Goal: Communication & Community: Answer question/provide support

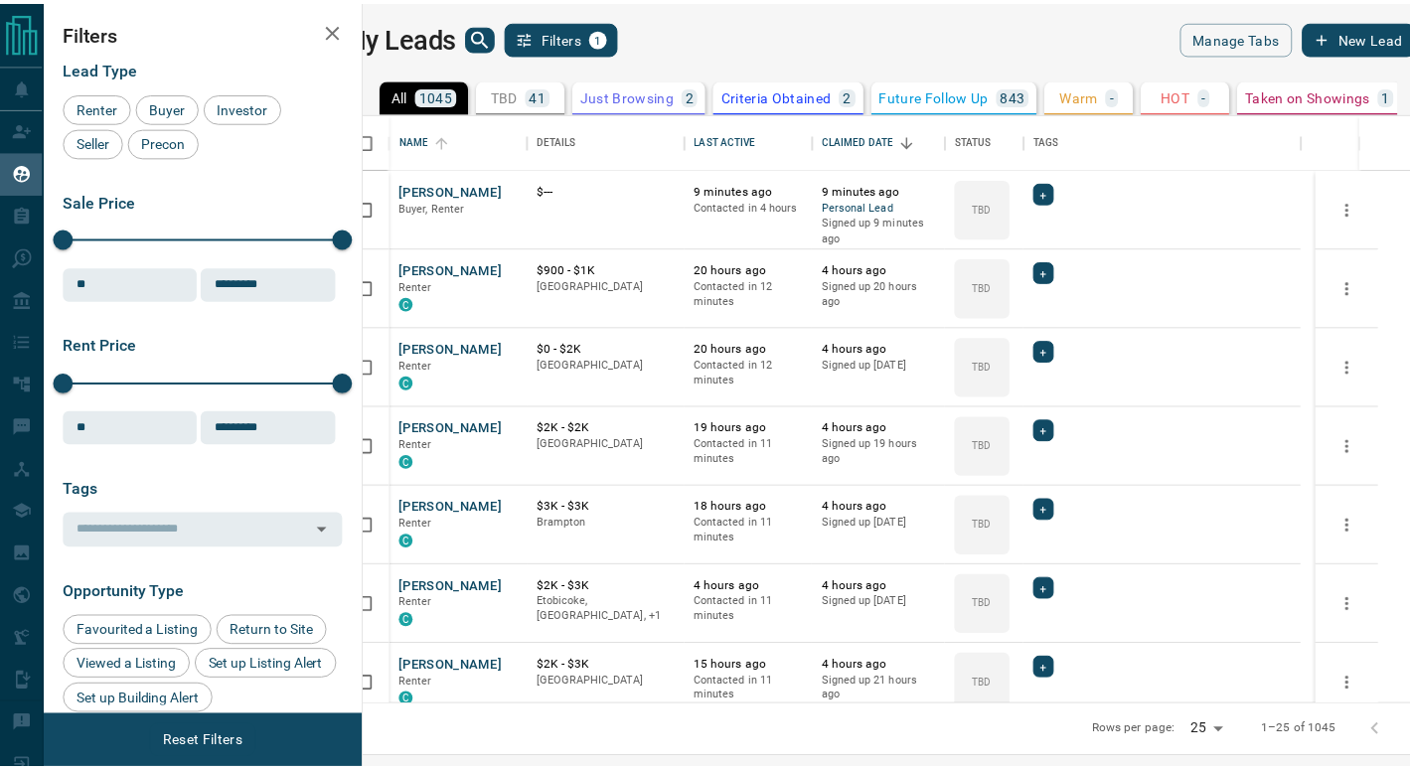
scroll to position [577, 1035]
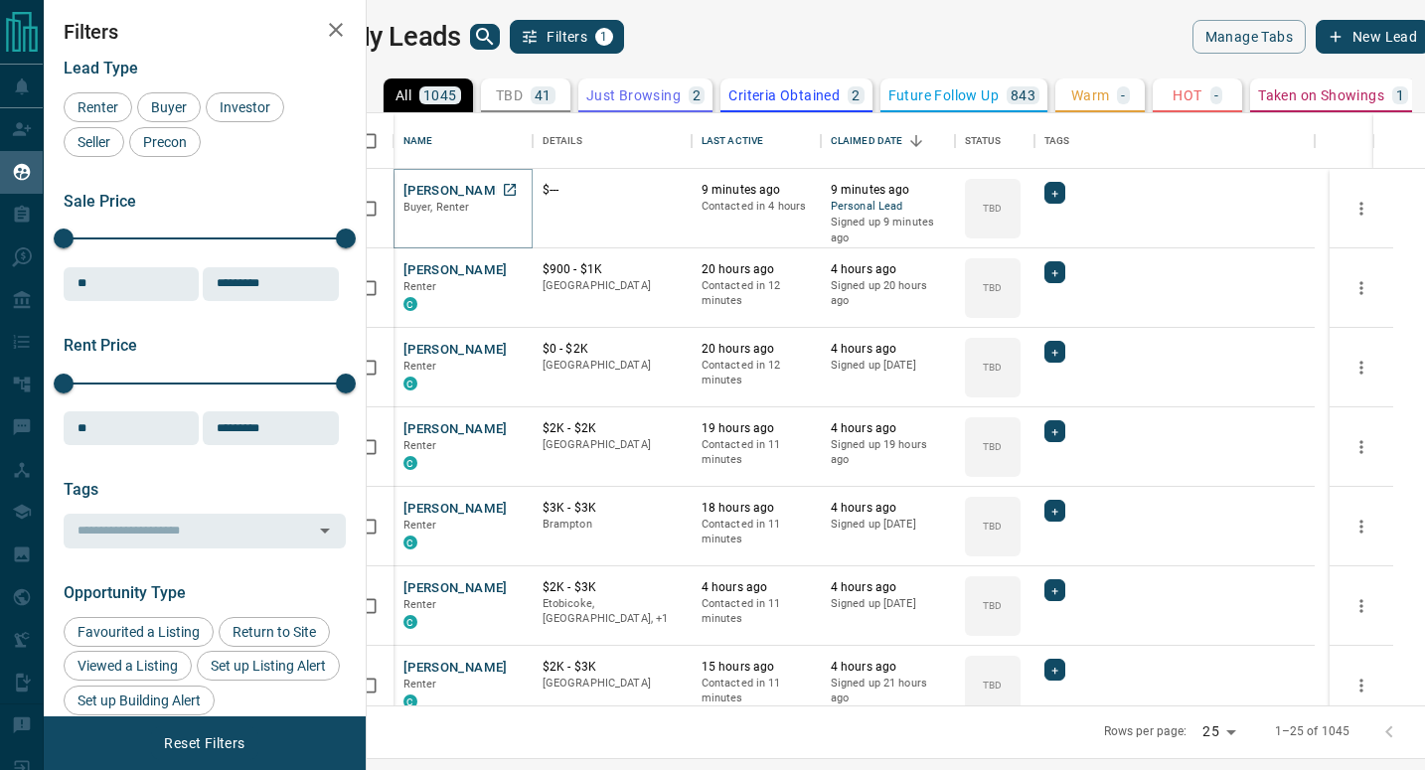
click at [469, 188] on button "[PERSON_NAME]" at bounding box center [456, 191] width 104 height 19
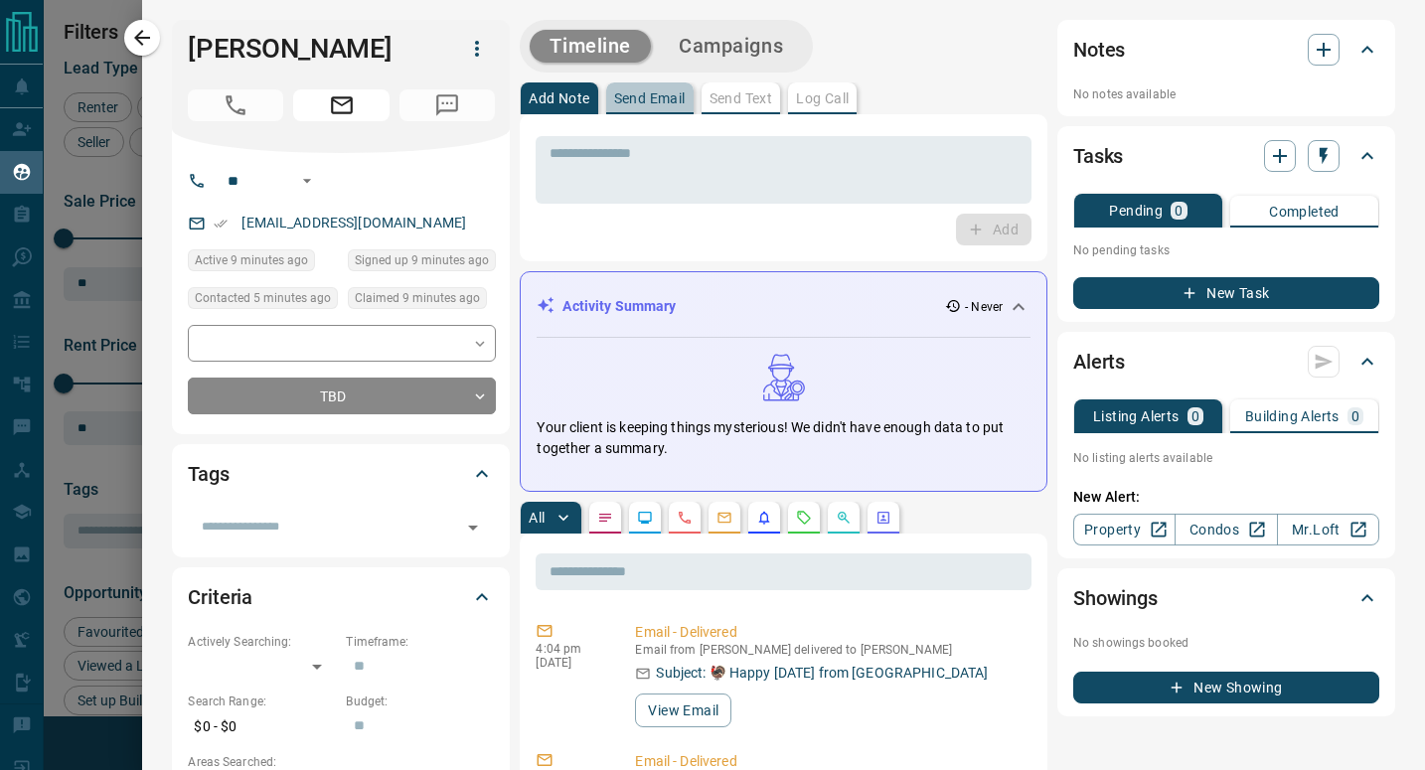
click at [642, 98] on p "Send Email" at bounding box center [650, 98] width 72 height 14
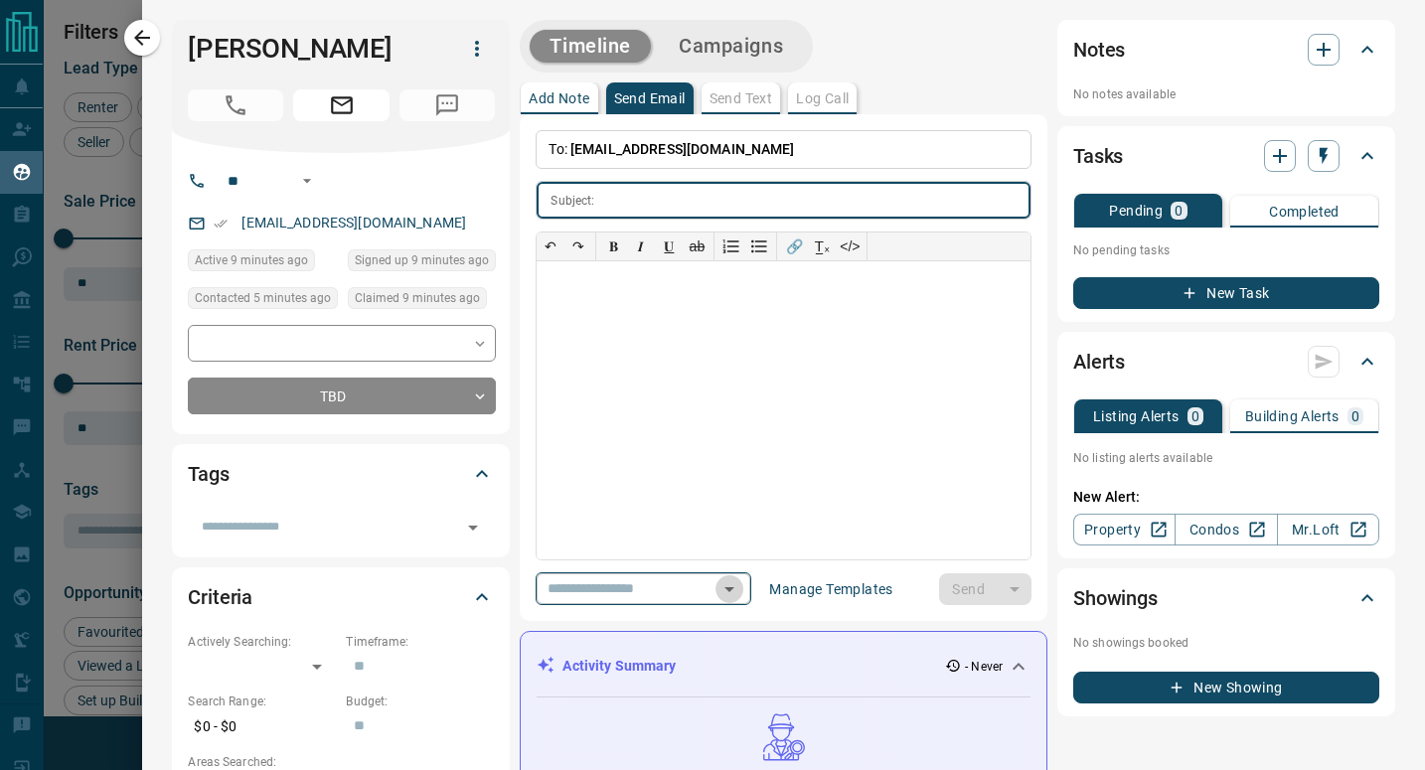
click at [735, 587] on icon "Open" at bounding box center [730, 589] width 10 height 5
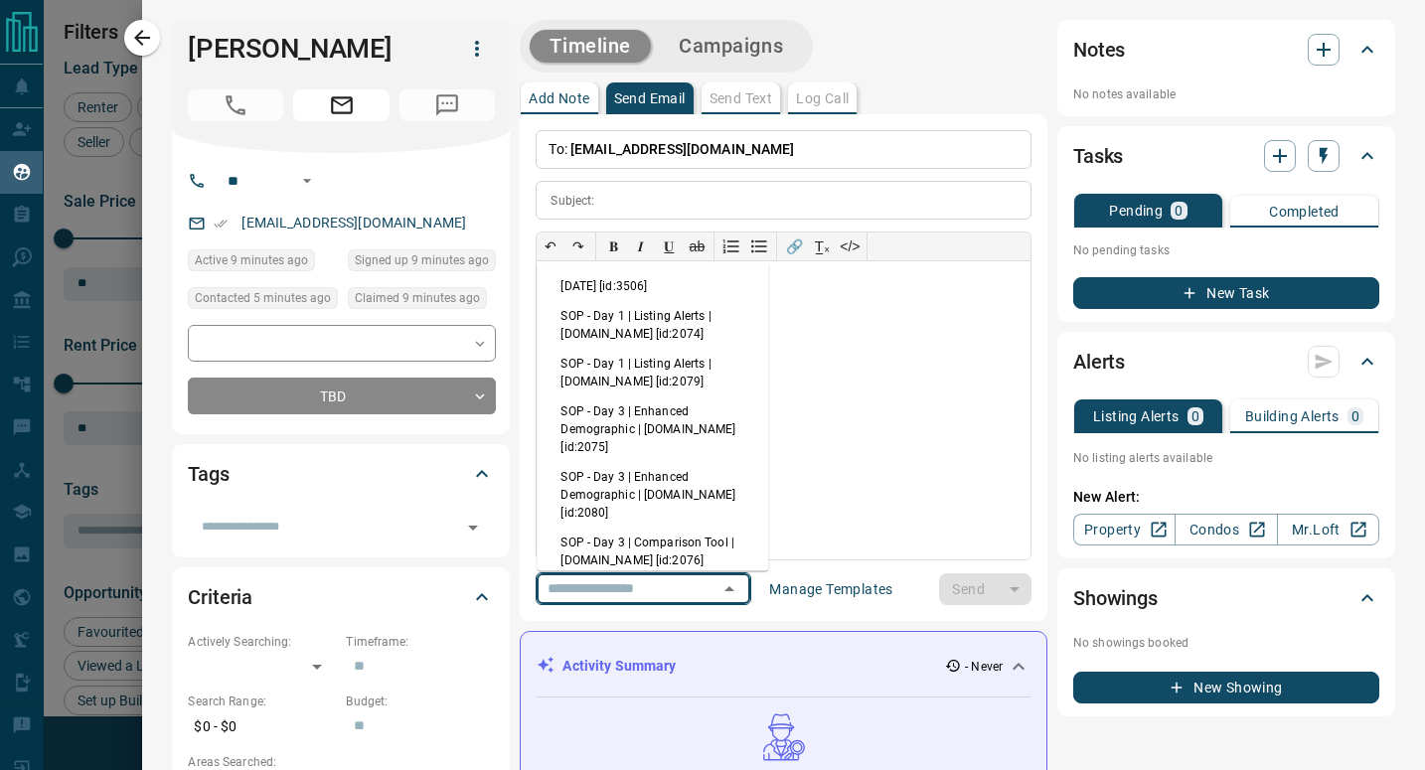
click at [661, 291] on li "[DATE] [id:3506]" at bounding box center [653, 286] width 232 height 30
type input "**********"
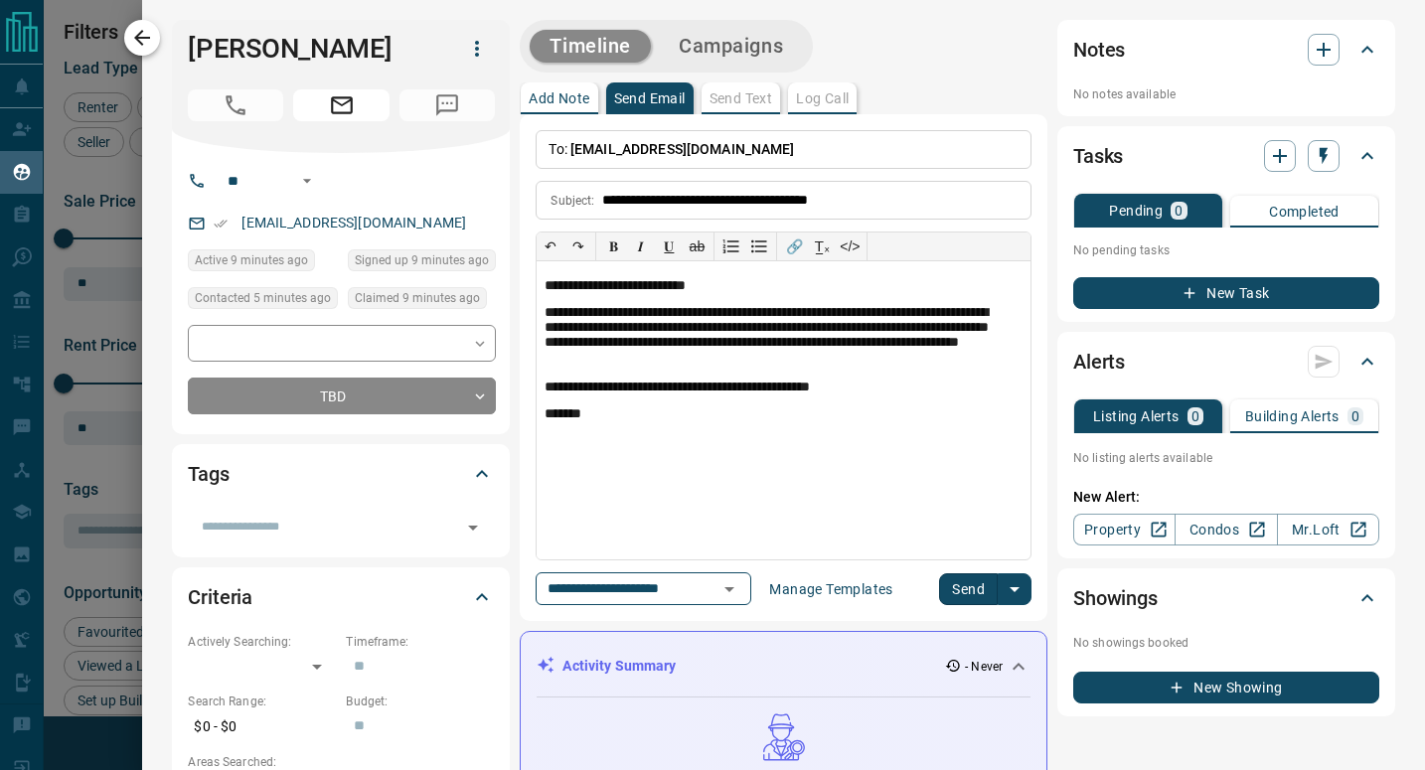
click at [142, 41] on icon "button" at bounding box center [142, 38] width 24 height 24
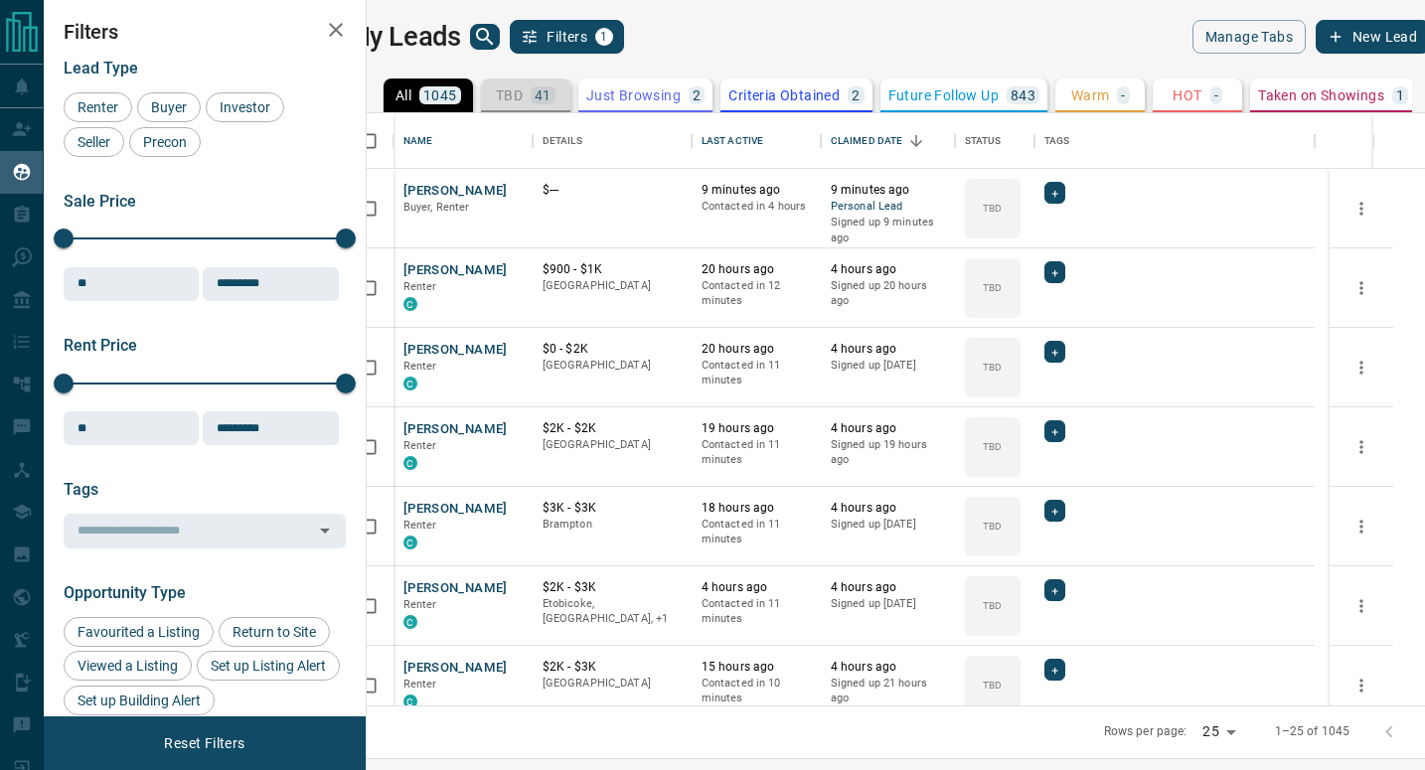
click at [523, 101] on p "TBD" at bounding box center [509, 95] width 27 height 14
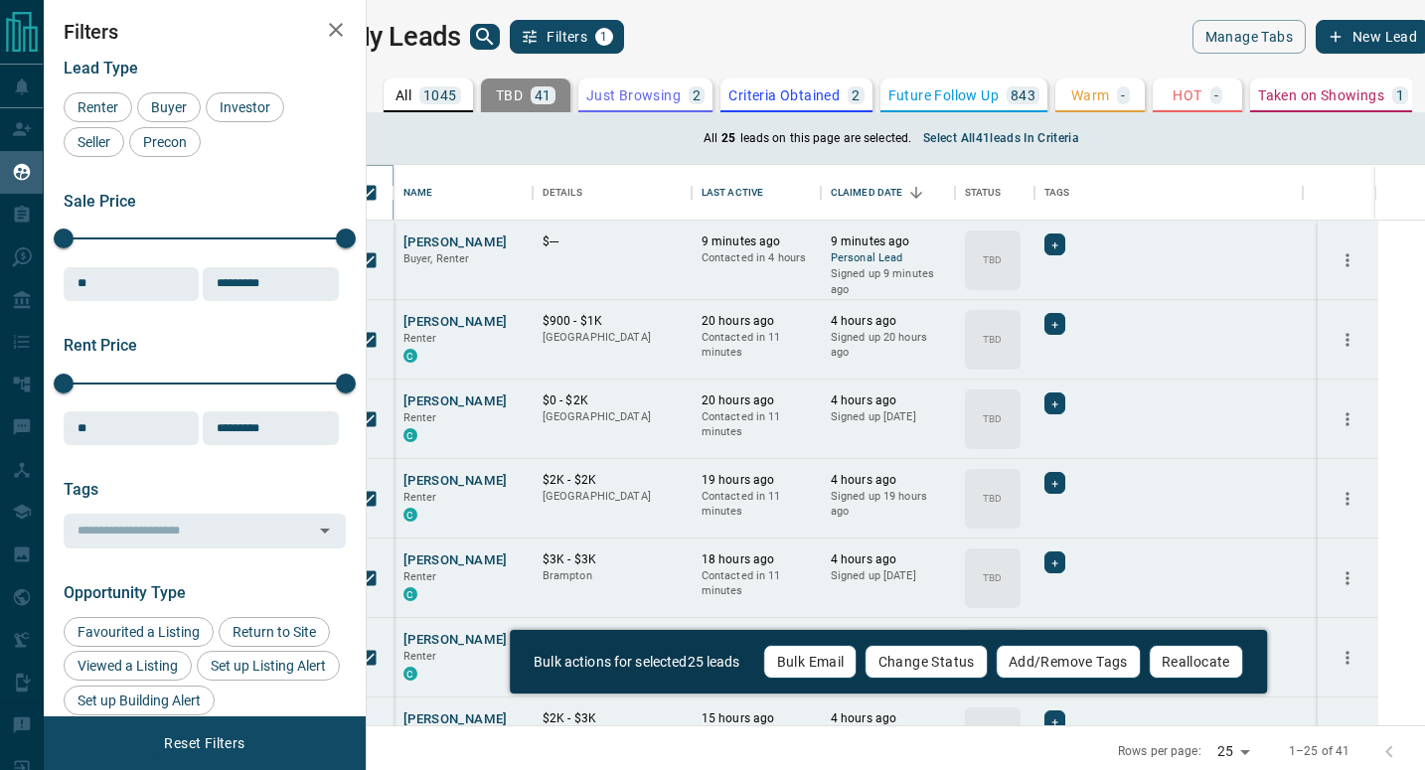
scroll to position [546, 1020]
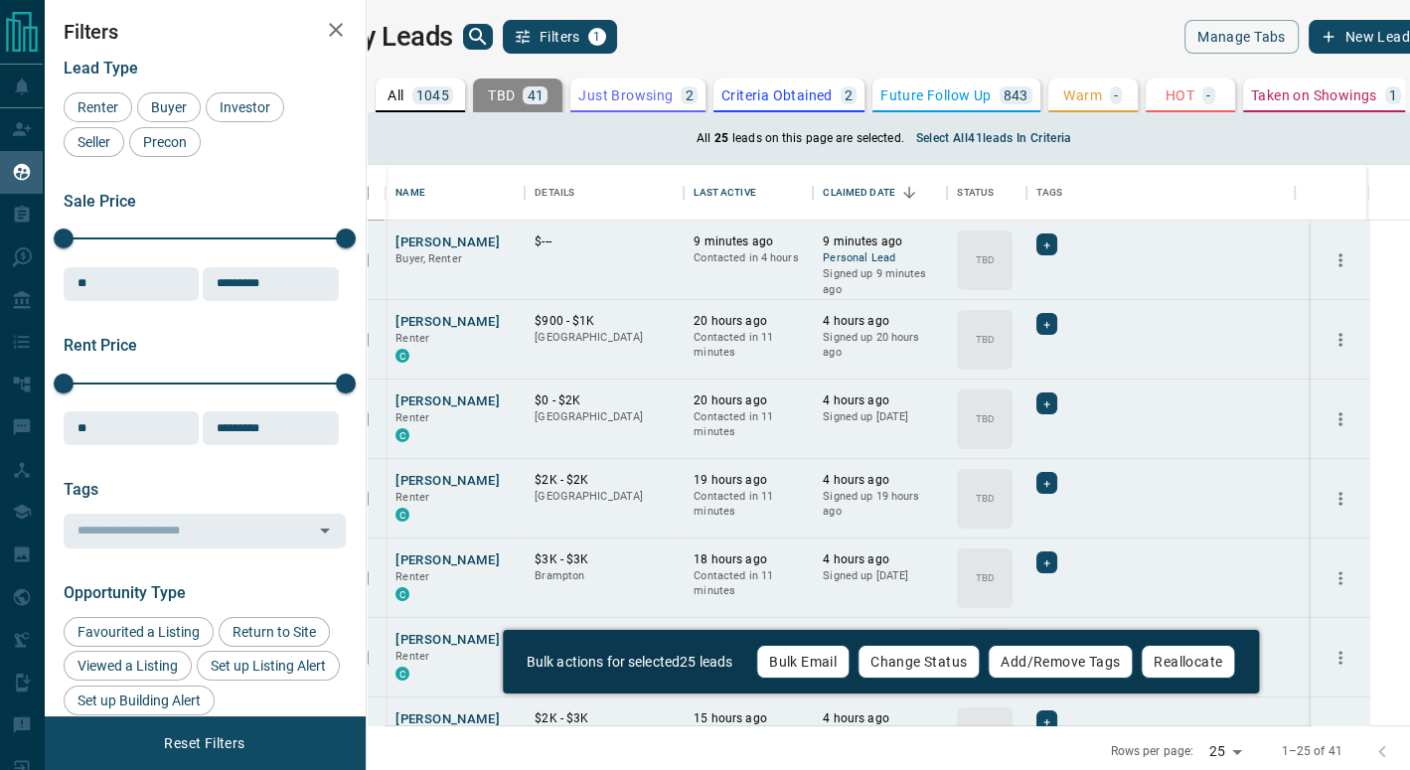
click at [804, 653] on button "Bulk Email" at bounding box center [802, 662] width 93 height 34
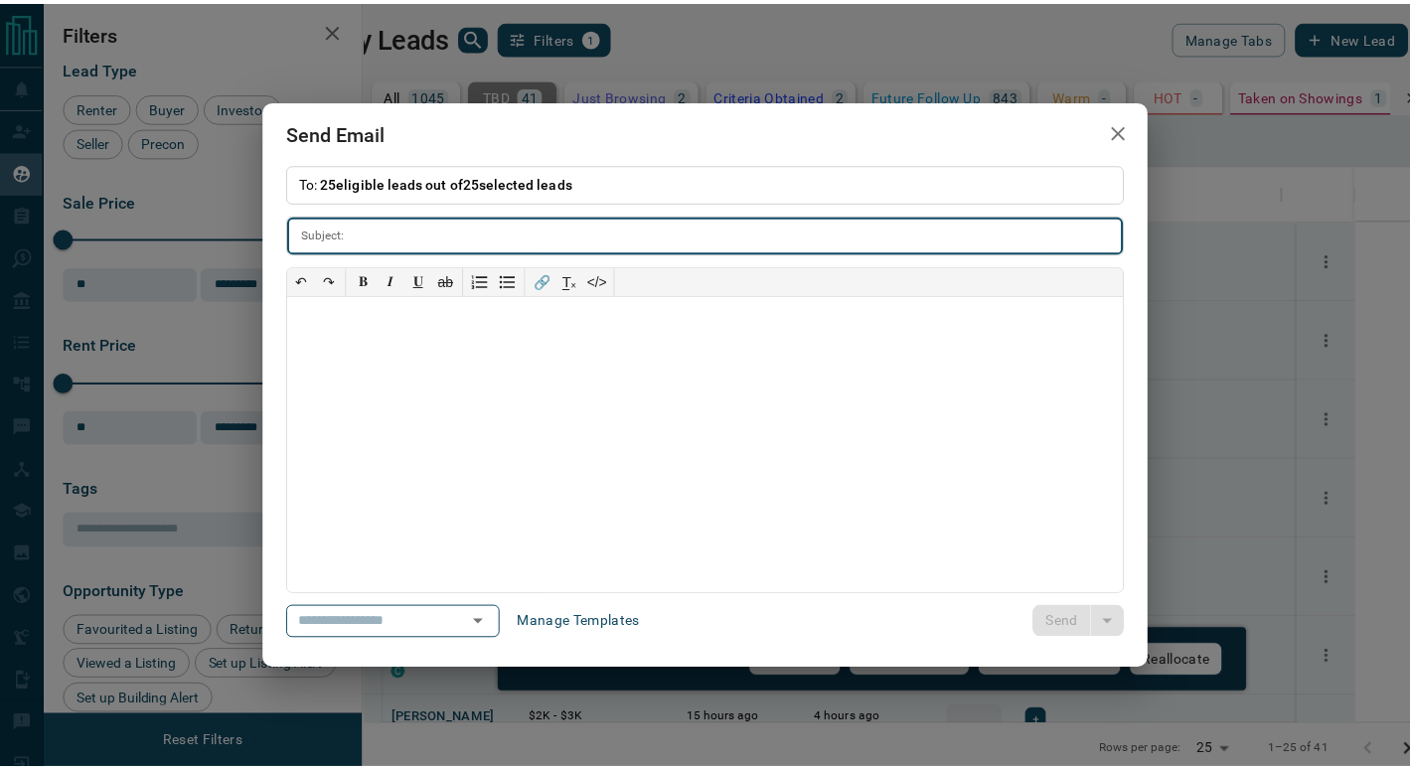
scroll to position [16, 15]
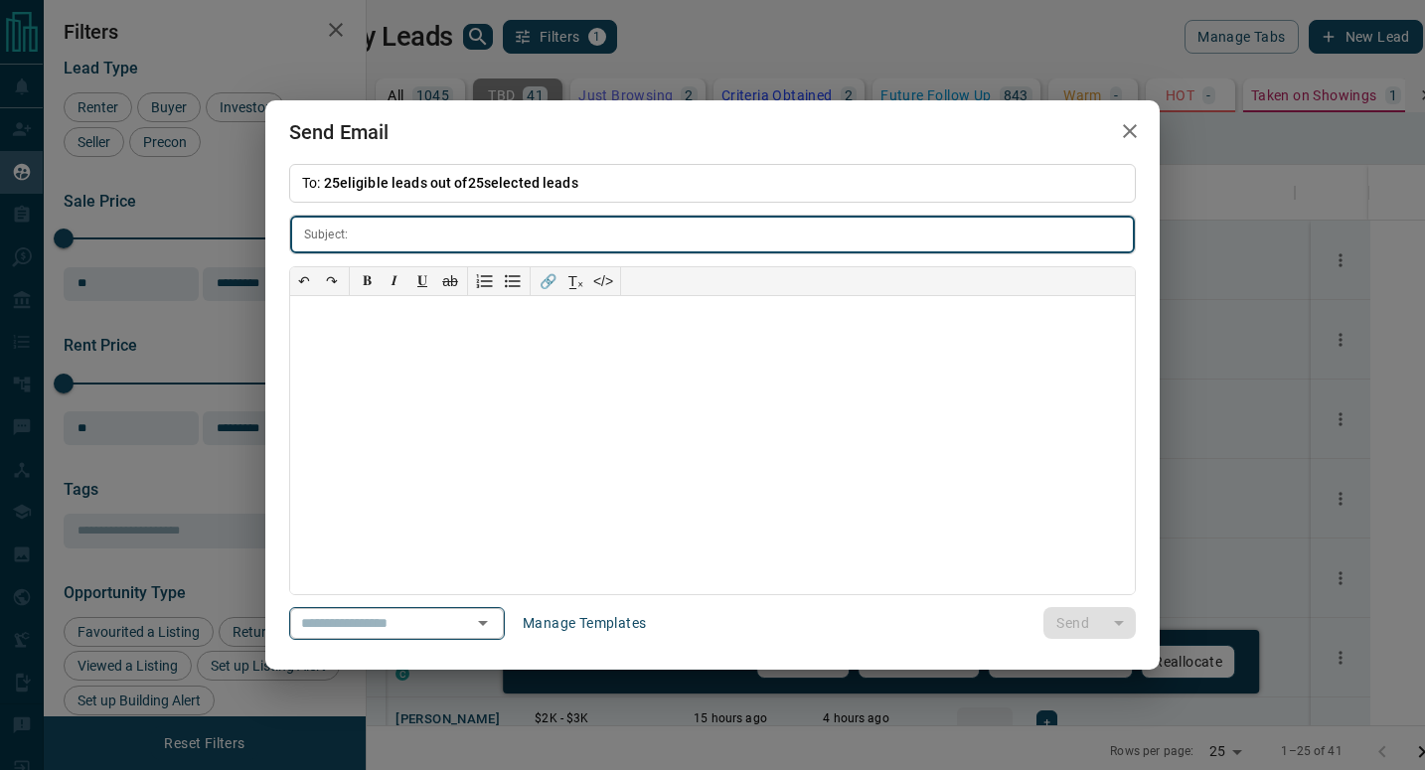
click at [495, 619] on icon "Open" at bounding box center [483, 623] width 24 height 24
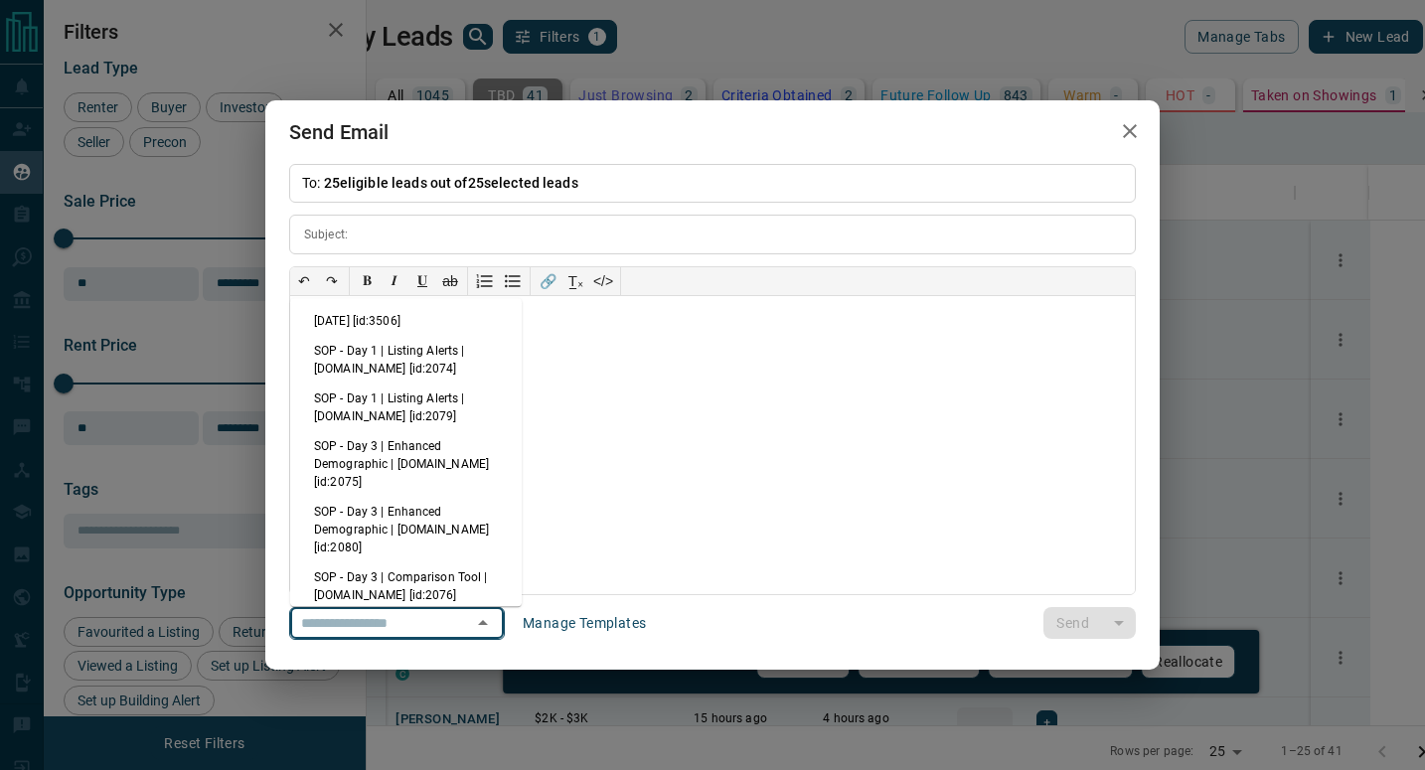
click at [414, 319] on li "[DATE] [id:3506]" at bounding box center [406, 321] width 232 height 30
type input "**********"
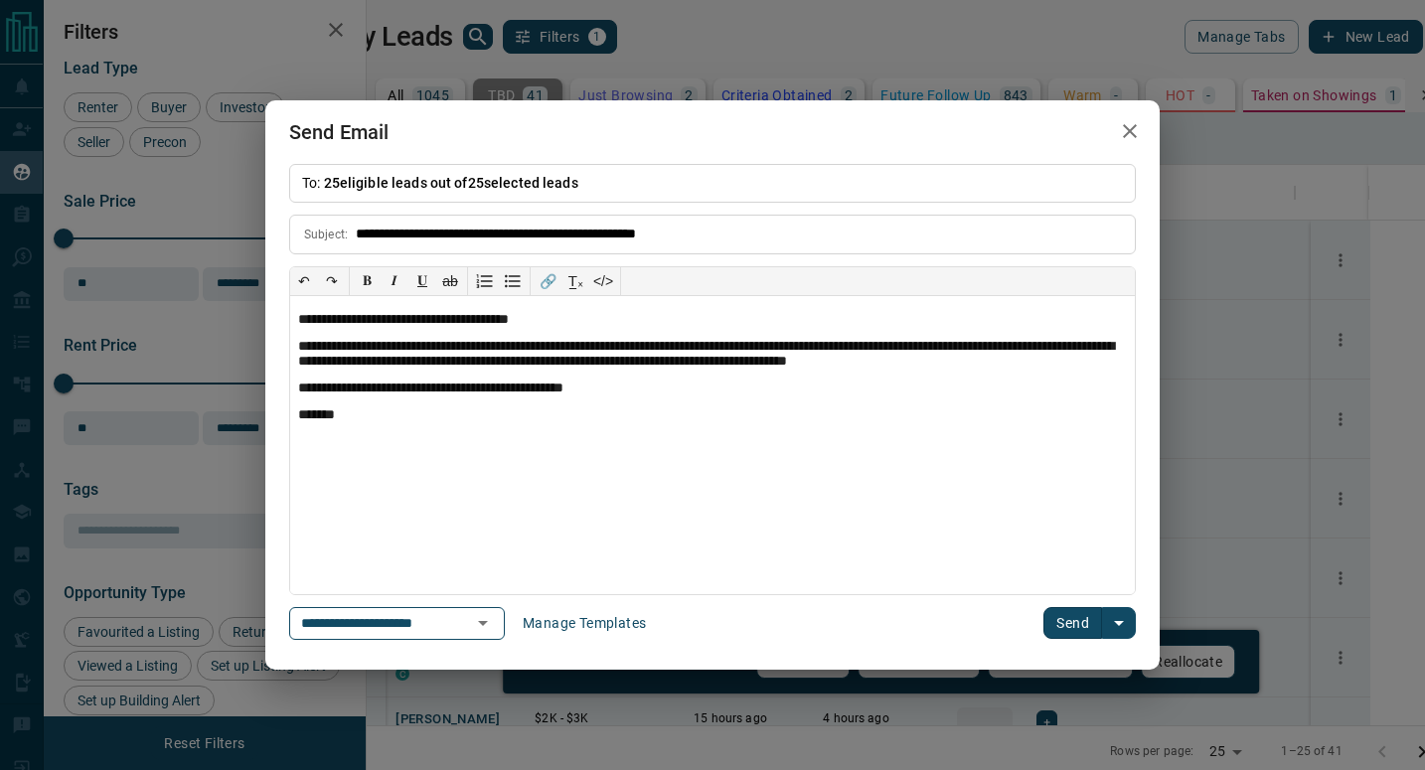
click at [1064, 618] on button "Send" at bounding box center [1073, 623] width 59 height 32
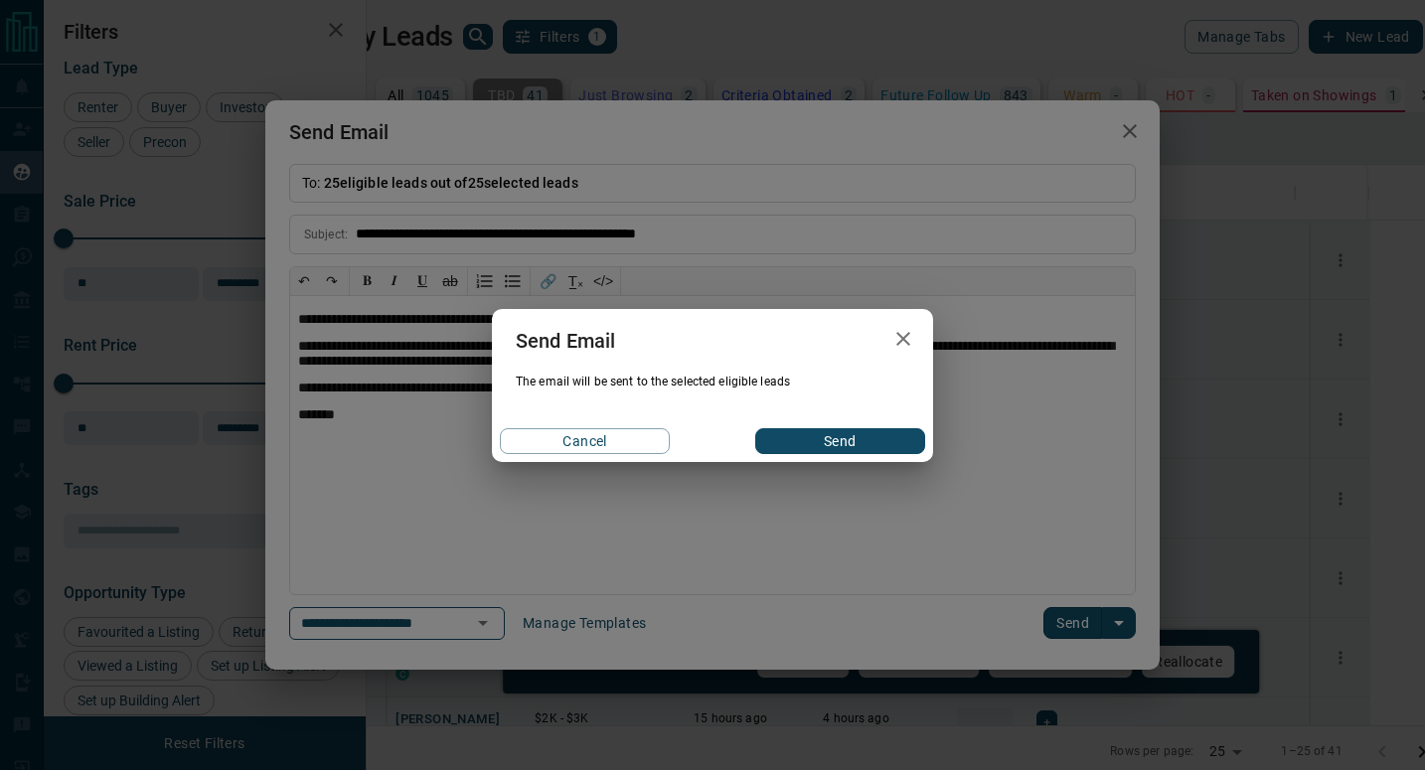
click at [876, 438] on button "Send" at bounding box center [840, 441] width 170 height 26
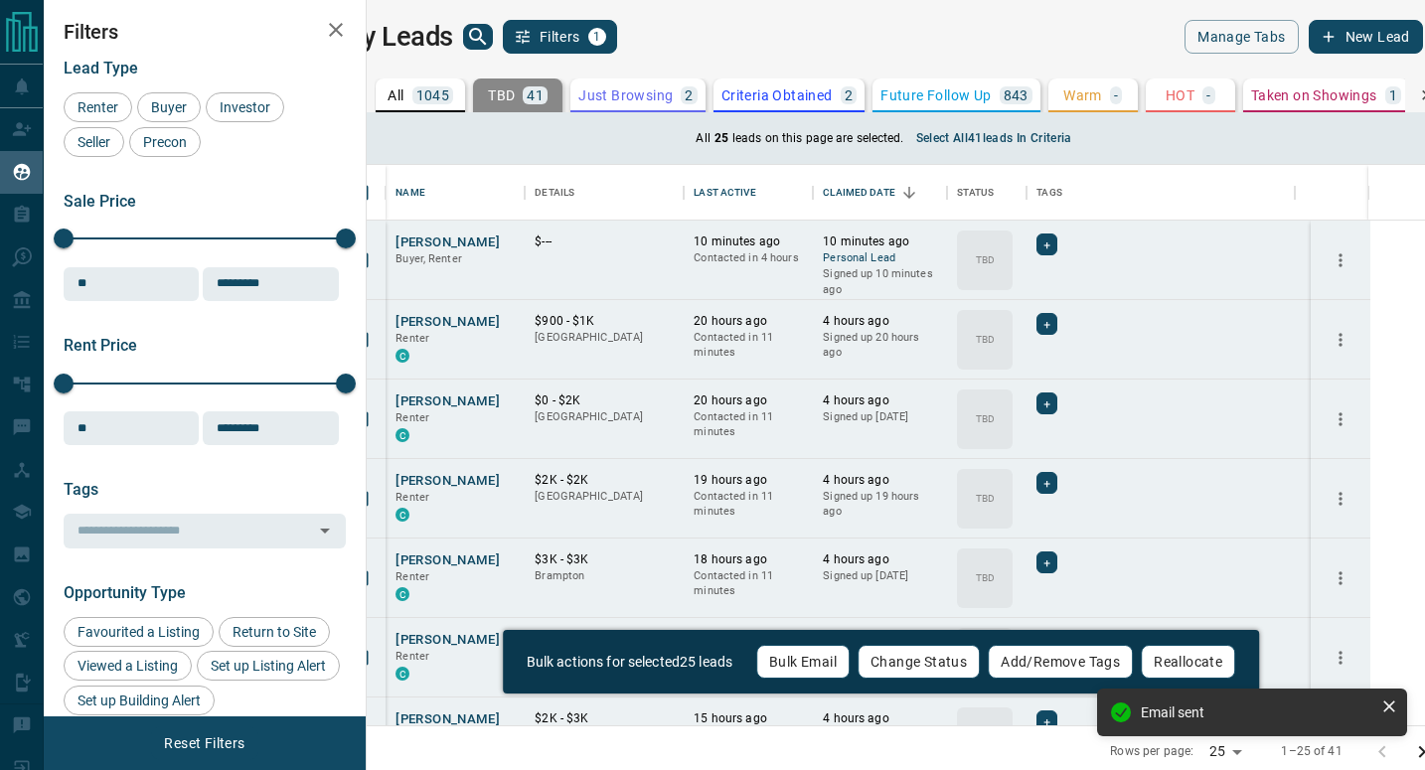
scroll to position [16, 16]
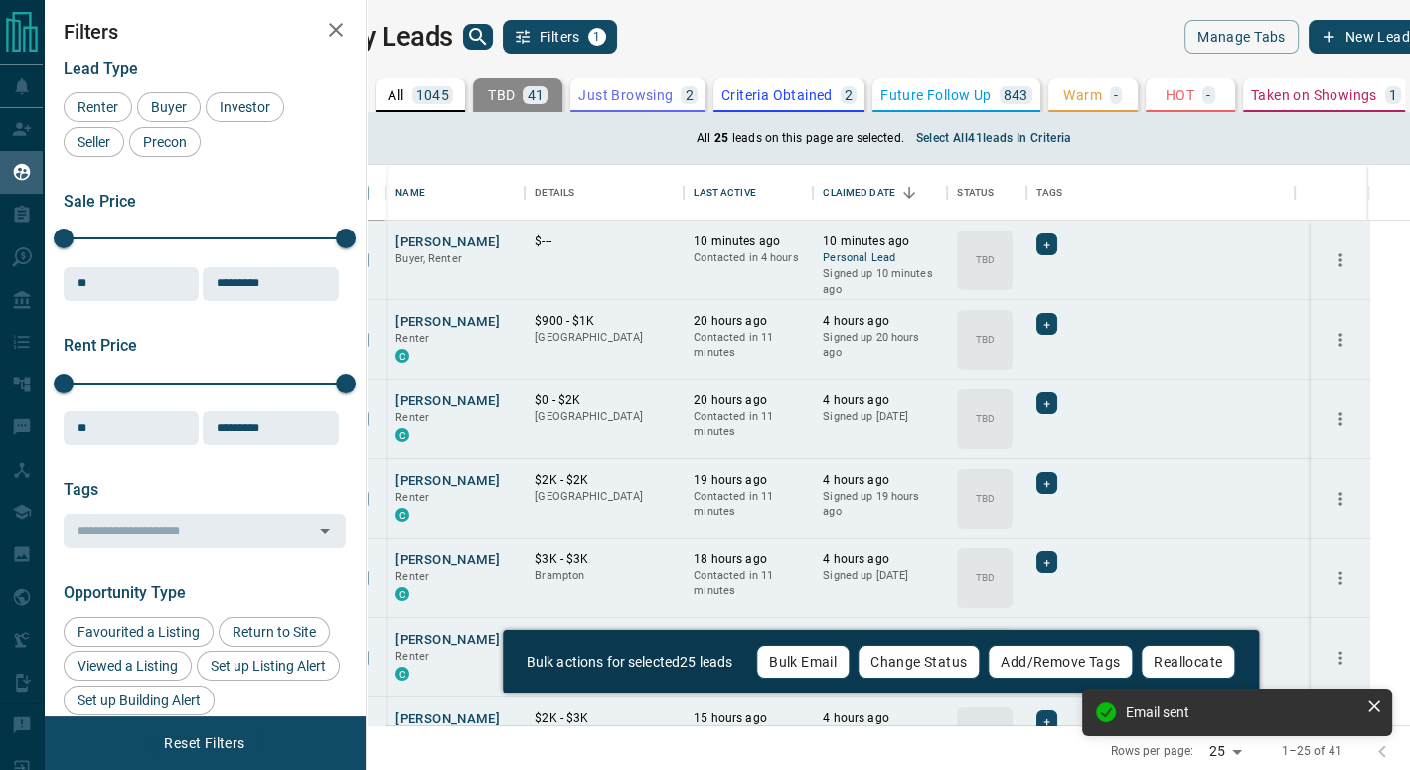
click at [436, 142] on div "All 25 leads on this page are selected. Select all 41 leads in criteria" at bounding box center [889, 140] width 1109 height 56
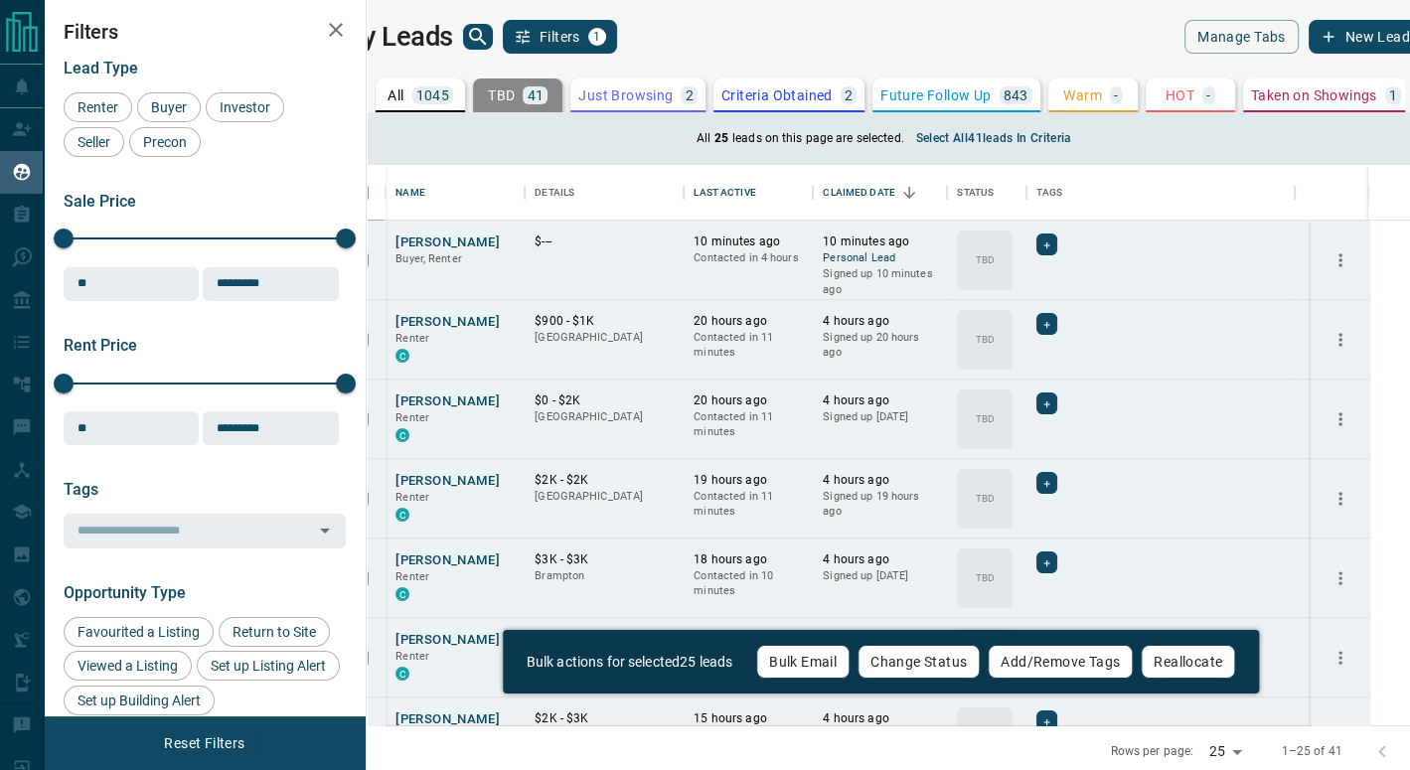
click at [937, 129] on button "Select all 41 leads in criteria" at bounding box center [994, 138] width 180 height 32
click at [819, 659] on button "Bulk Email" at bounding box center [802, 662] width 93 height 34
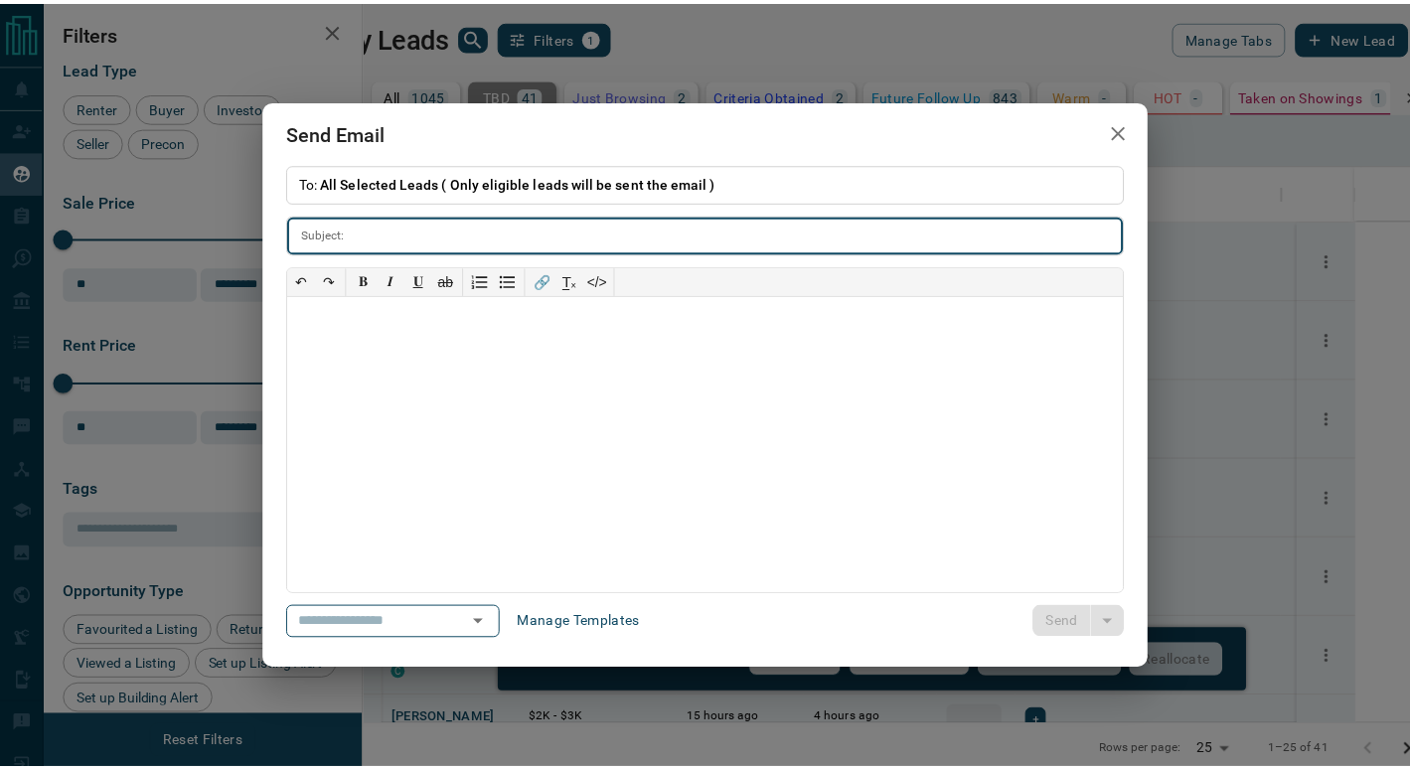
scroll to position [16, 15]
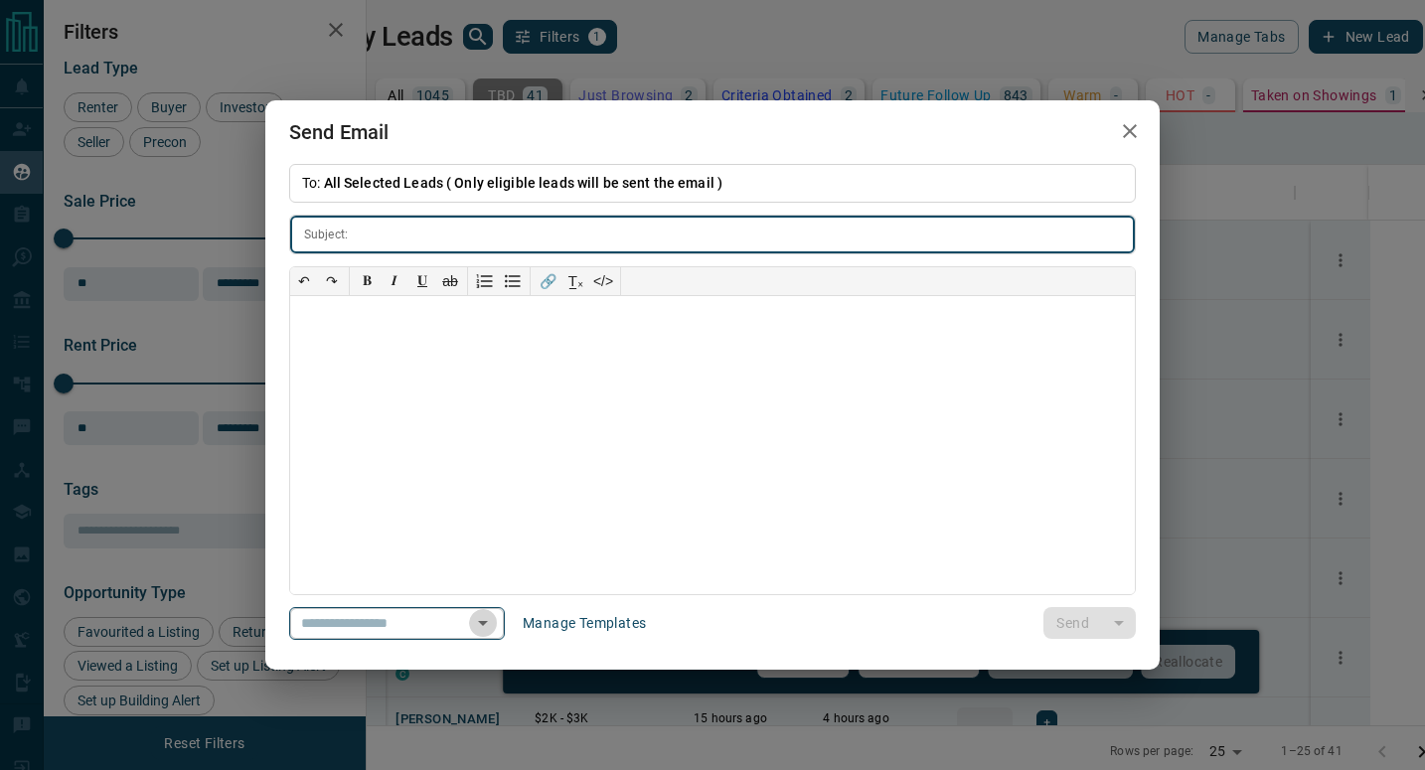
click at [495, 619] on icon "Open" at bounding box center [483, 623] width 24 height 24
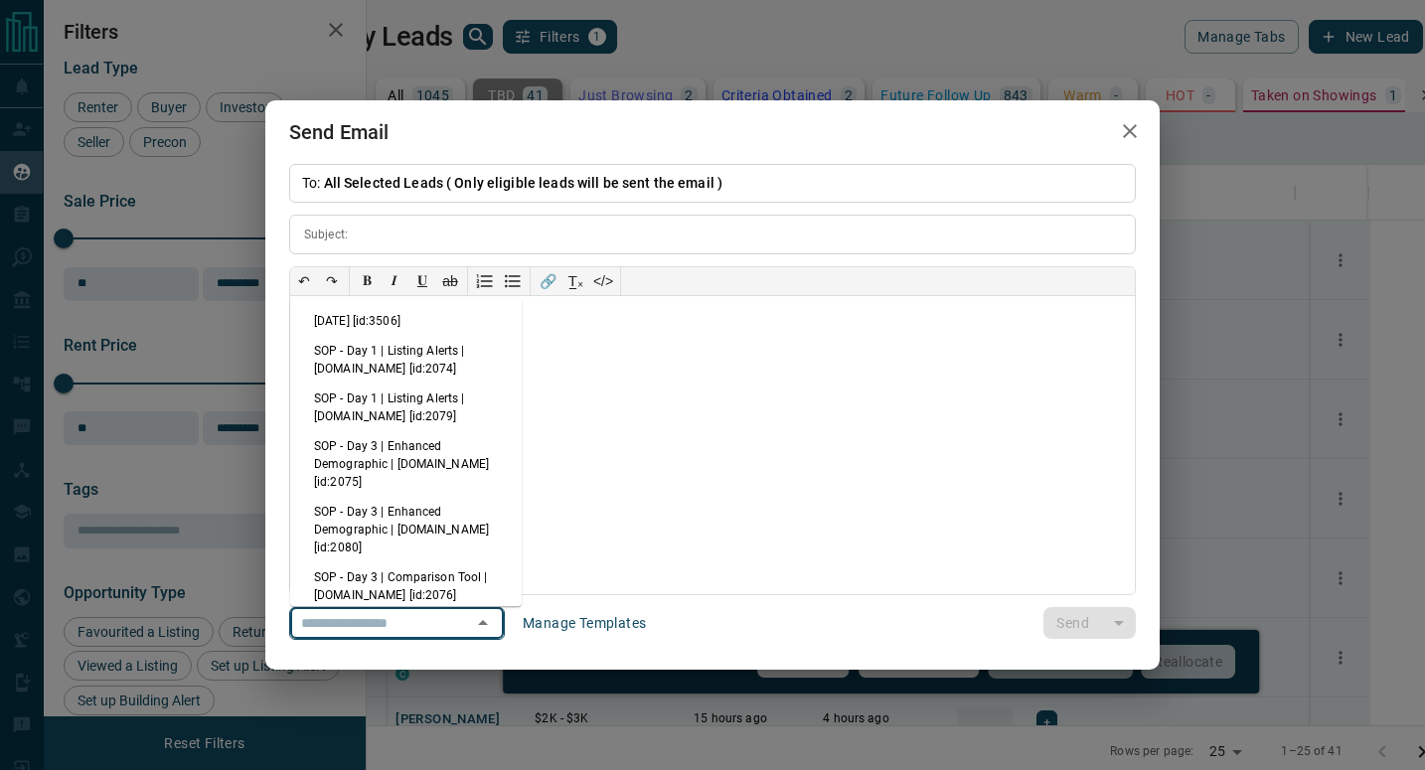
click at [422, 323] on li "[DATE] [id:3506]" at bounding box center [406, 321] width 232 height 30
type input "**********"
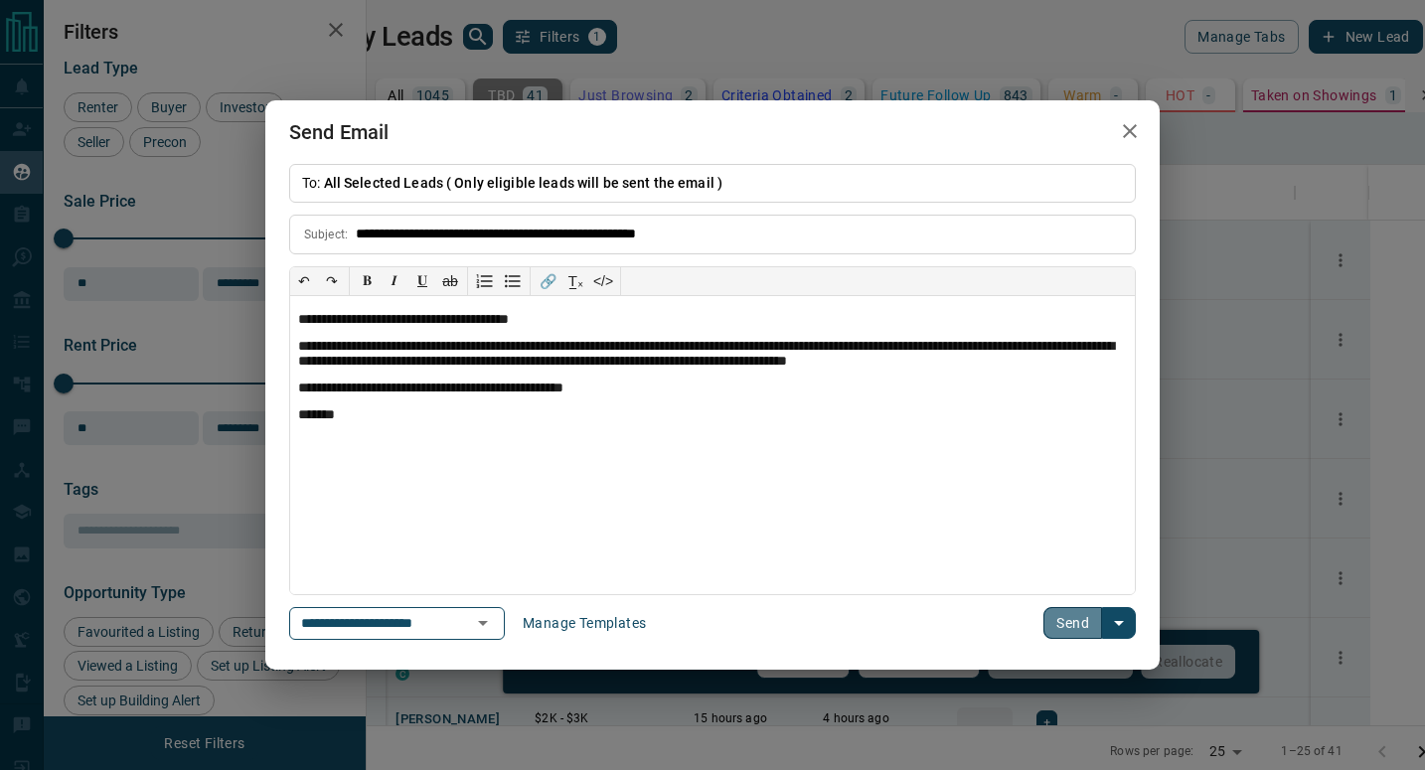
click at [1063, 623] on button "Send" at bounding box center [1073, 623] width 59 height 32
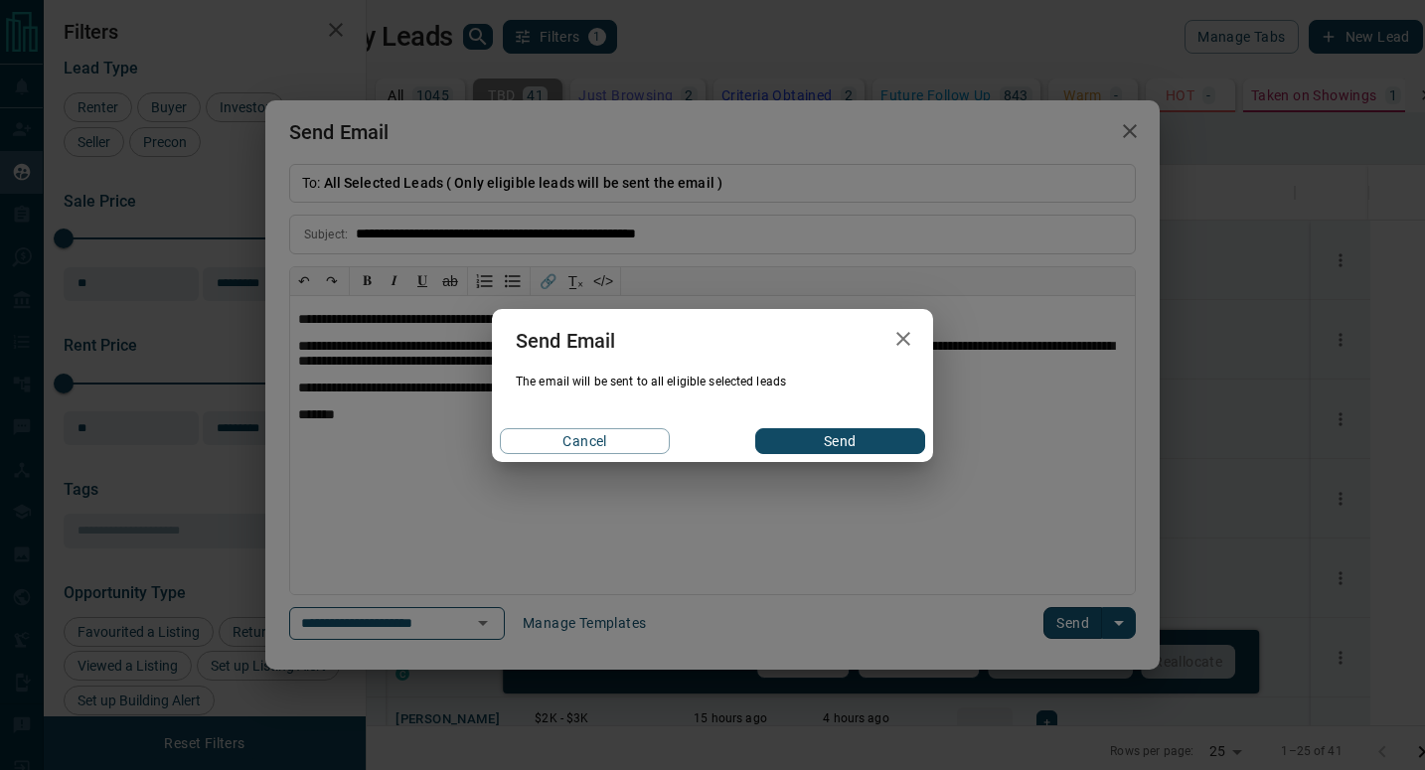
click at [858, 437] on button "Send" at bounding box center [840, 441] width 170 height 26
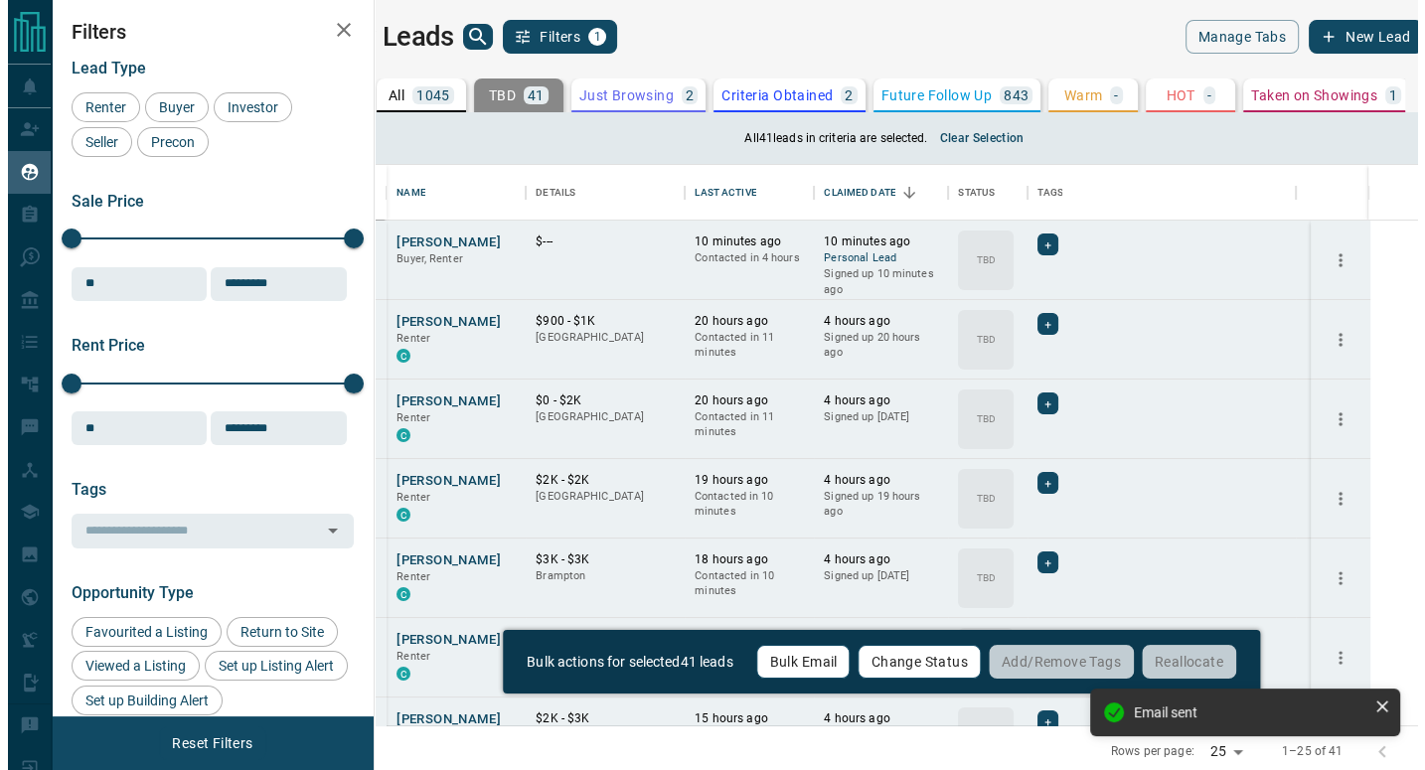
scroll to position [16, 16]
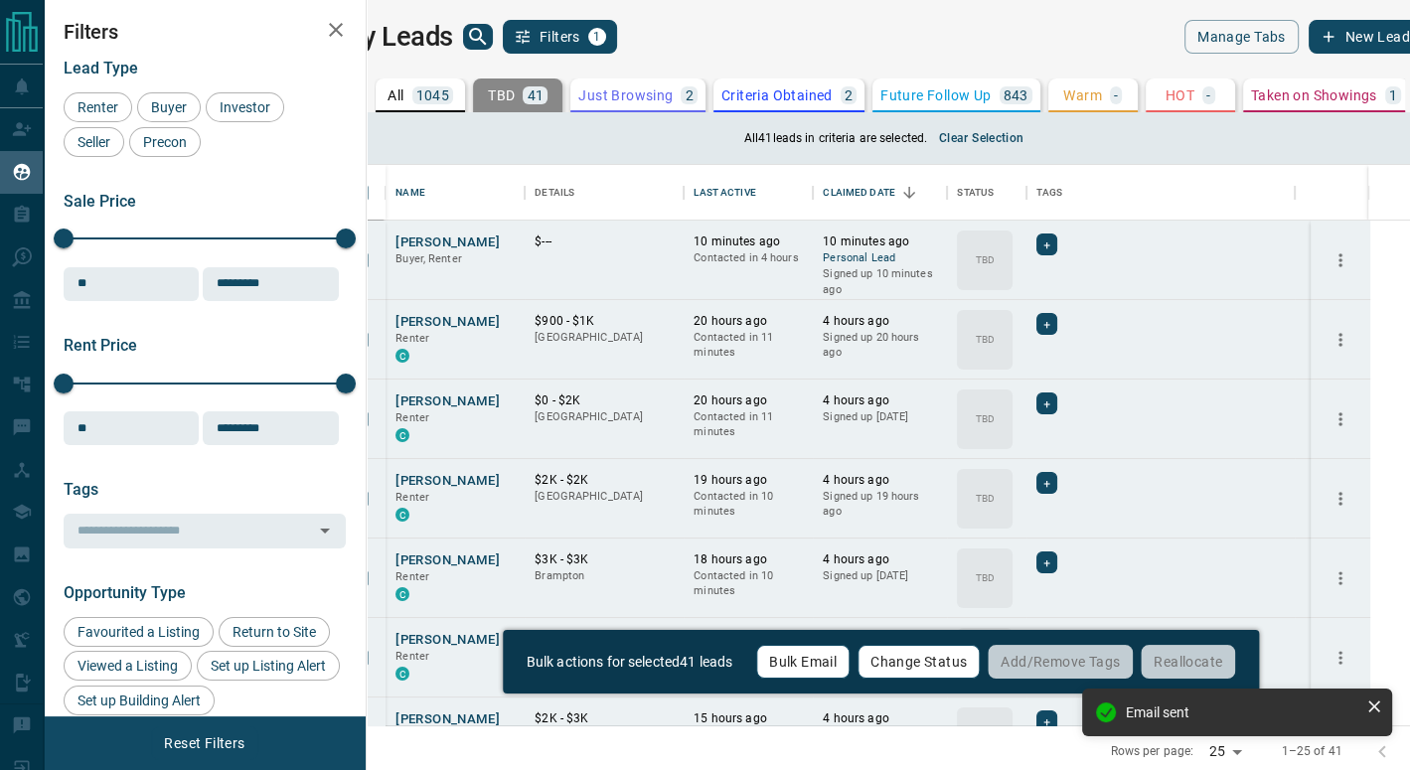
click at [649, 100] on p "Just Browsing" at bounding box center [625, 95] width 94 height 14
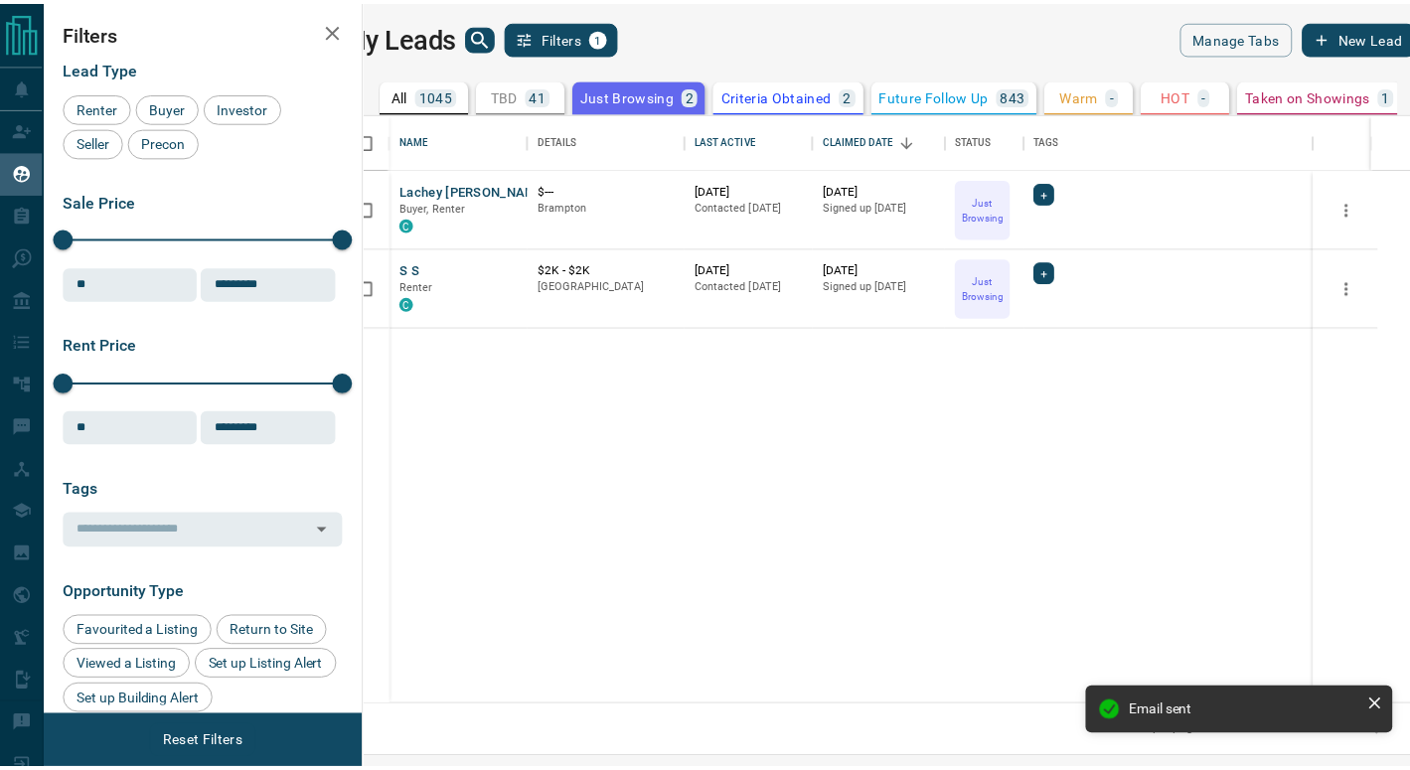
scroll to position [577, 1035]
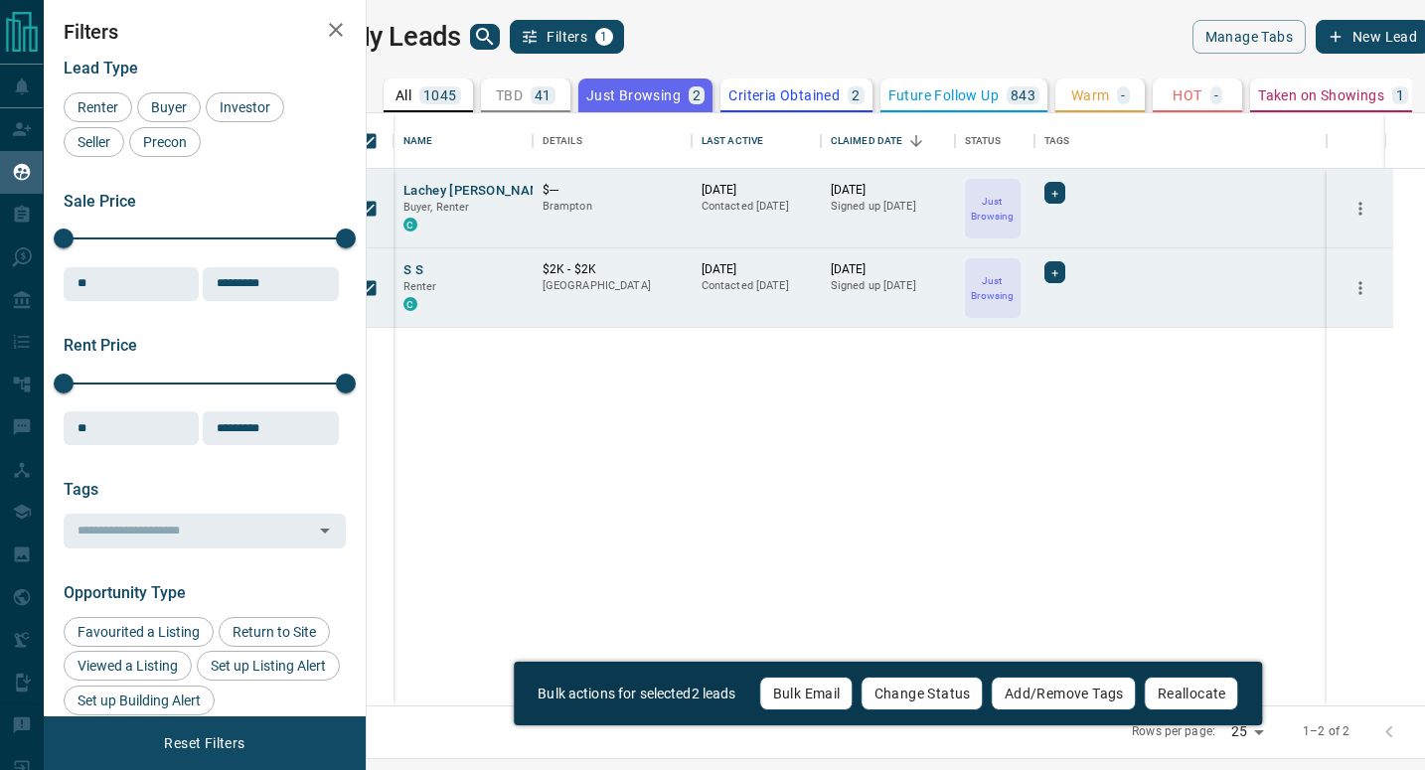
click at [806, 687] on button "Bulk Email" at bounding box center [806, 694] width 93 height 34
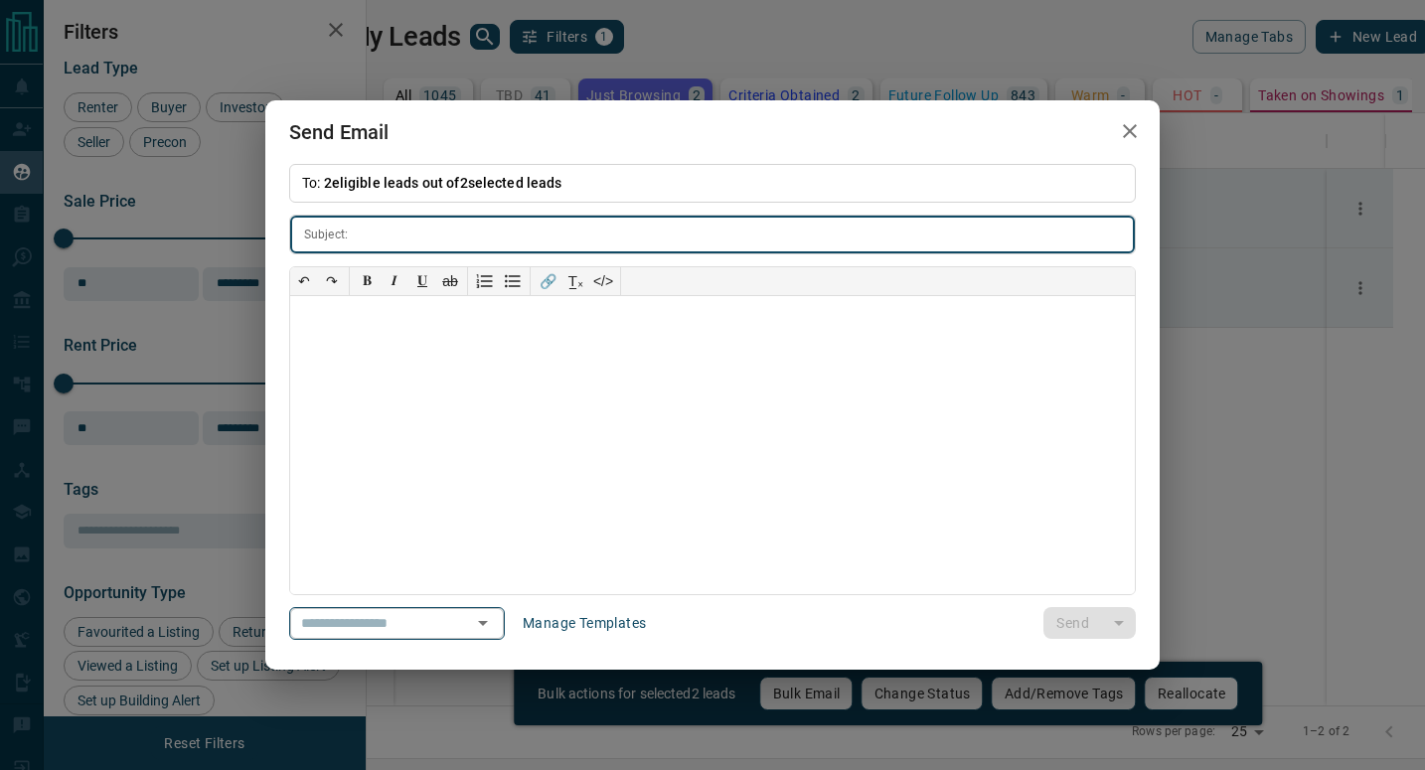
click at [495, 616] on icon "Open" at bounding box center [483, 623] width 24 height 24
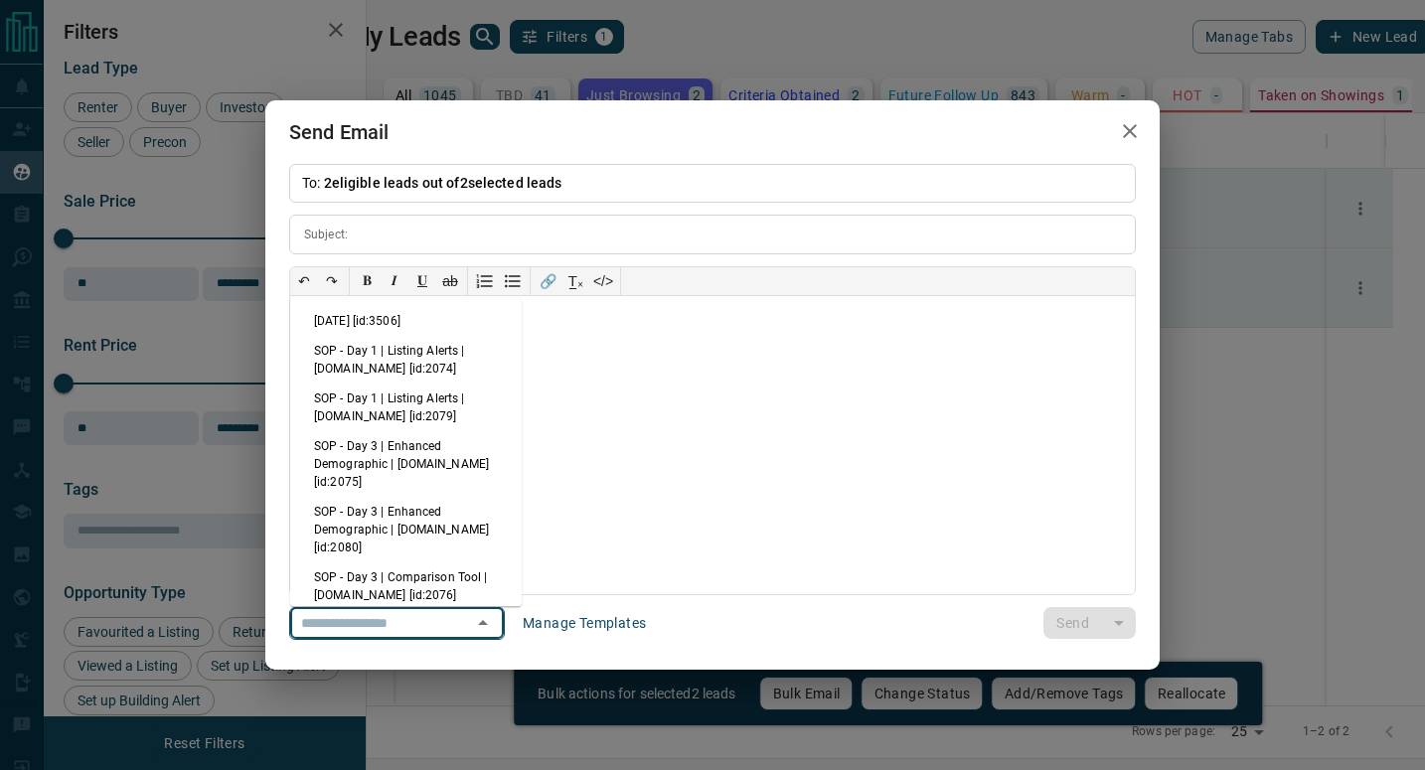
click at [432, 319] on li "[DATE] [id:3506]" at bounding box center [406, 321] width 232 height 30
type input "**********"
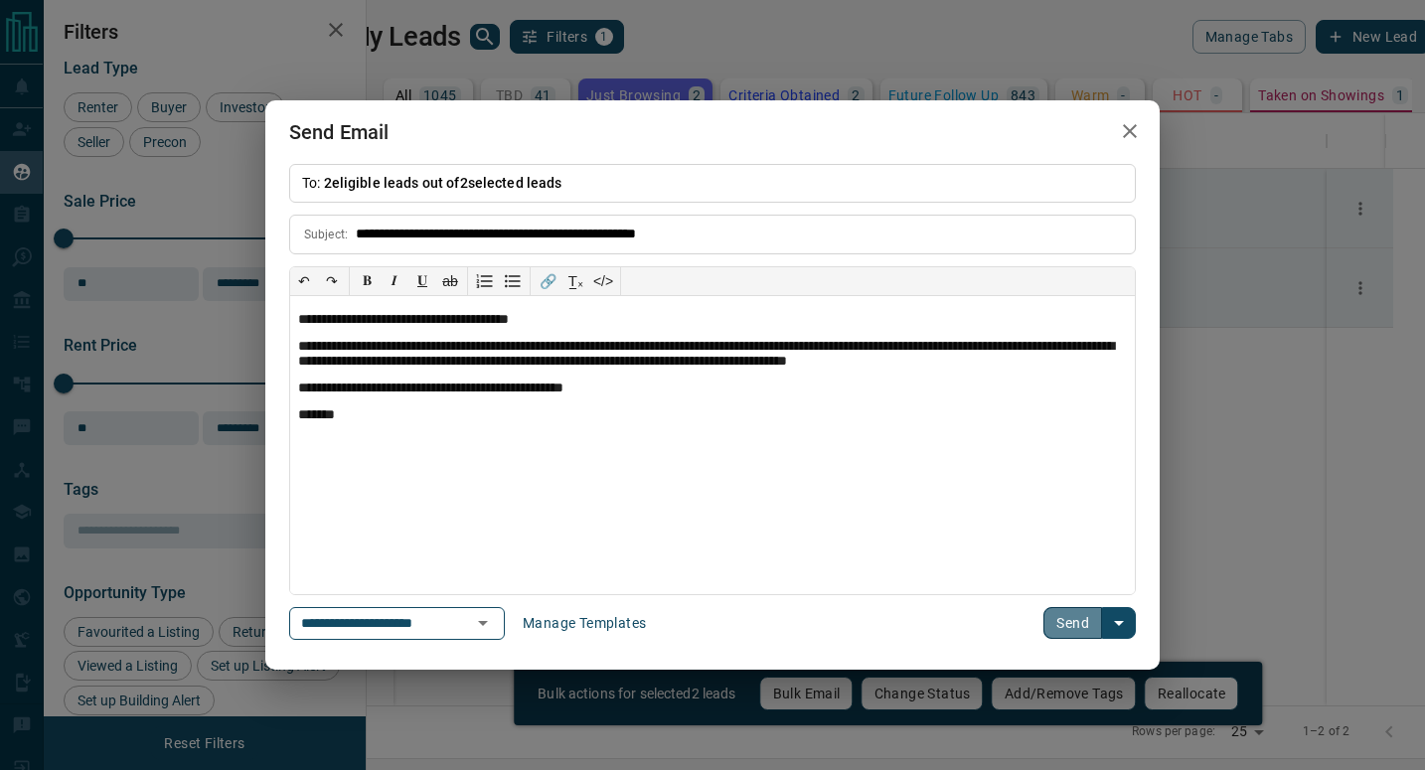
click at [1061, 624] on button "Send" at bounding box center [1073, 623] width 59 height 32
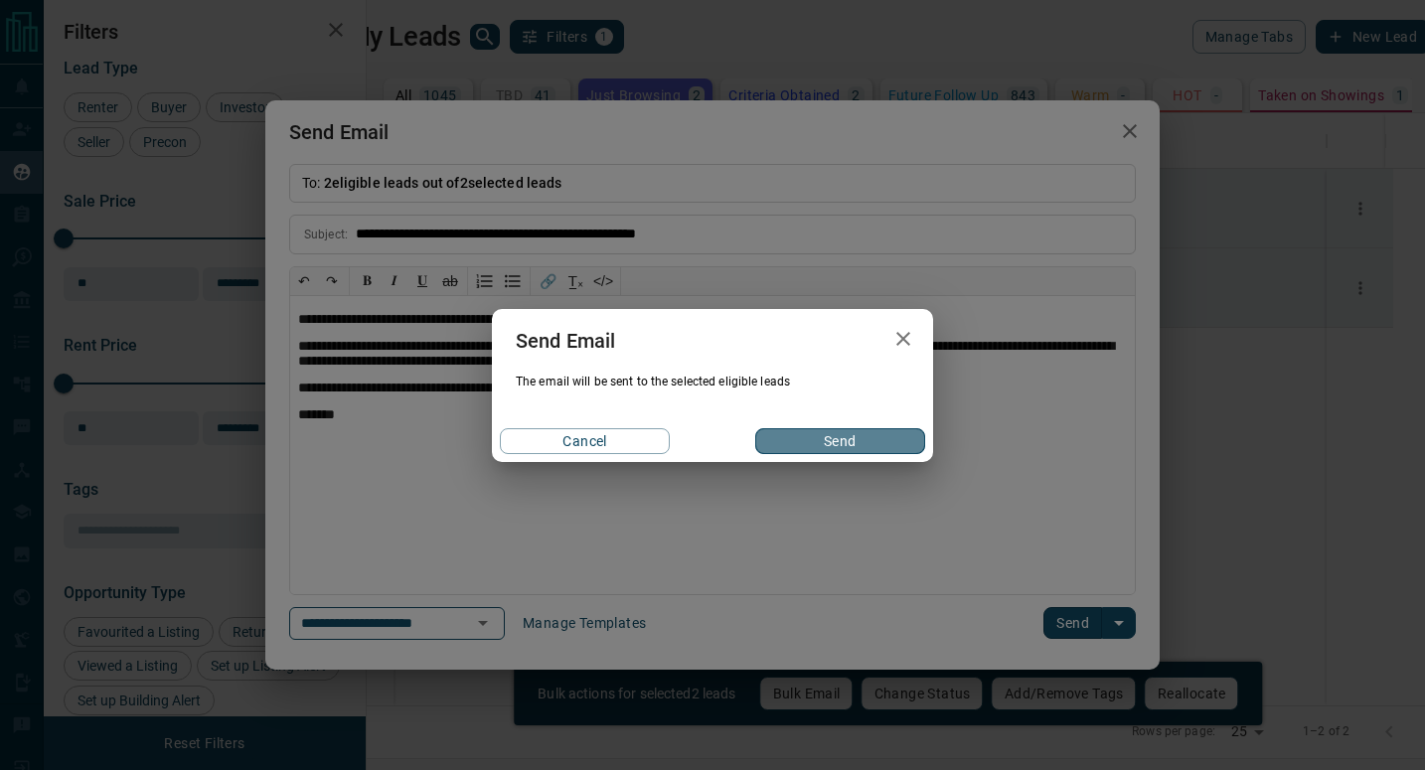
click at [896, 445] on button "Send" at bounding box center [840, 441] width 170 height 26
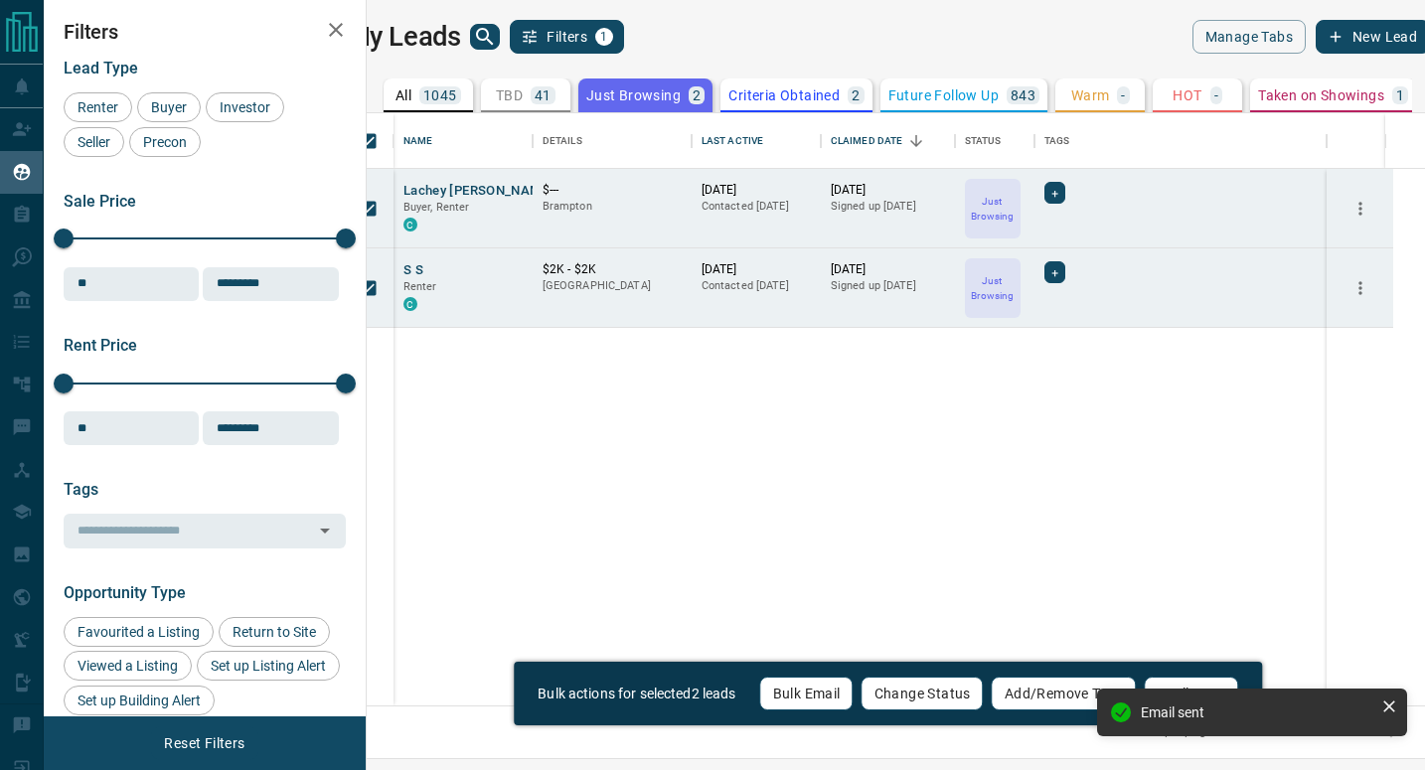
click at [807, 95] on p "Criteria Obtained" at bounding box center [784, 95] width 111 height 14
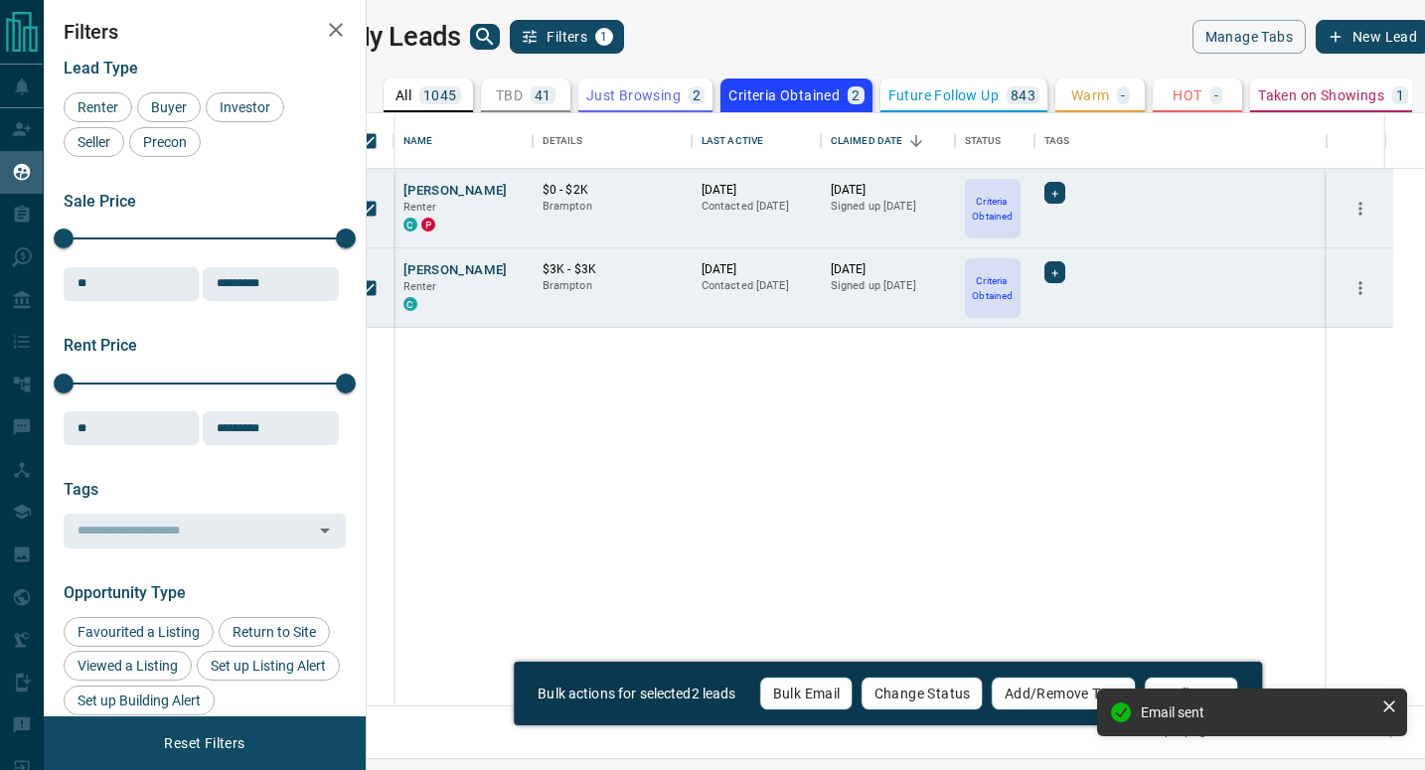
click at [799, 695] on button "Bulk Email" at bounding box center [806, 694] width 93 height 34
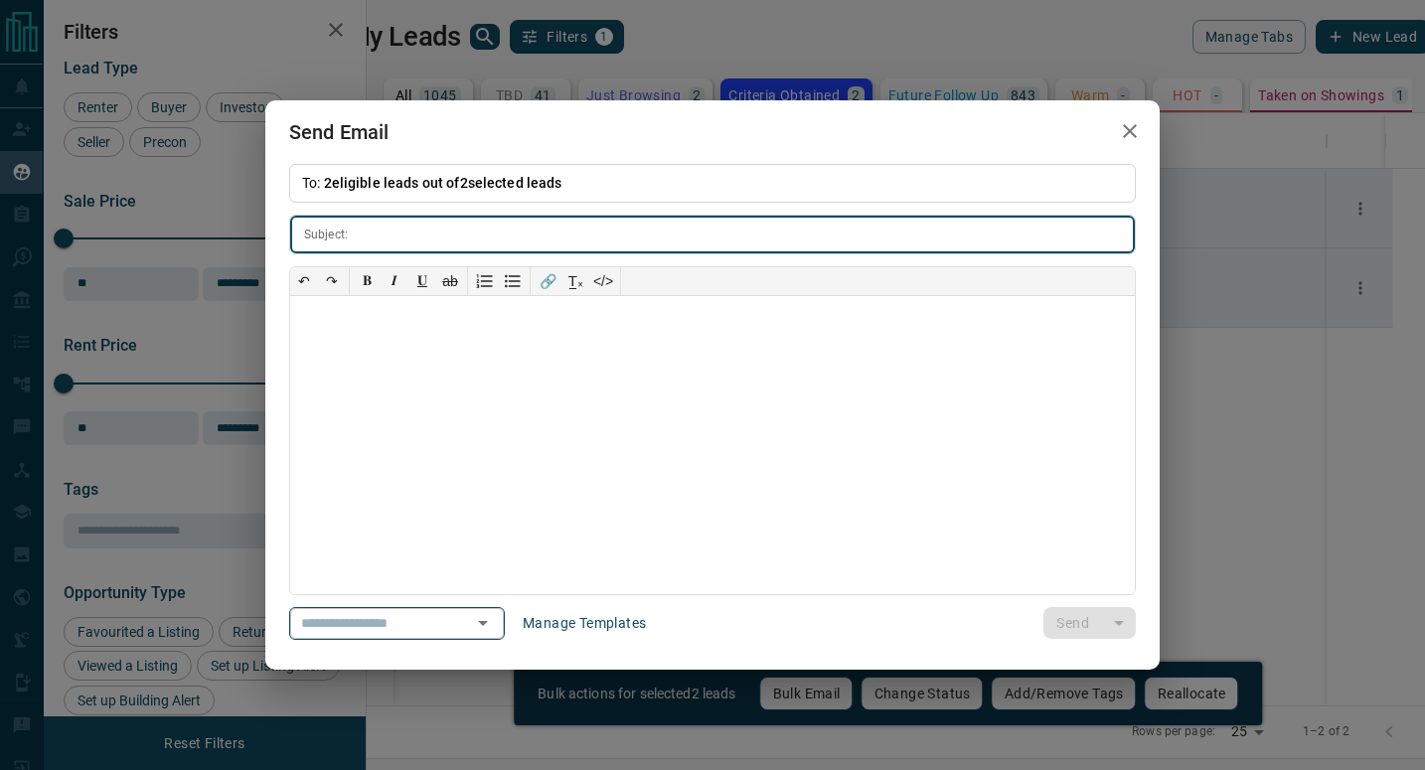
click at [495, 623] on icon "Open" at bounding box center [483, 623] width 24 height 24
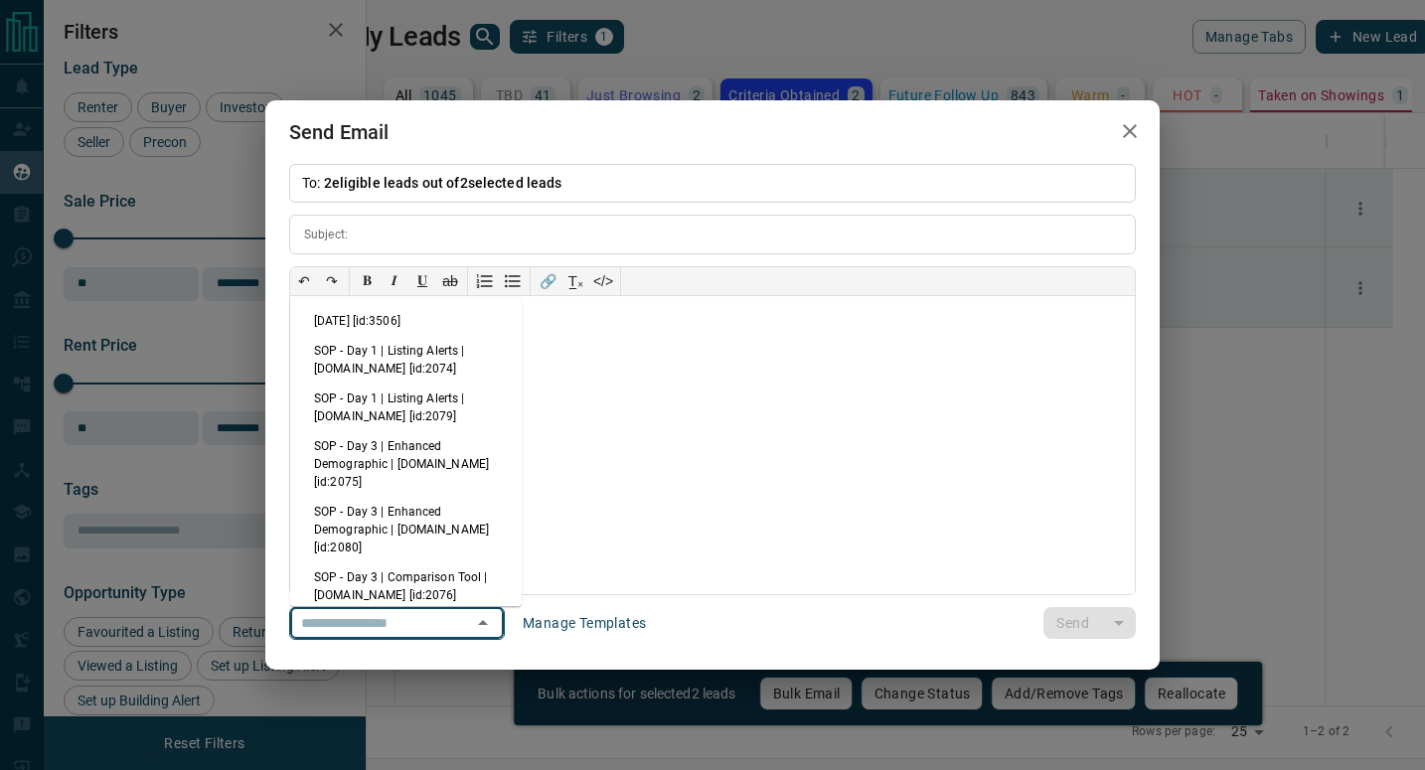
click at [449, 320] on li "[DATE] [id:3506]" at bounding box center [406, 321] width 232 height 30
type input "**********"
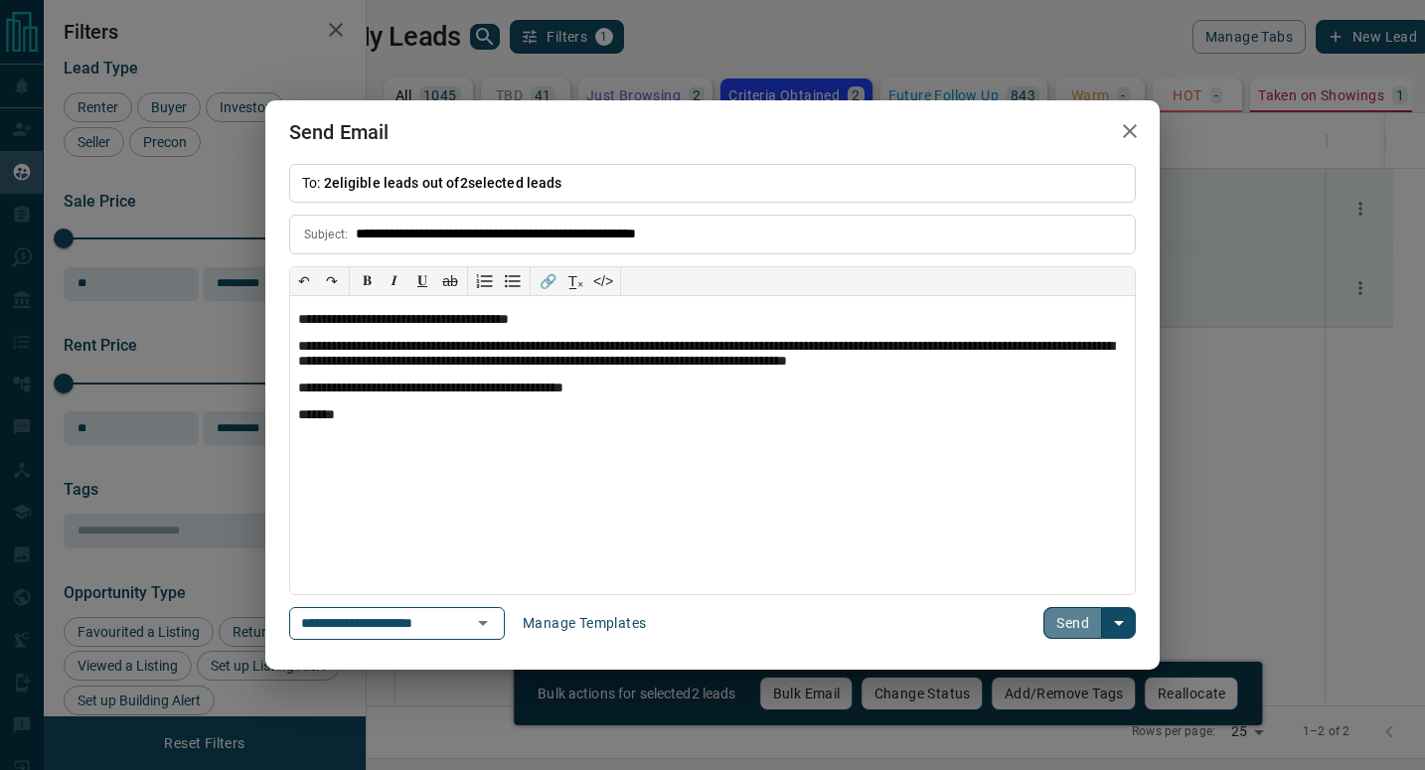
click at [1069, 616] on button "Send" at bounding box center [1073, 623] width 59 height 32
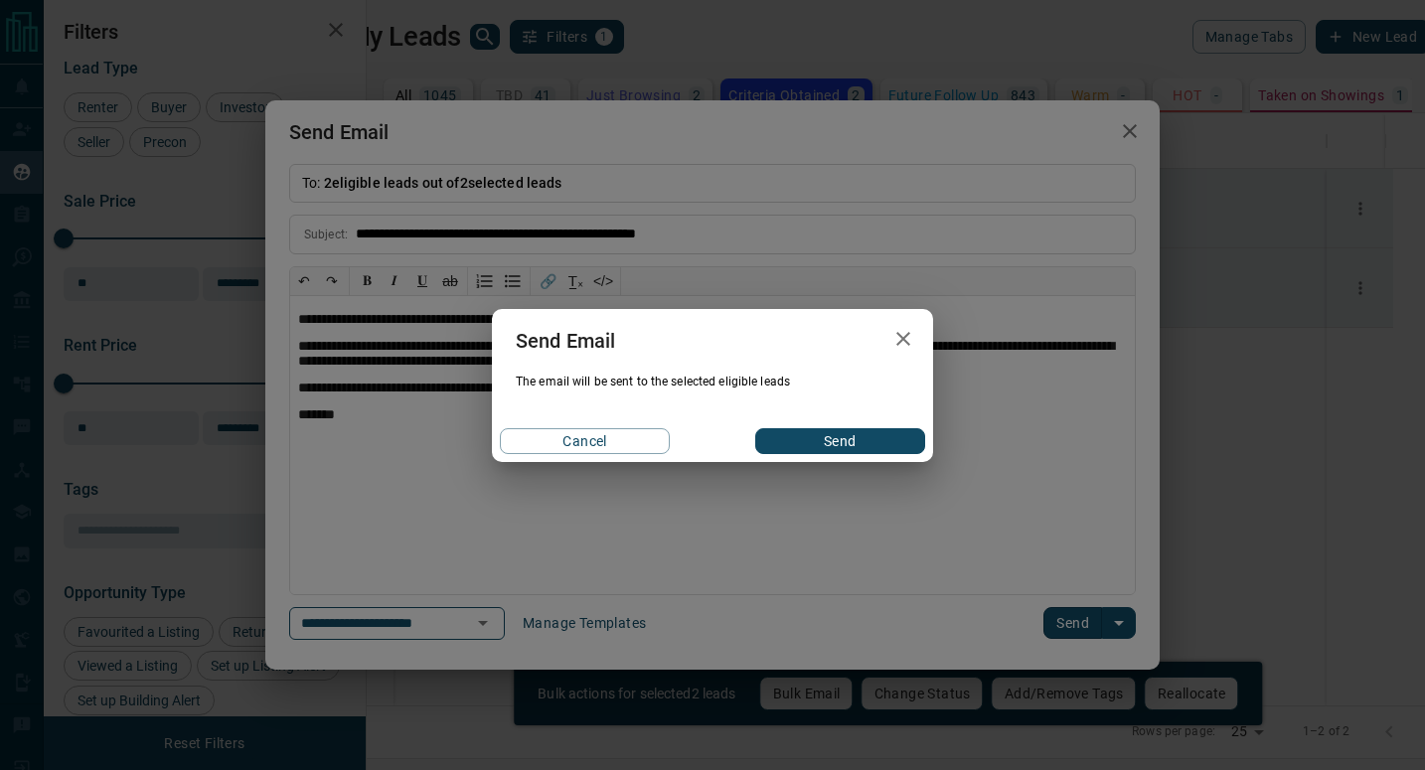
click at [905, 435] on button "Send" at bounding box center [840, 441] width 170 height 26
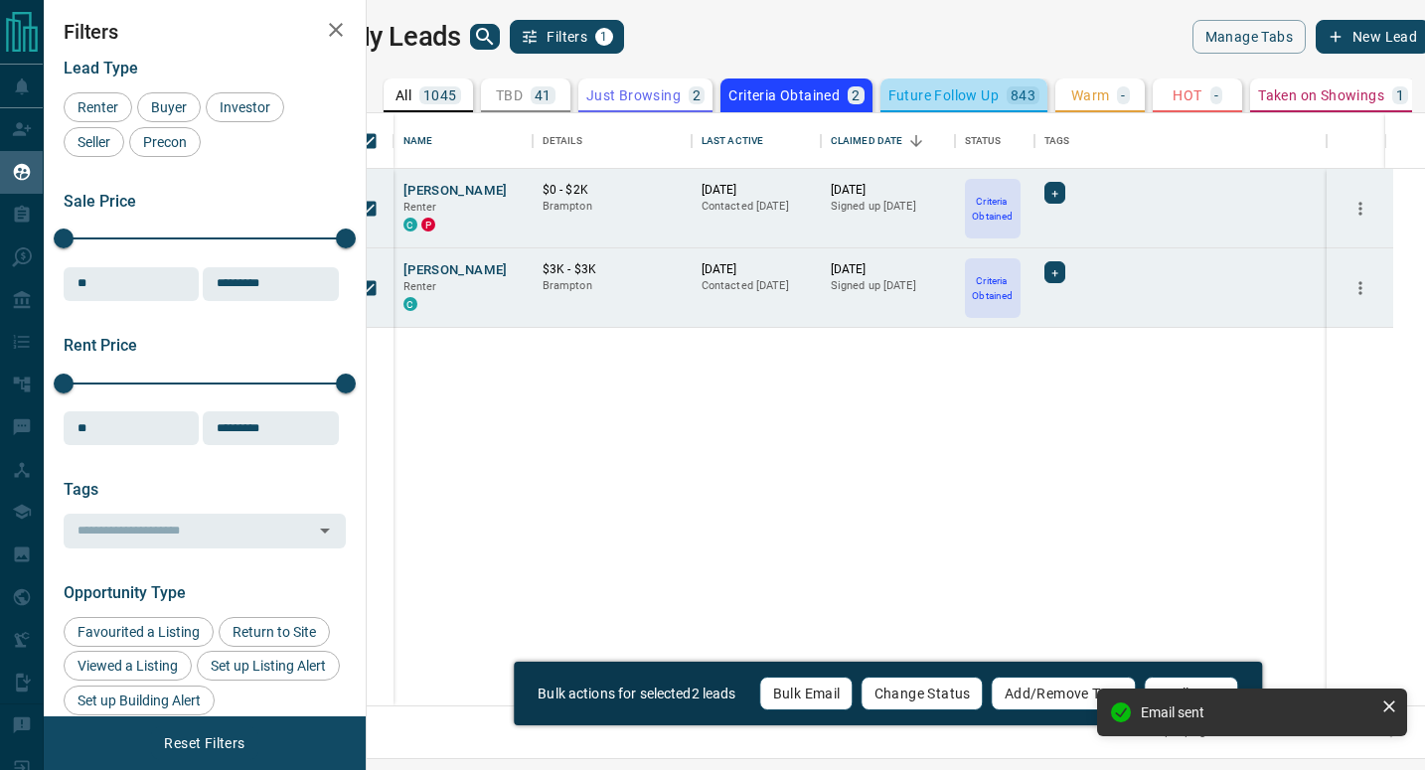
click at [945, 100] on p "Future Follow Up" at bounding box center [944, 95] width 110 height 14
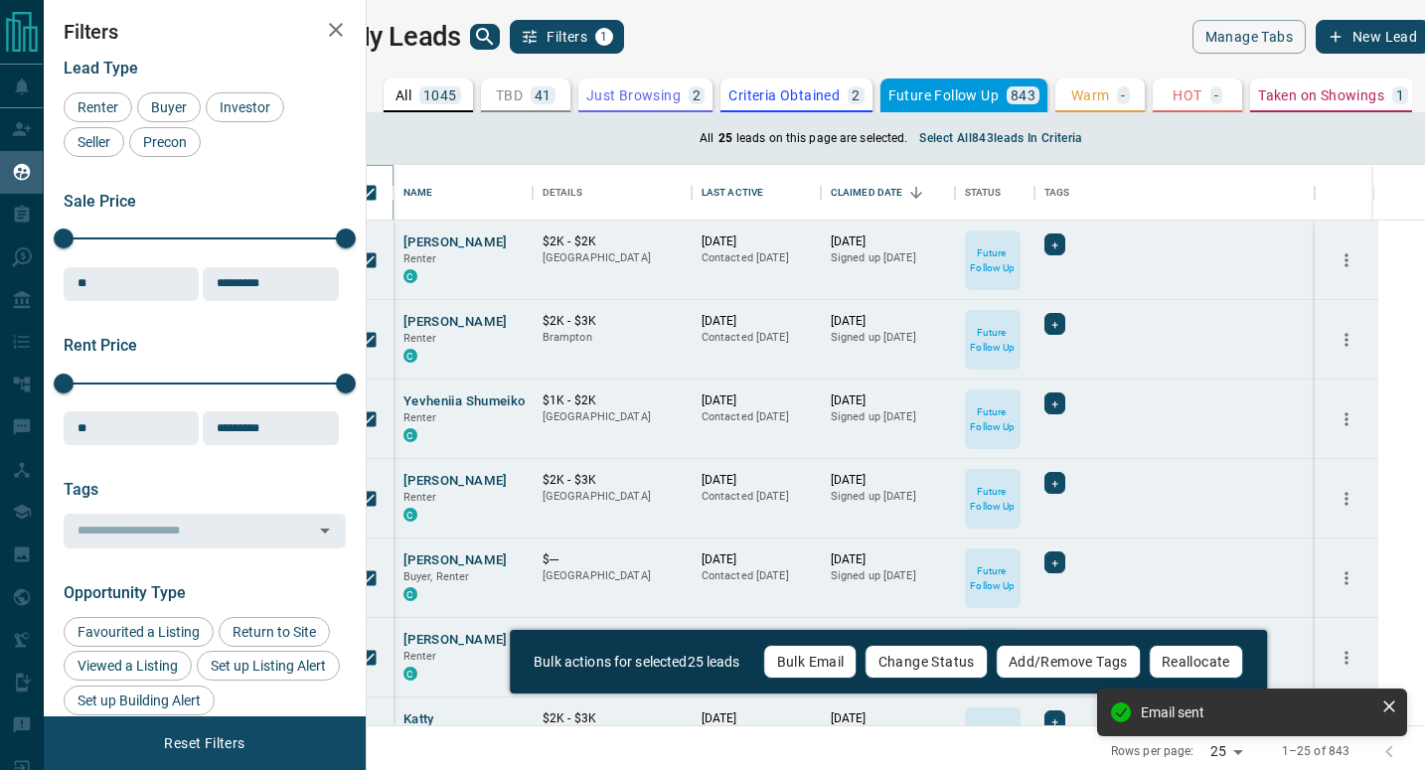
scroll to position [546, 1020]
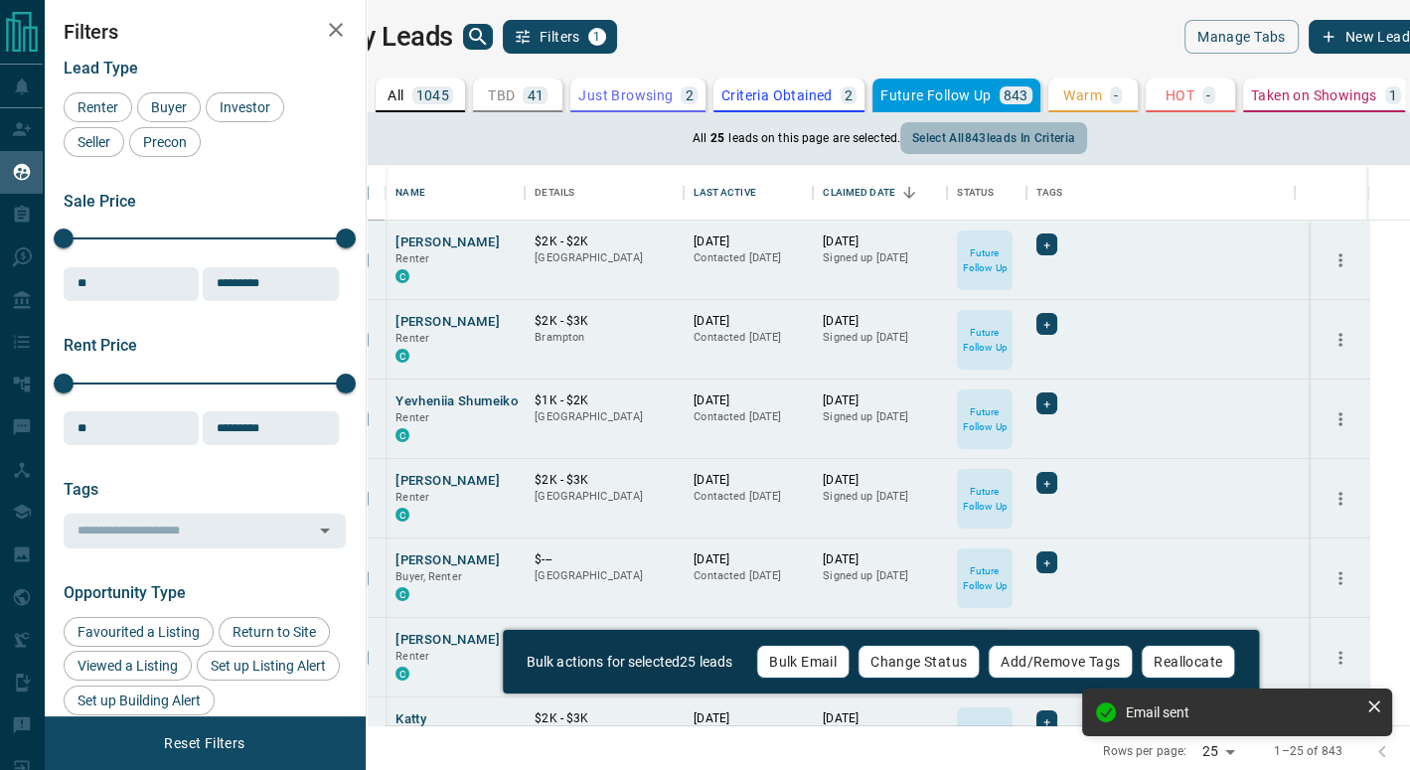
click at [974, 135] on button "Select all 843 leads in criteria" at bounding box center [993, 138] width 187 height 32
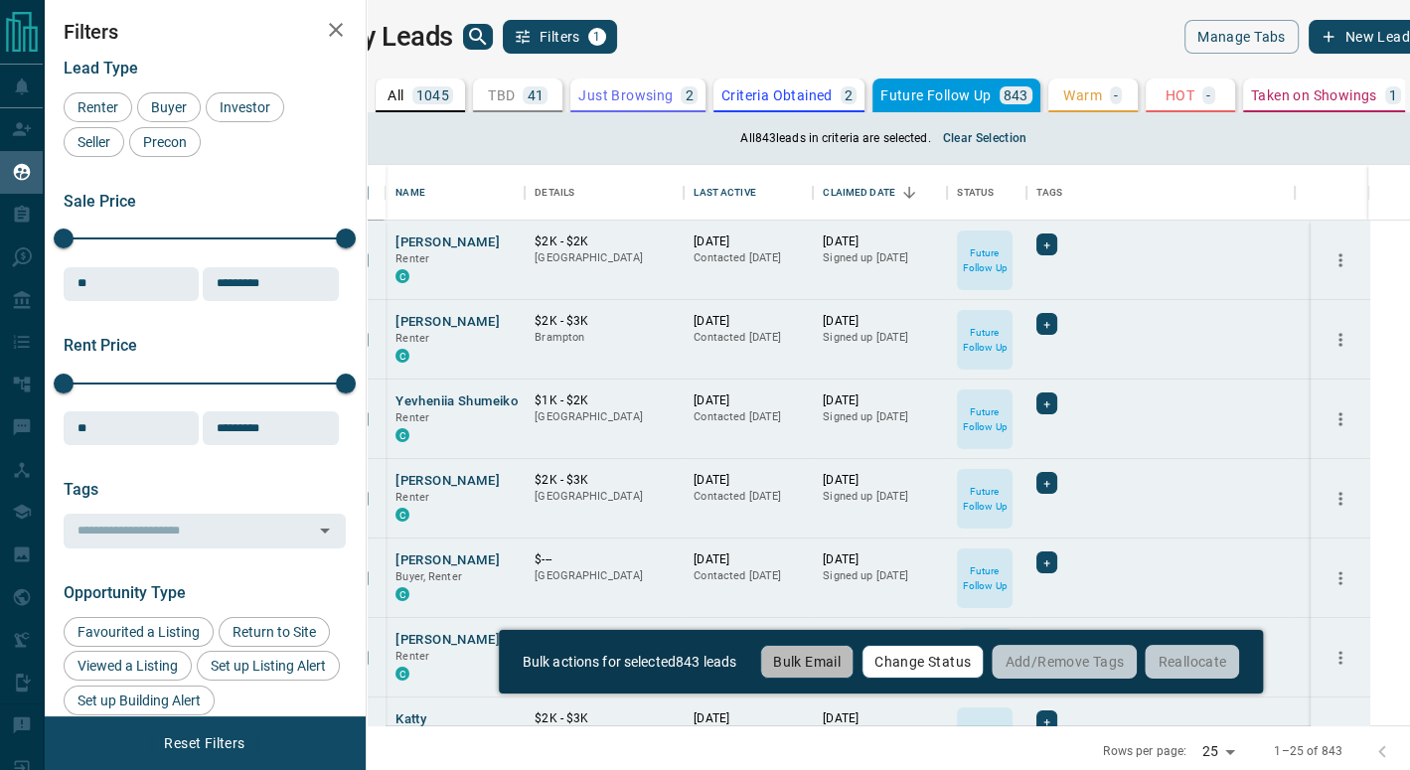
click at [830, 655] on button "Bulk Email" at bounding box center [806, 662] width 93 height 34
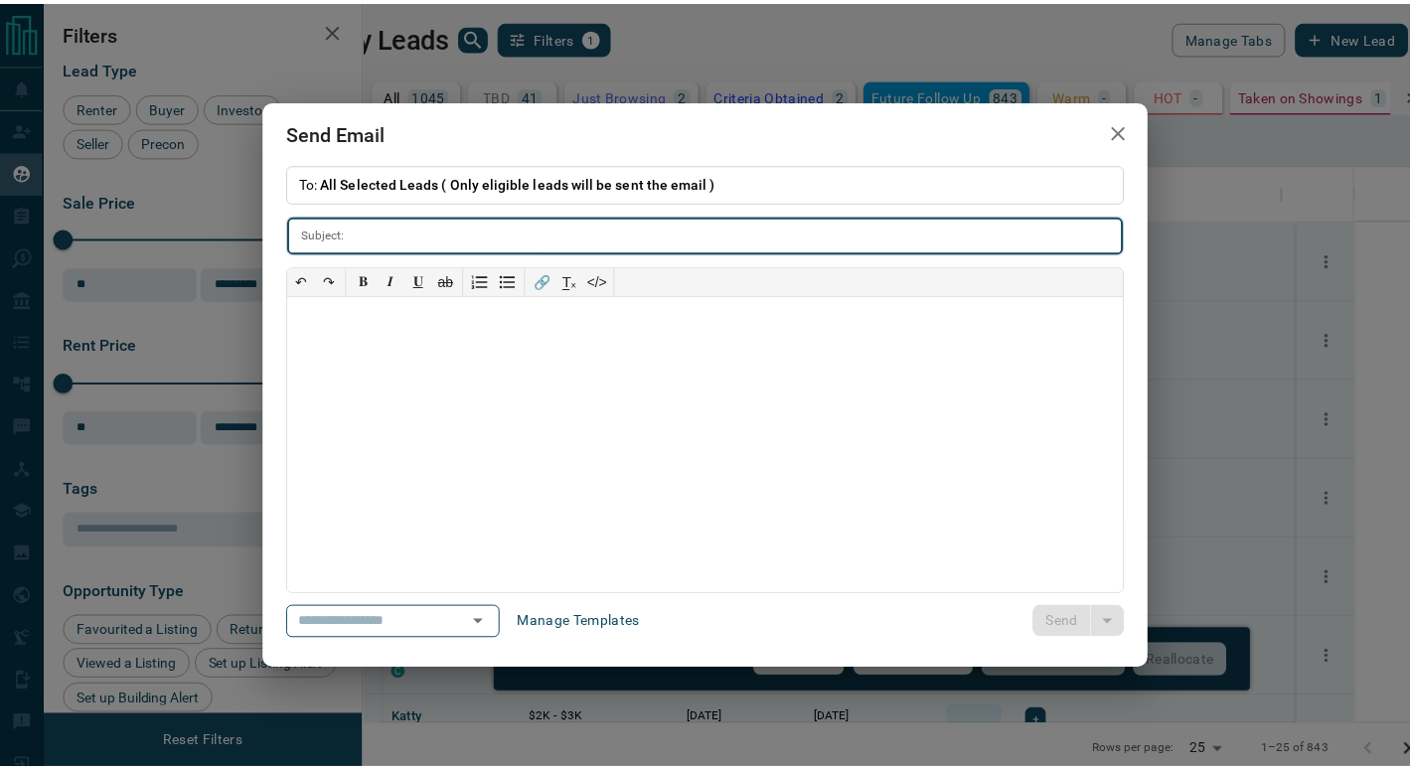
scroll to position [16, 15]
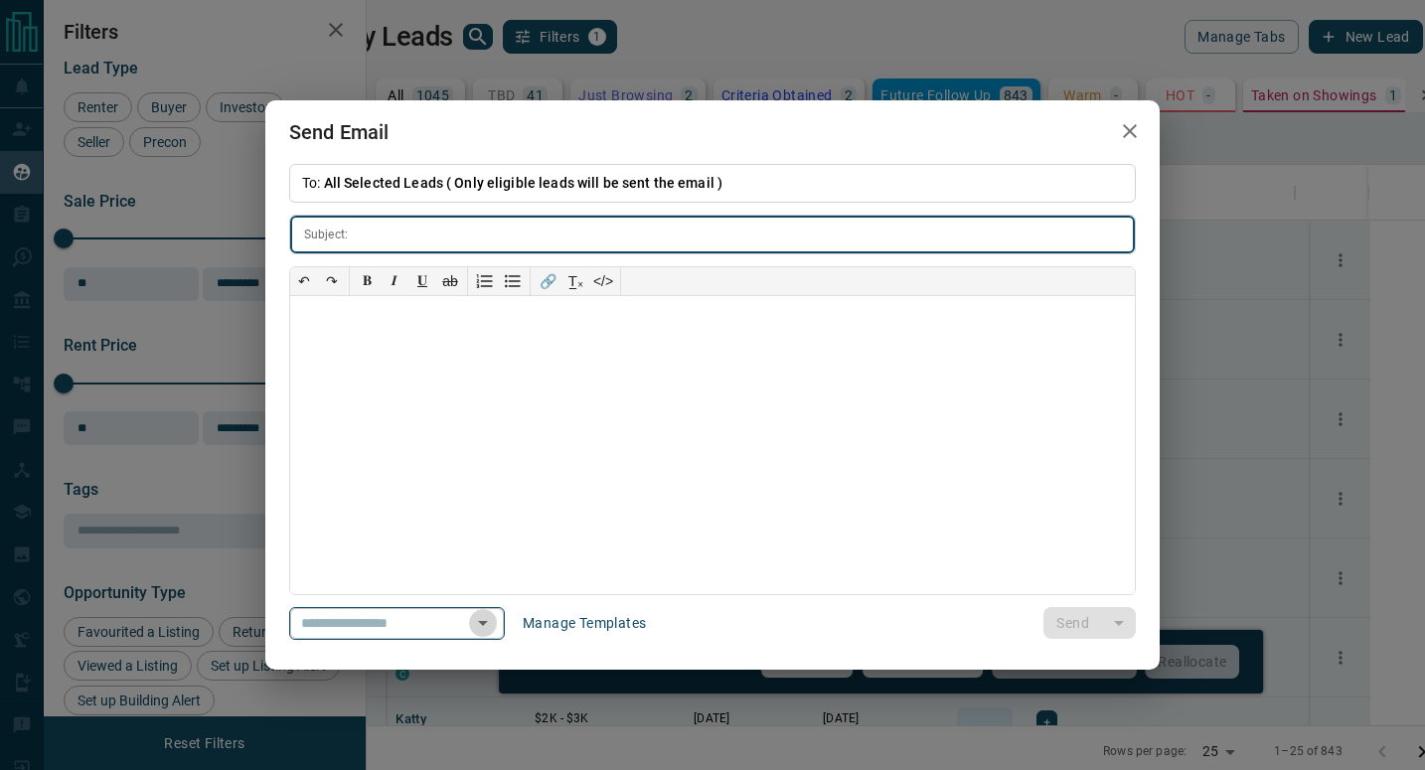
click at [495, 614] on icon "Open" at bounding box center [483, 623] width 24 height 24
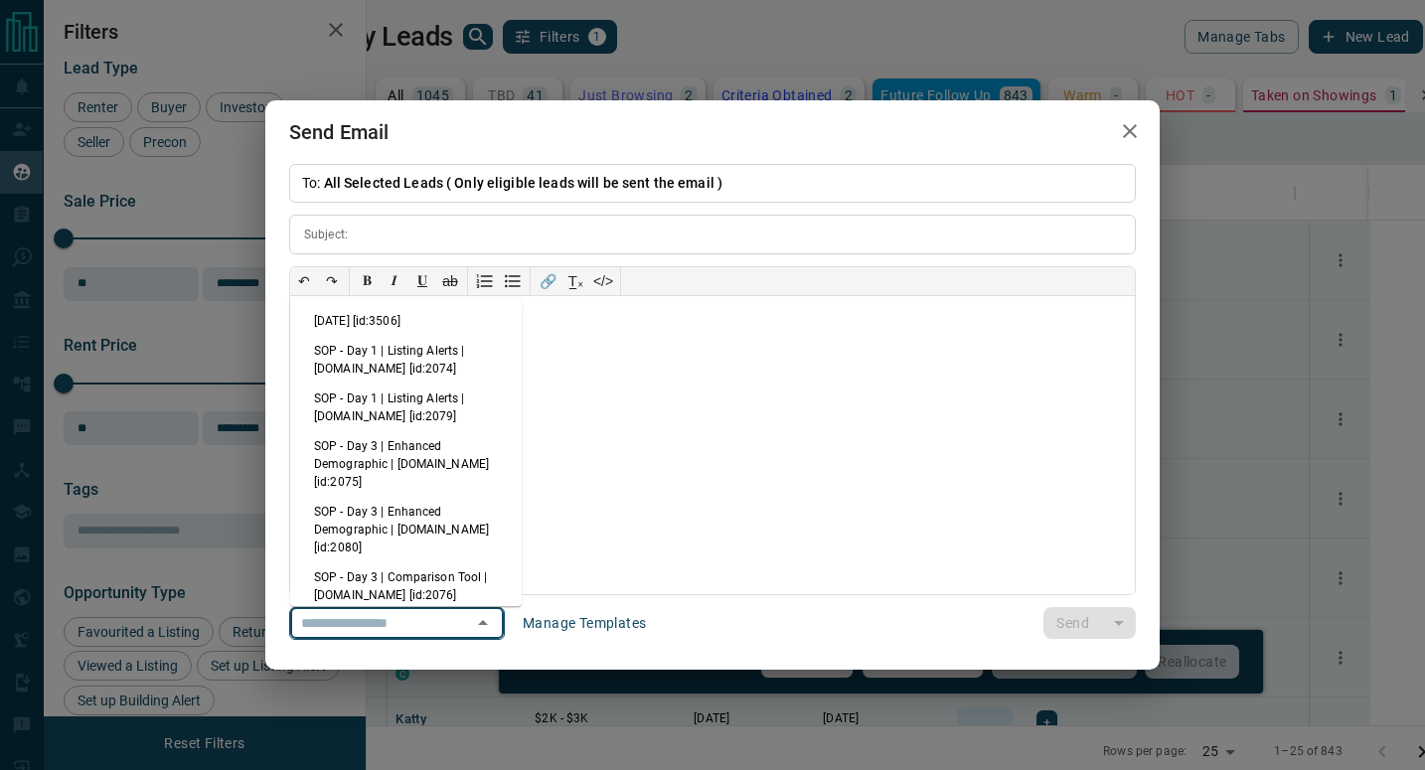
click at [409, 321] on li "[DATE] [id:3506]" at bounding box center [406, 321] width 232 height 30
type input "**********"
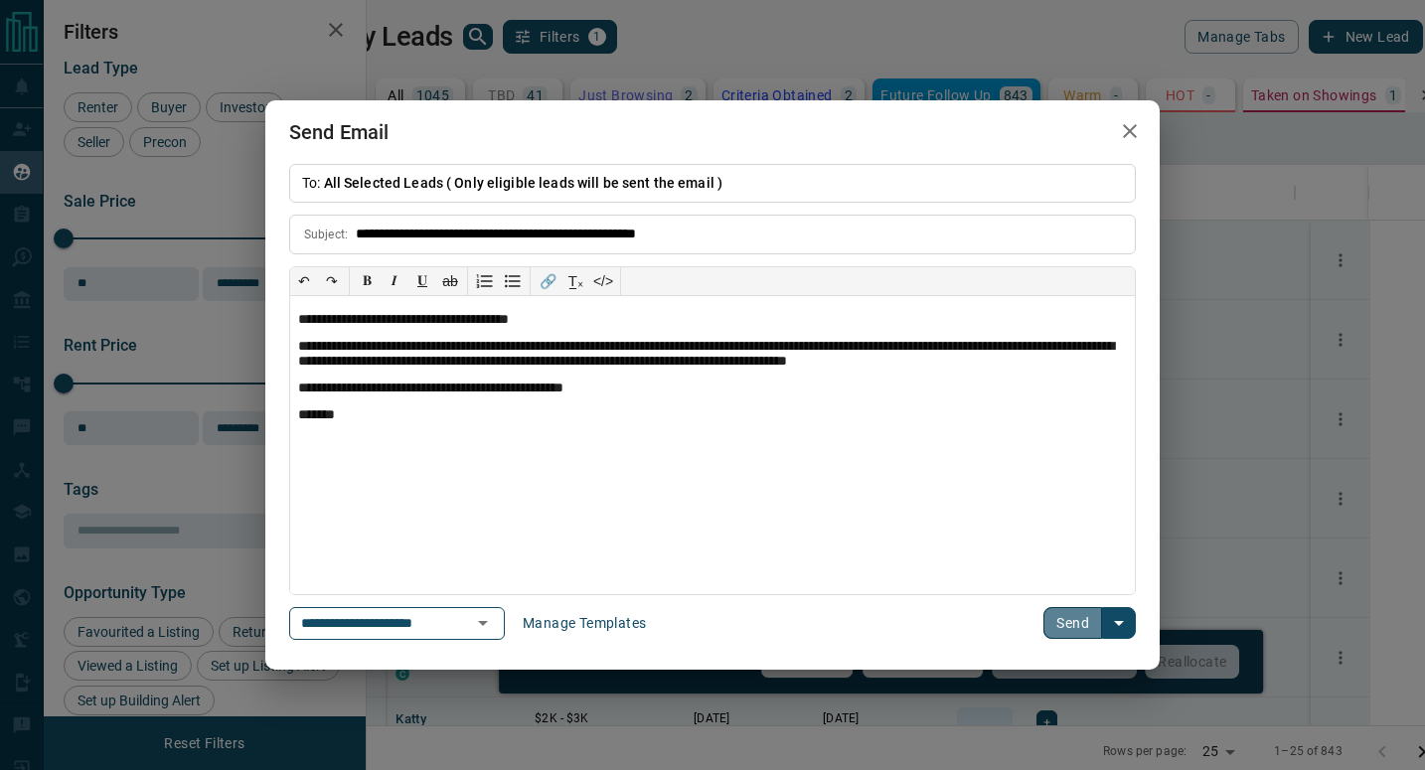
click at [1060, 619] on button "Send" at bounding box center [1073, 623] width 59 height 32
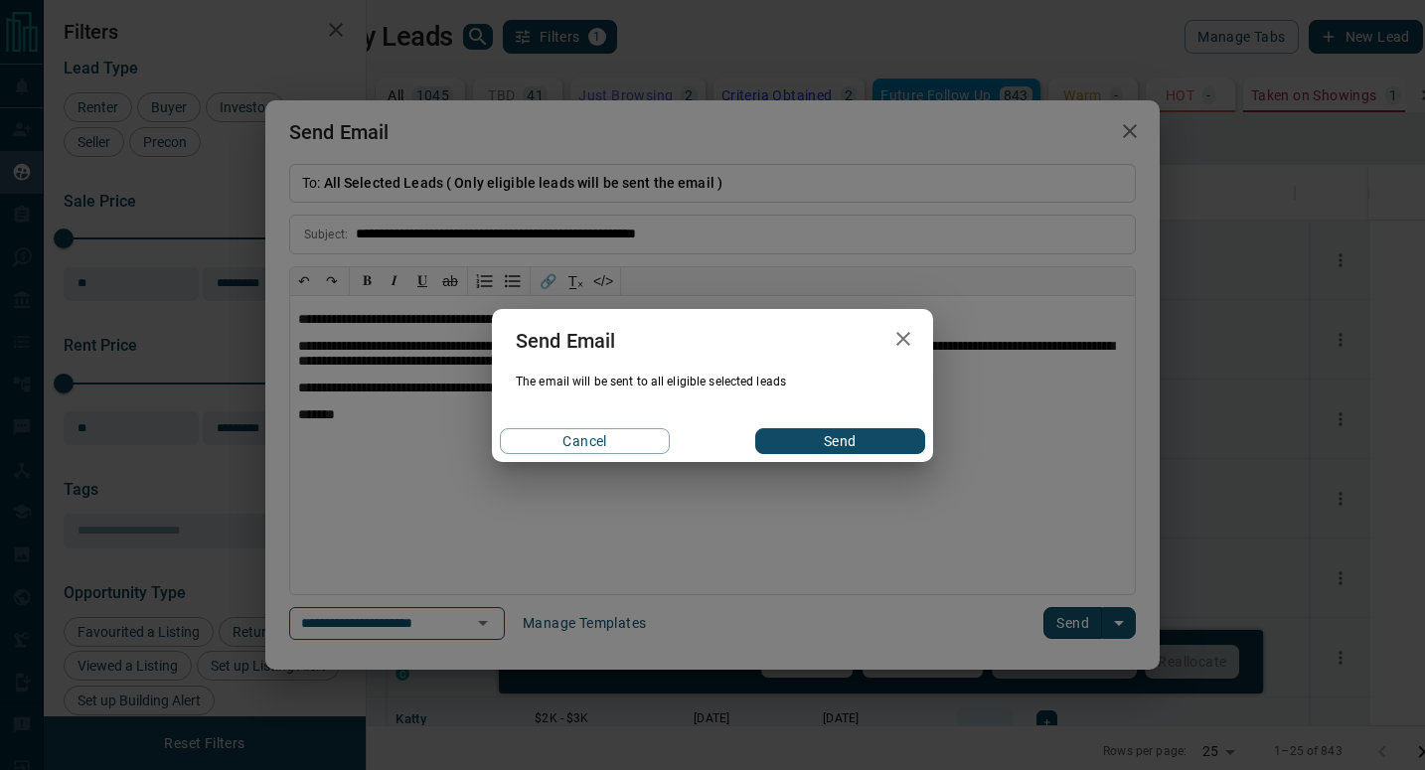
click at [893, 435] on button "Send" at bounding box center [840, 441] width 170 height 26
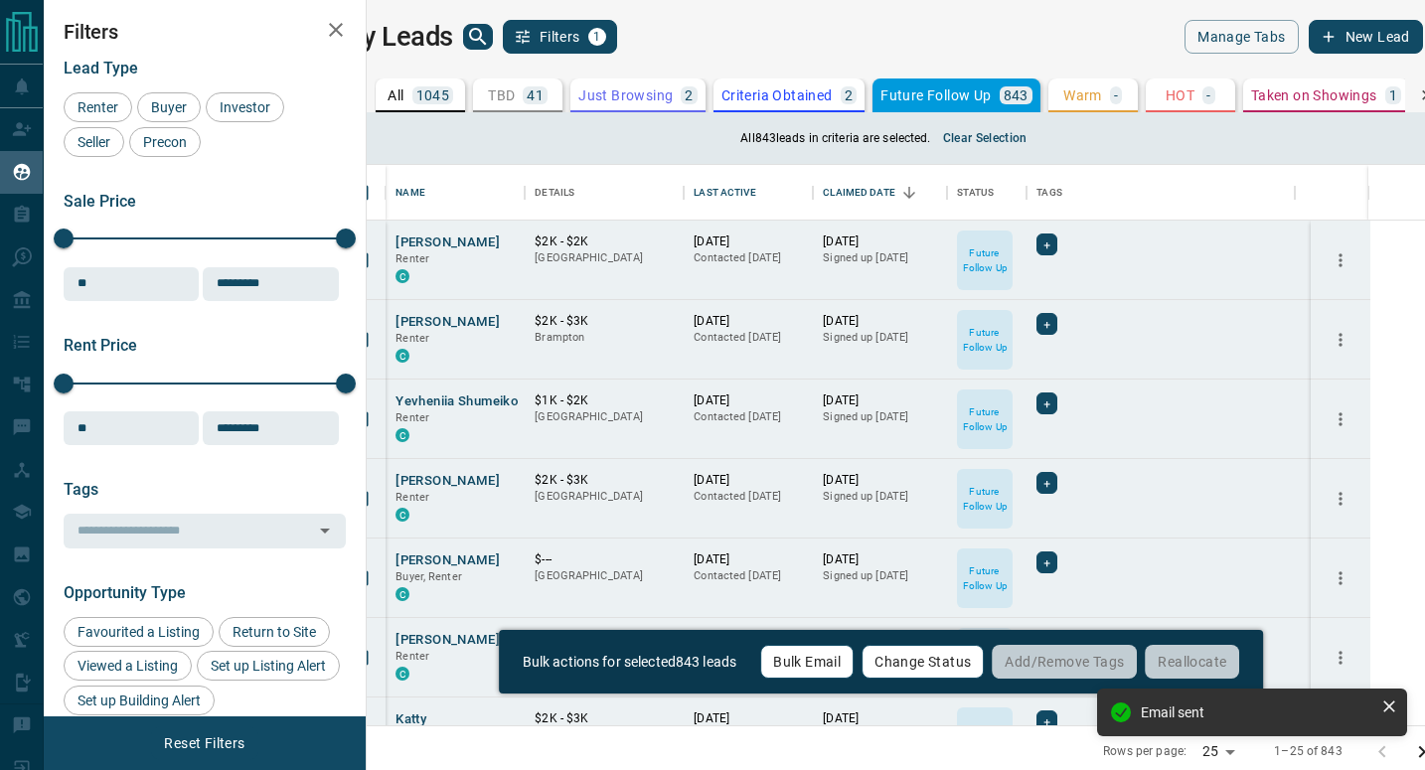
scroll to position [16, 16]
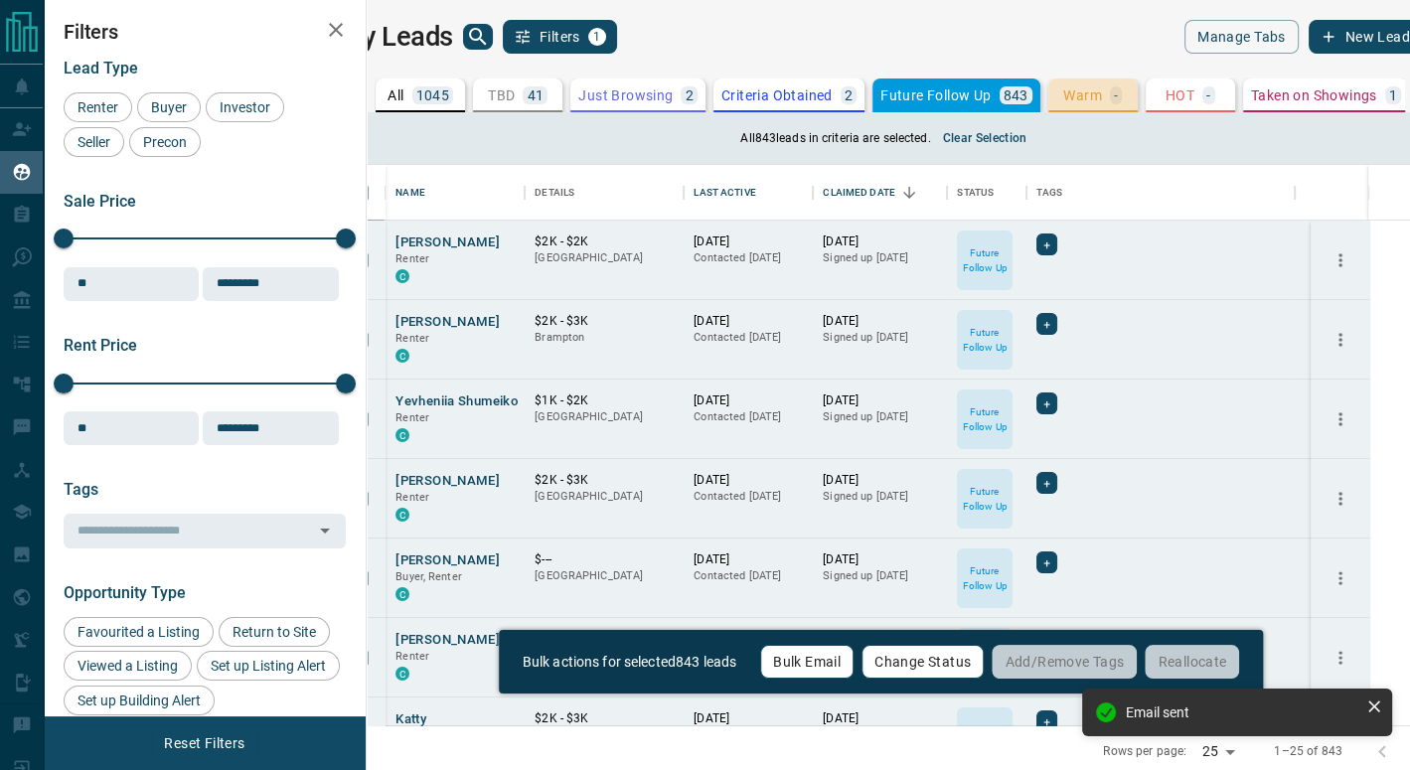
click at [1102, 92] on p "Warm" at bounding box center [1082, 95] width 39 height 14
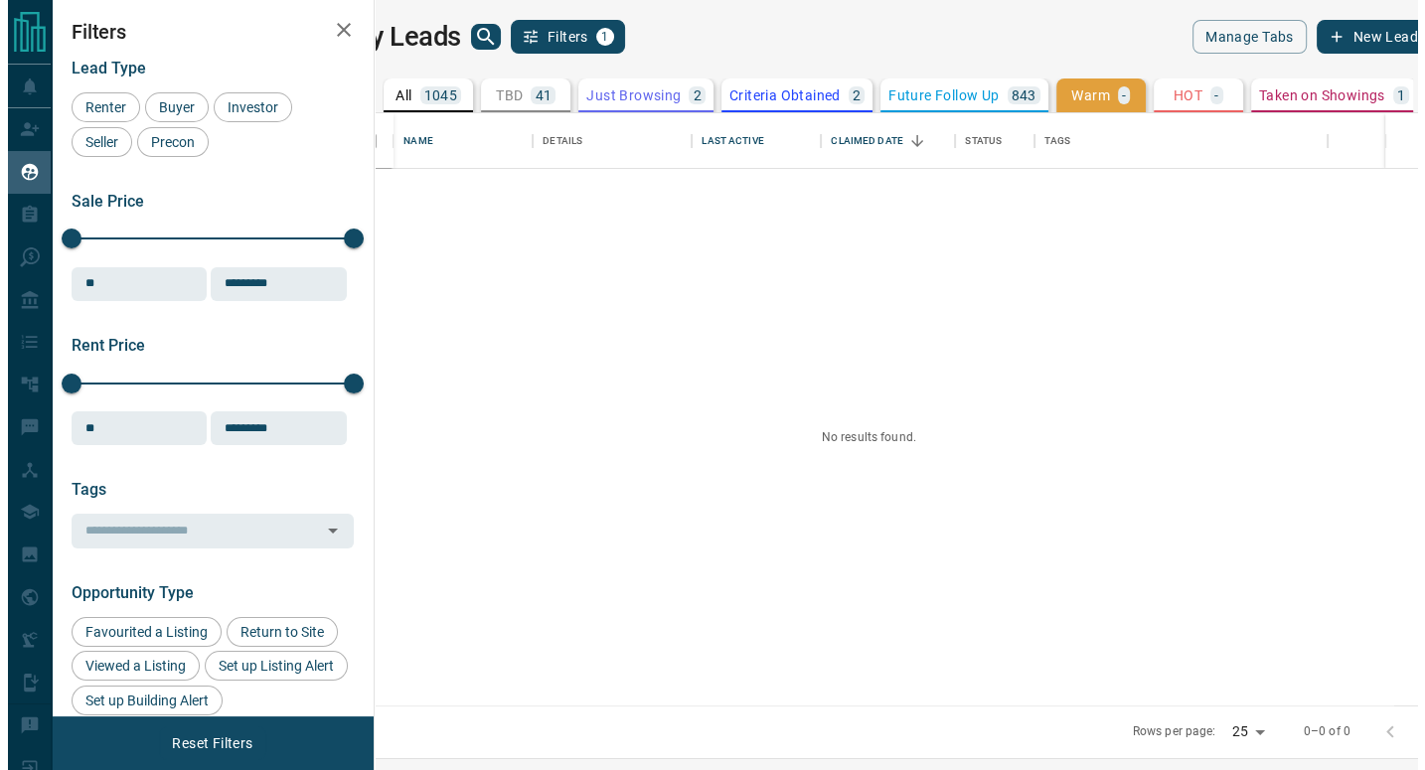
scroll to position [577, 1035]
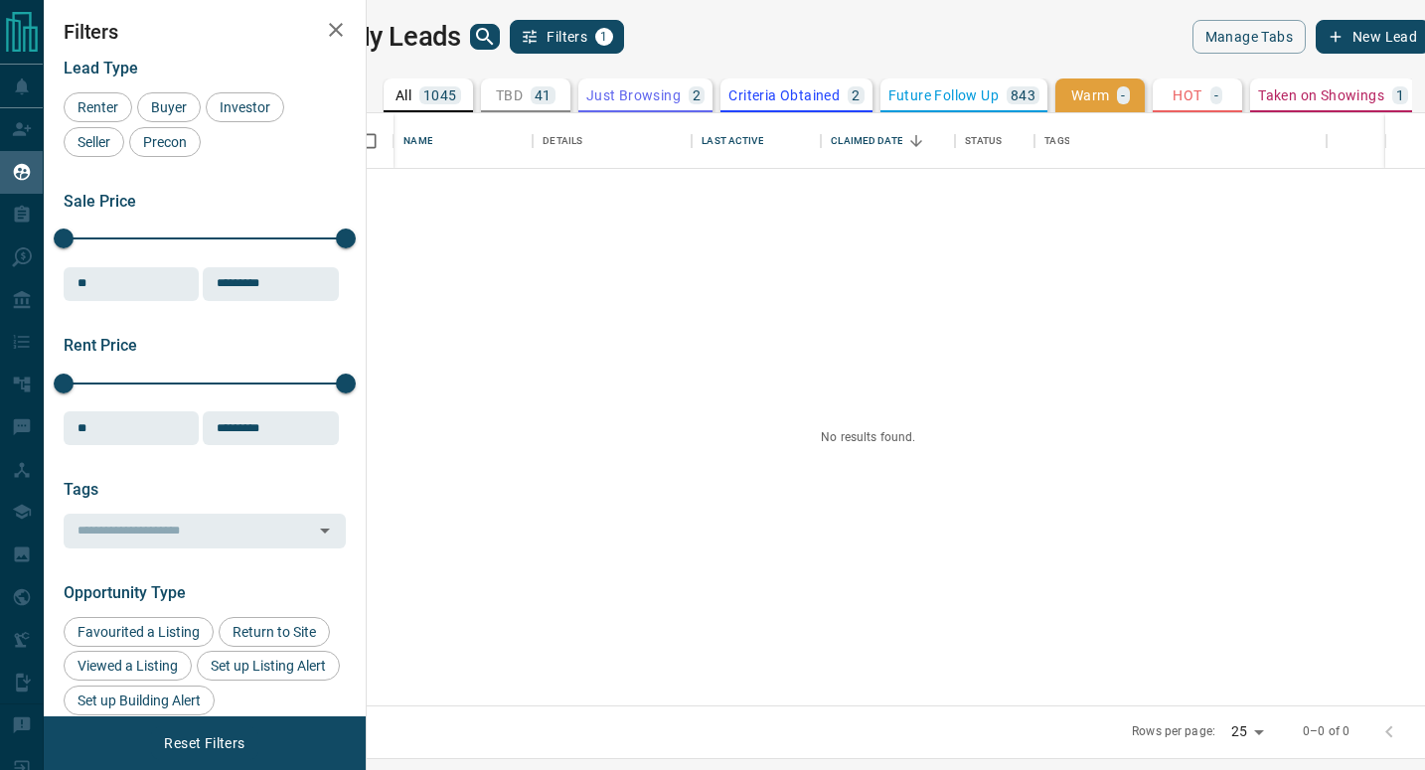
click at [1201, 94] on p "HOT" at bounding box center [1187, 95] width 29 height 14
click at [1297, 94] on p "Taken on Showings" at bounding box center [1321, 95] width 126 height 14
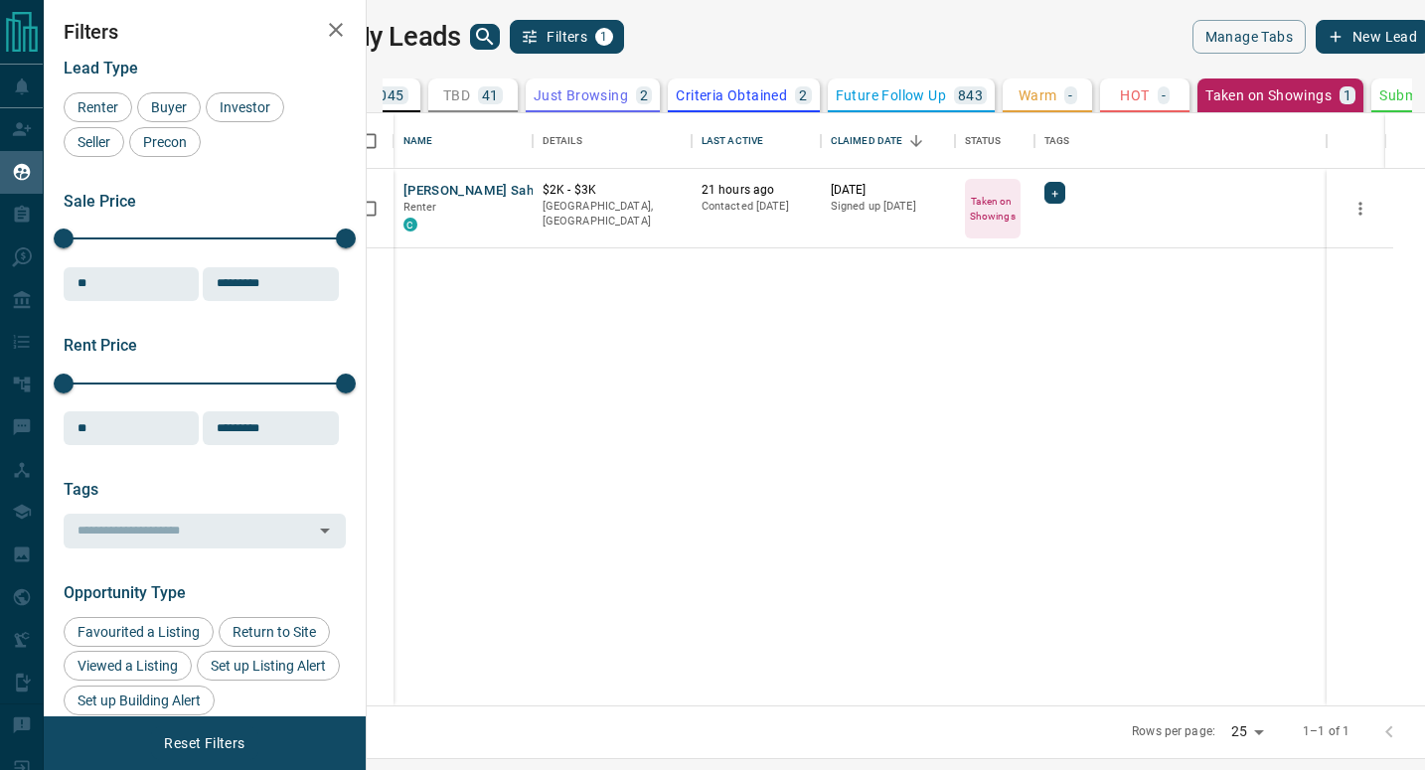
scroll to position [0, 60]
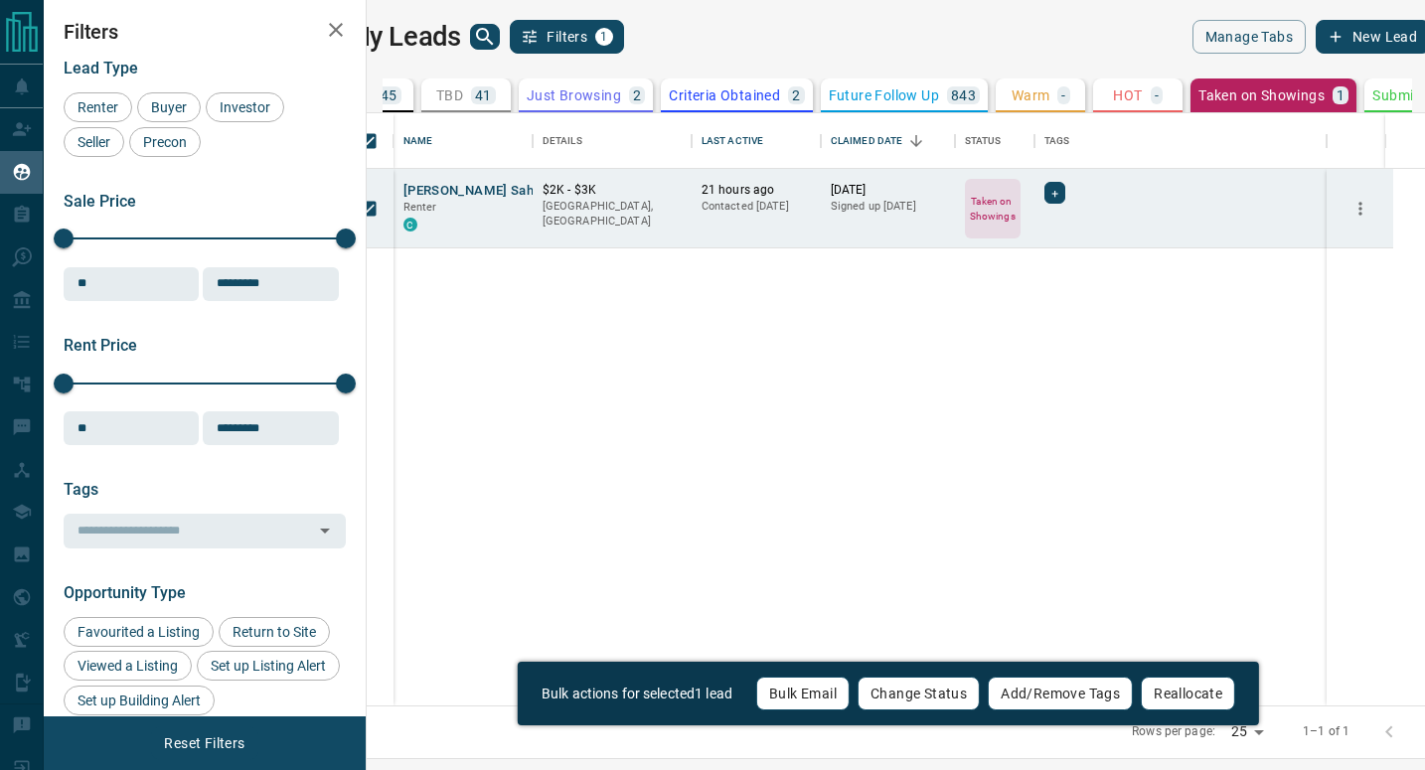
click at [801, 689] on button "Bulk Email" at bounding box center [802, 694] width 93 height 34
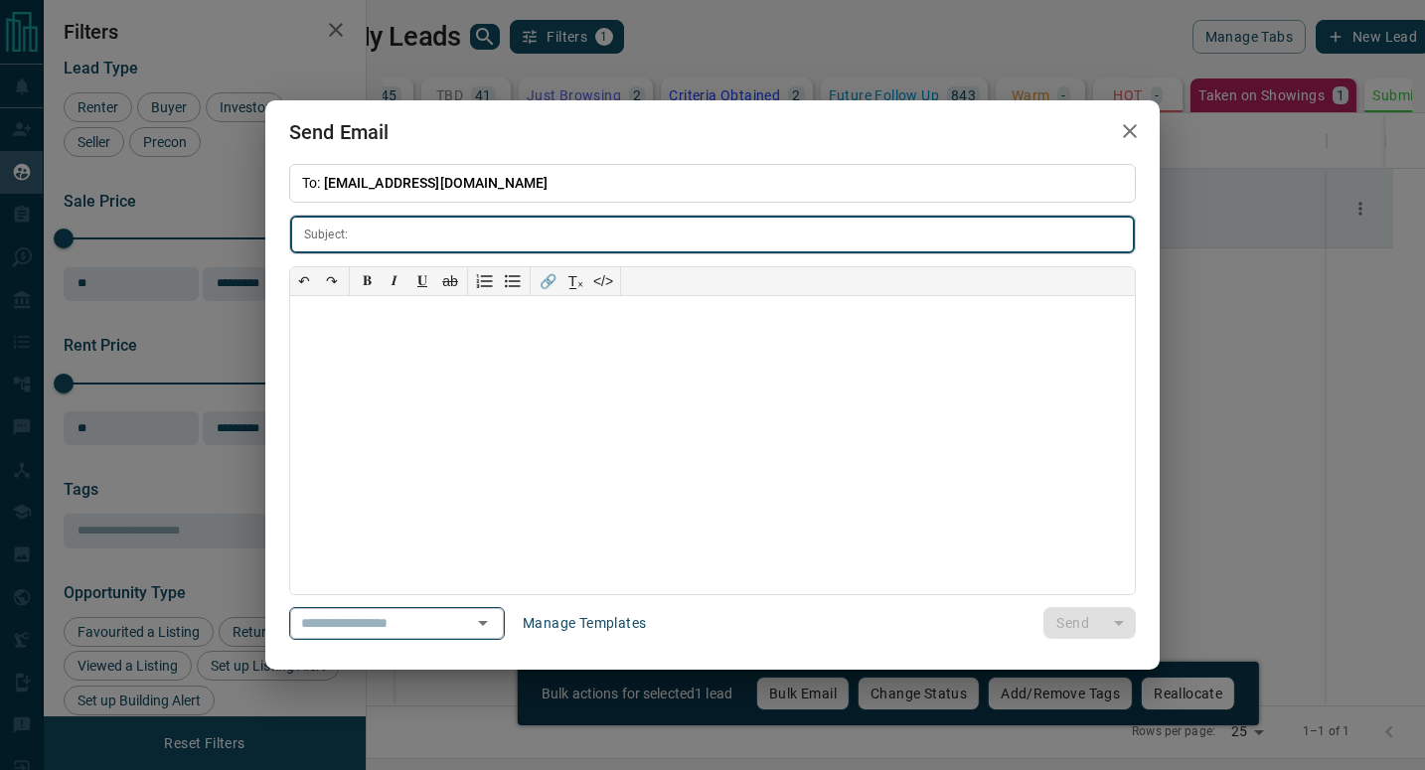
click at [495, 626] on icon "Open" at bounding box center [483, 623] width 24 height 24
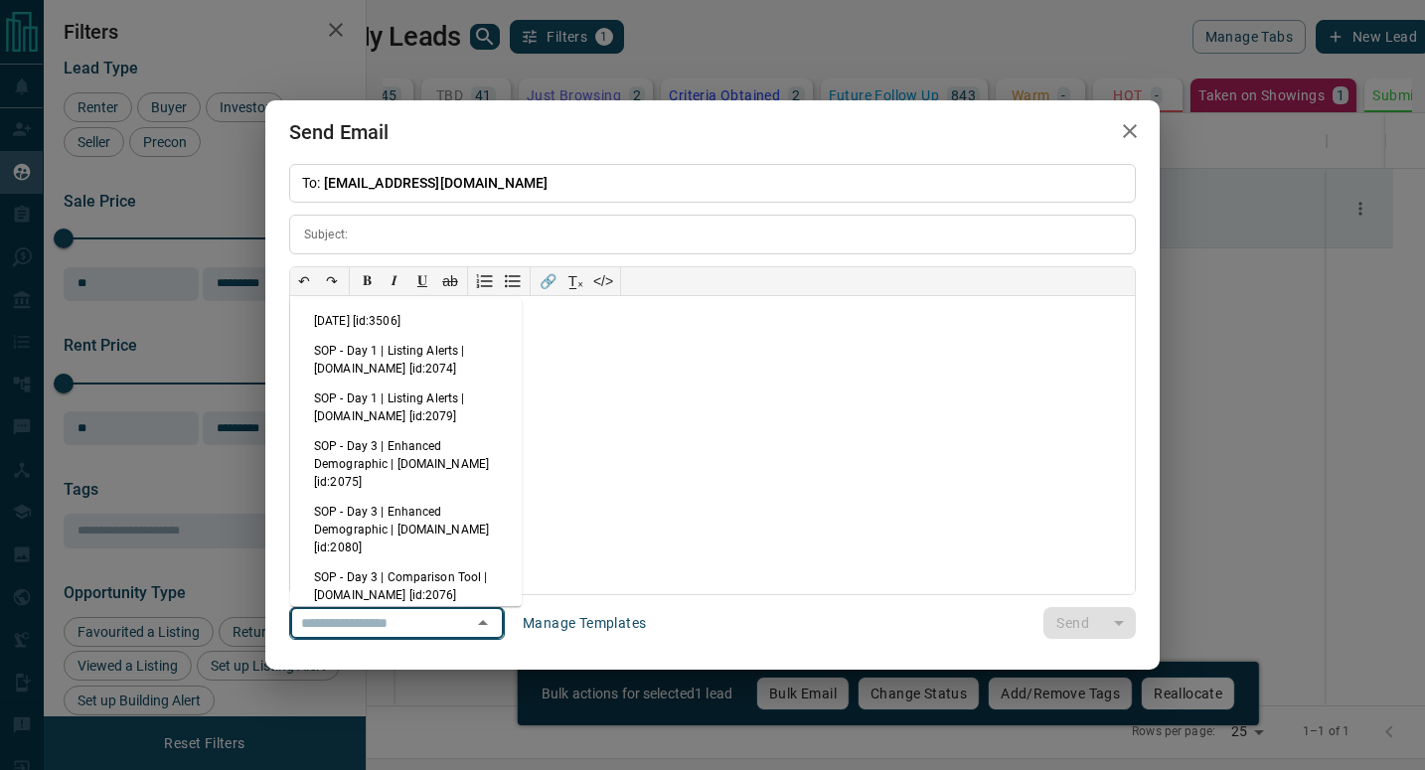
click at [454, 323] on li "[DATE] [id:3506]" at bounding box center [406, 321] width 232 height 30
type input "**********"
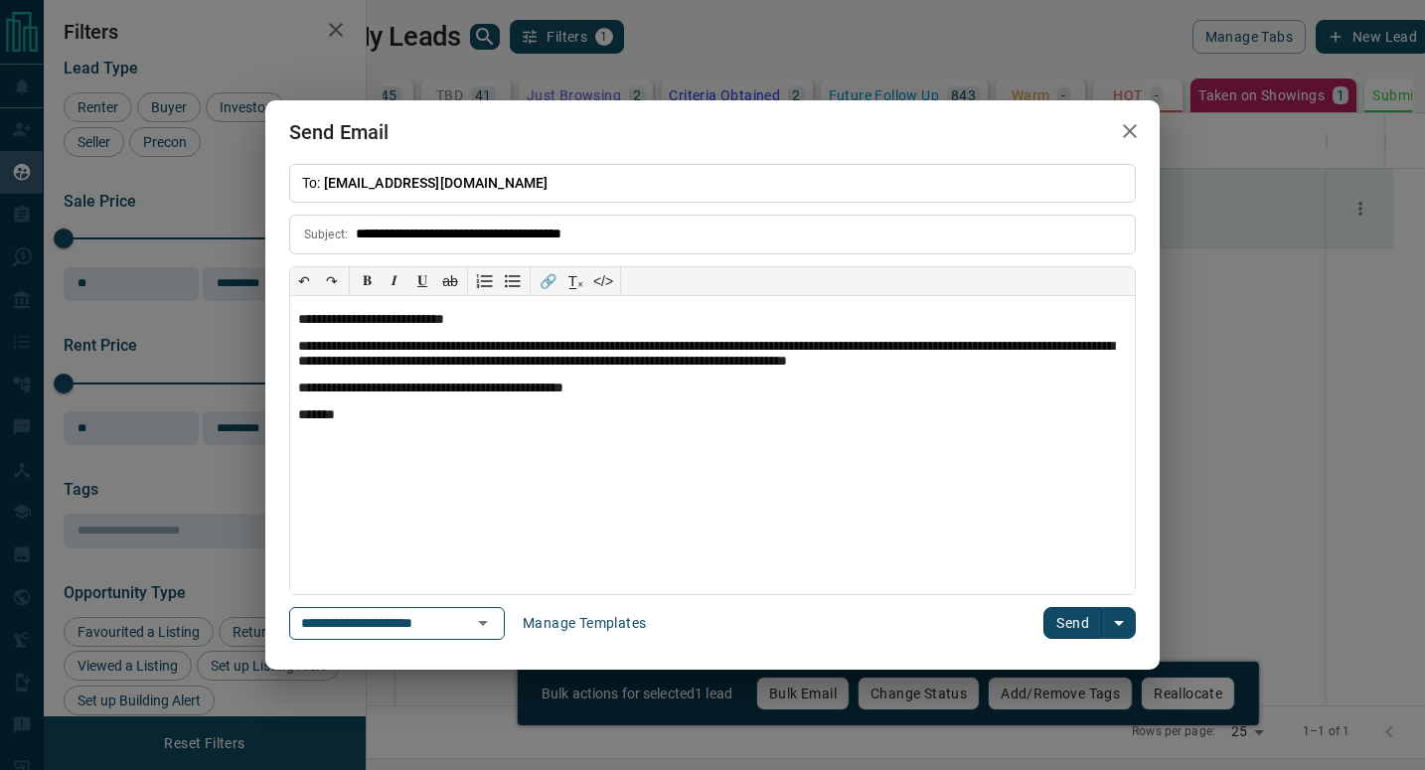
click at [1071, 625] on button "Send" at bounding box center [1073, 623] width 59 height 32
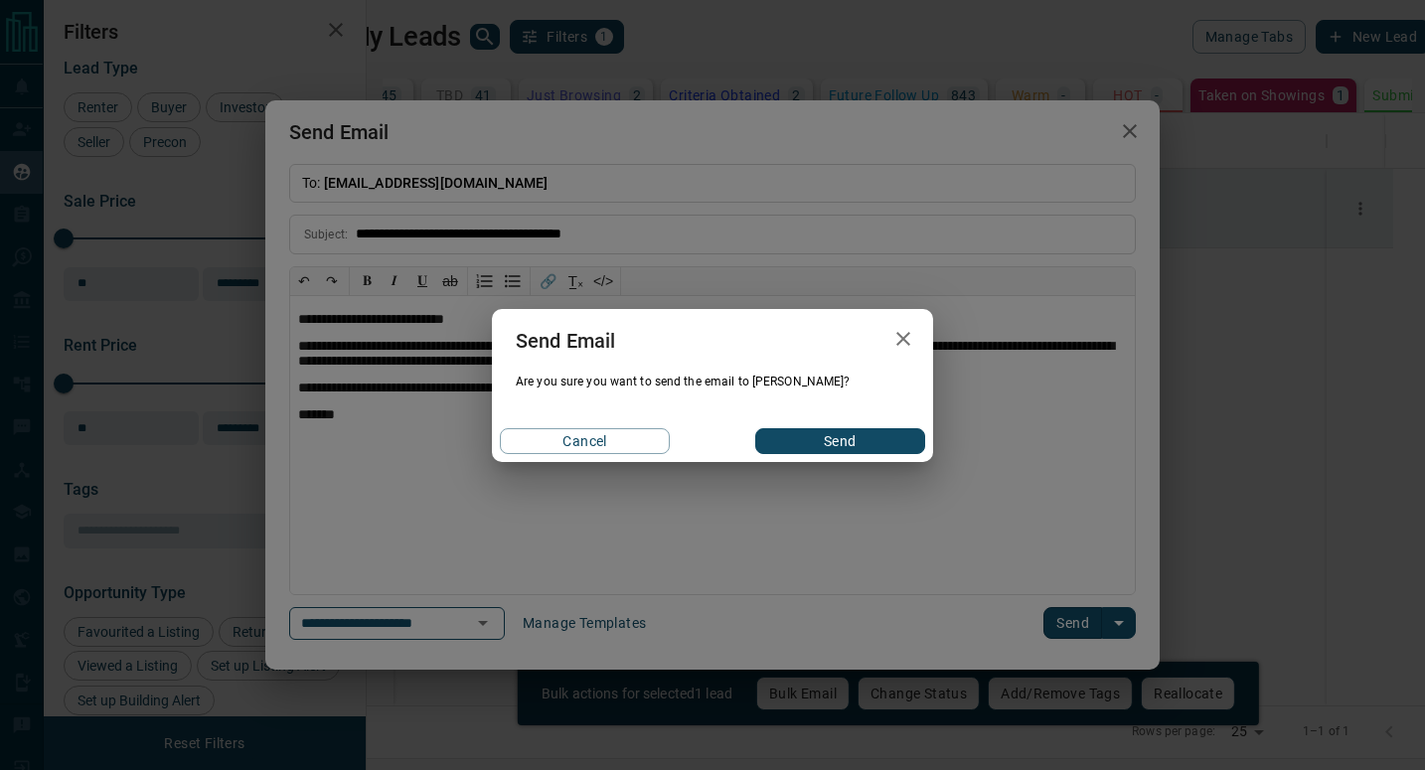
click at [829, 433] on button "Send" at bounding box center [840, 441] width 170 height 26
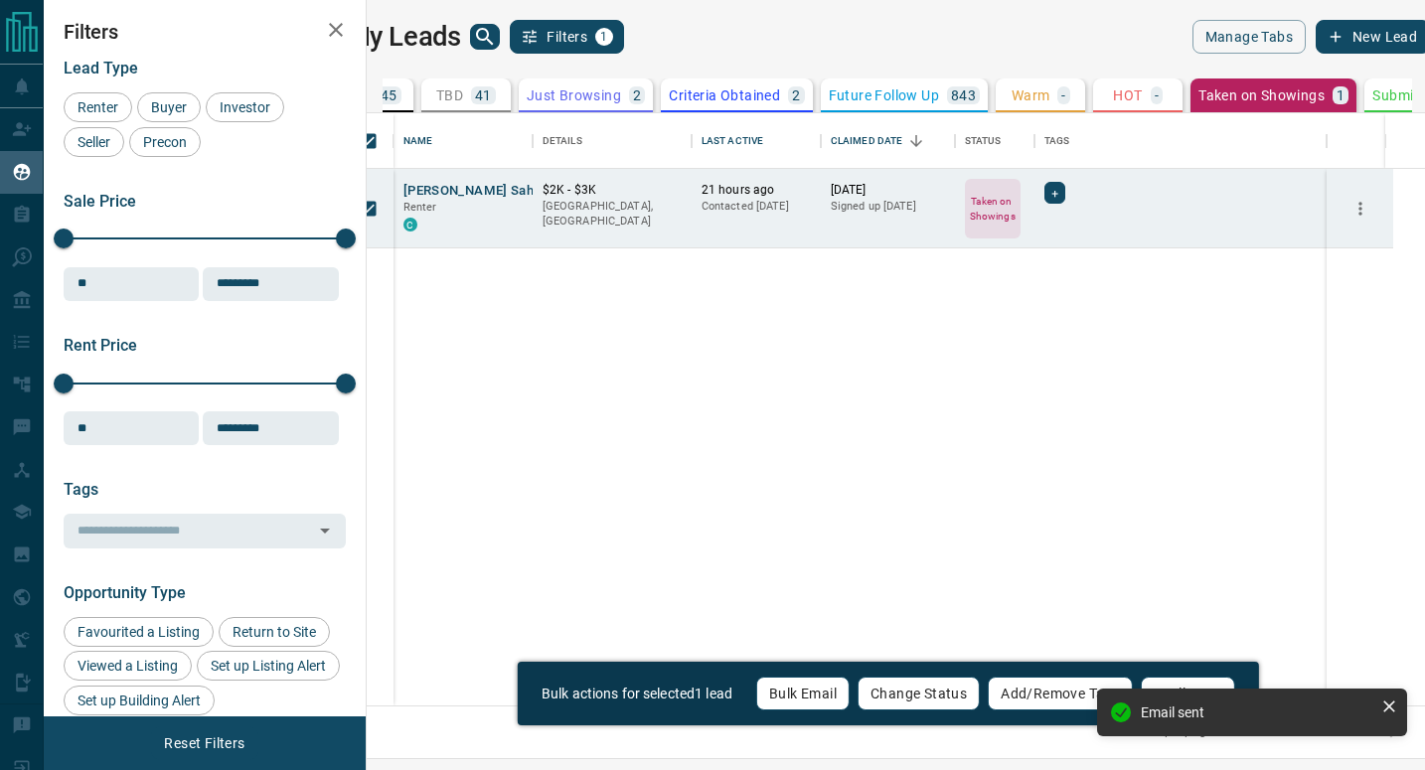
click at [1422, 95] on icon at bounding box center [1432, 95] width 20 height 20
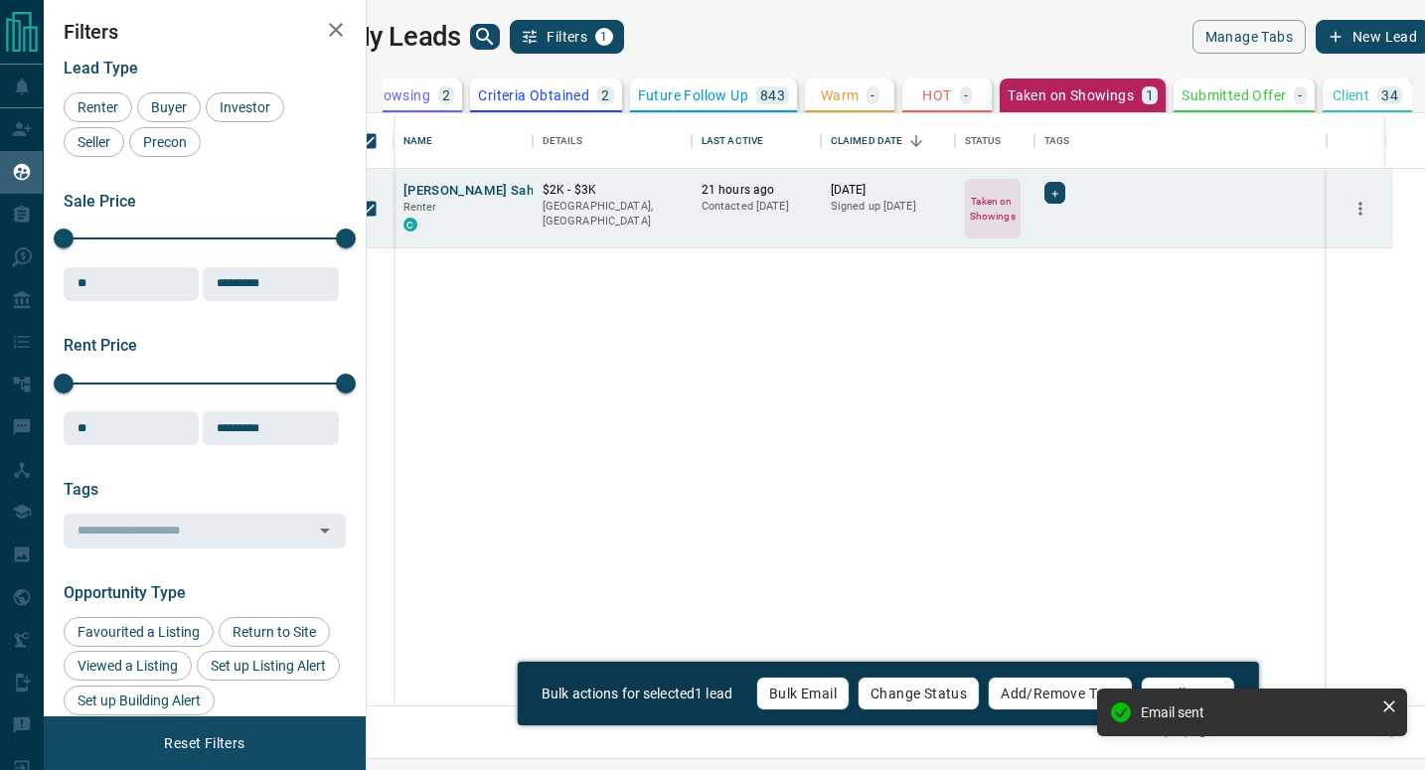
scroll to position [0, 305]
click at [1333, 97] on p "Client" at bounding box center [1351, 95] width 37 height 14
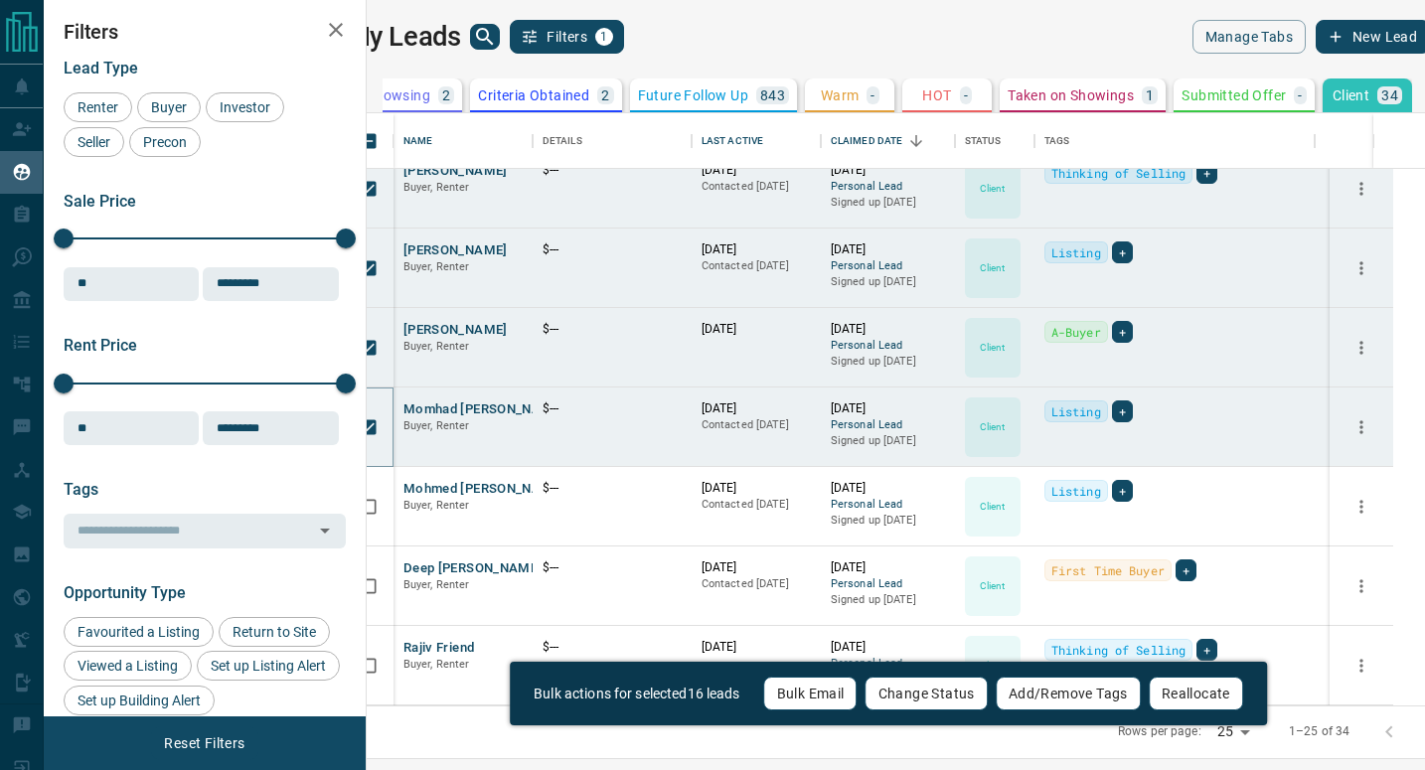
scroll to position [1449, 0]
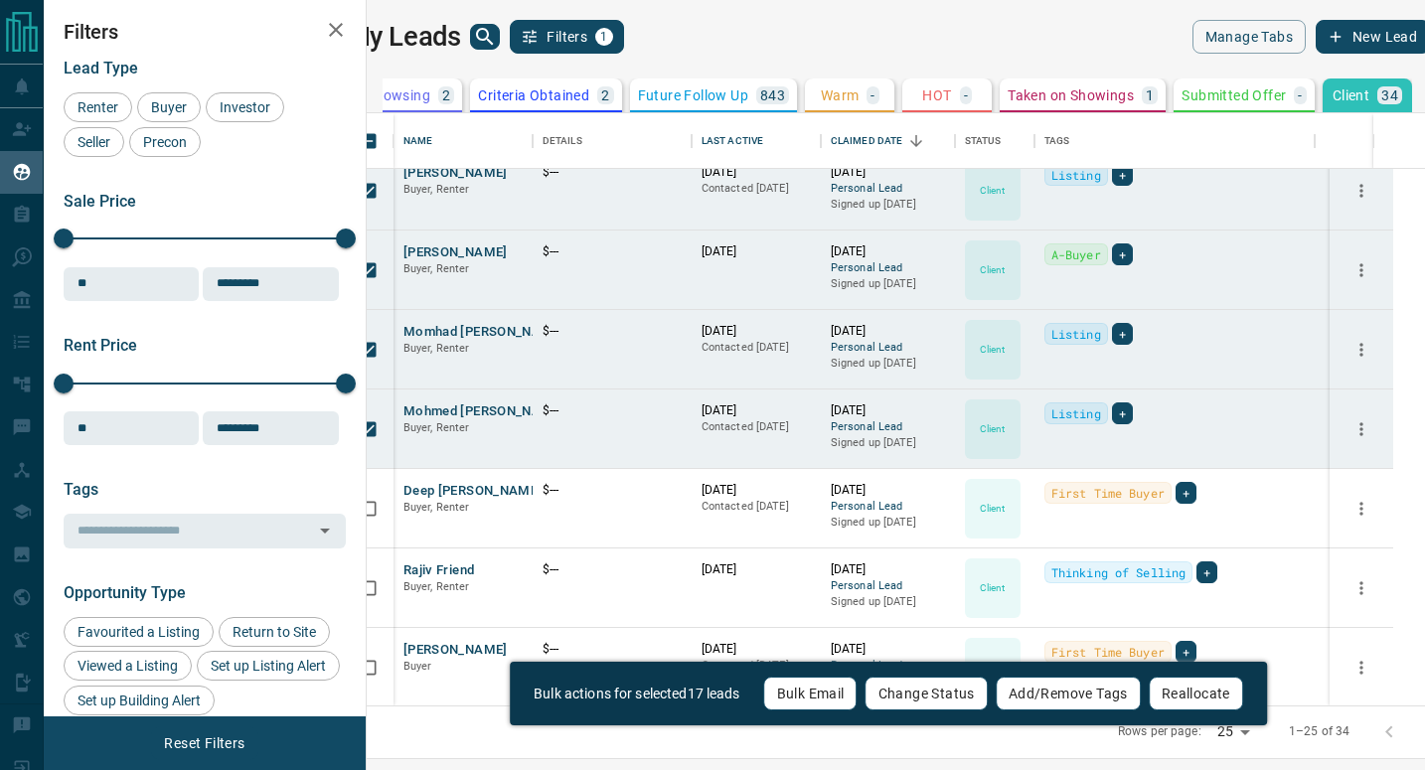
click at [794, 694] on button "Bulk Email" at bounding box center [810, 694] width 93 height 34
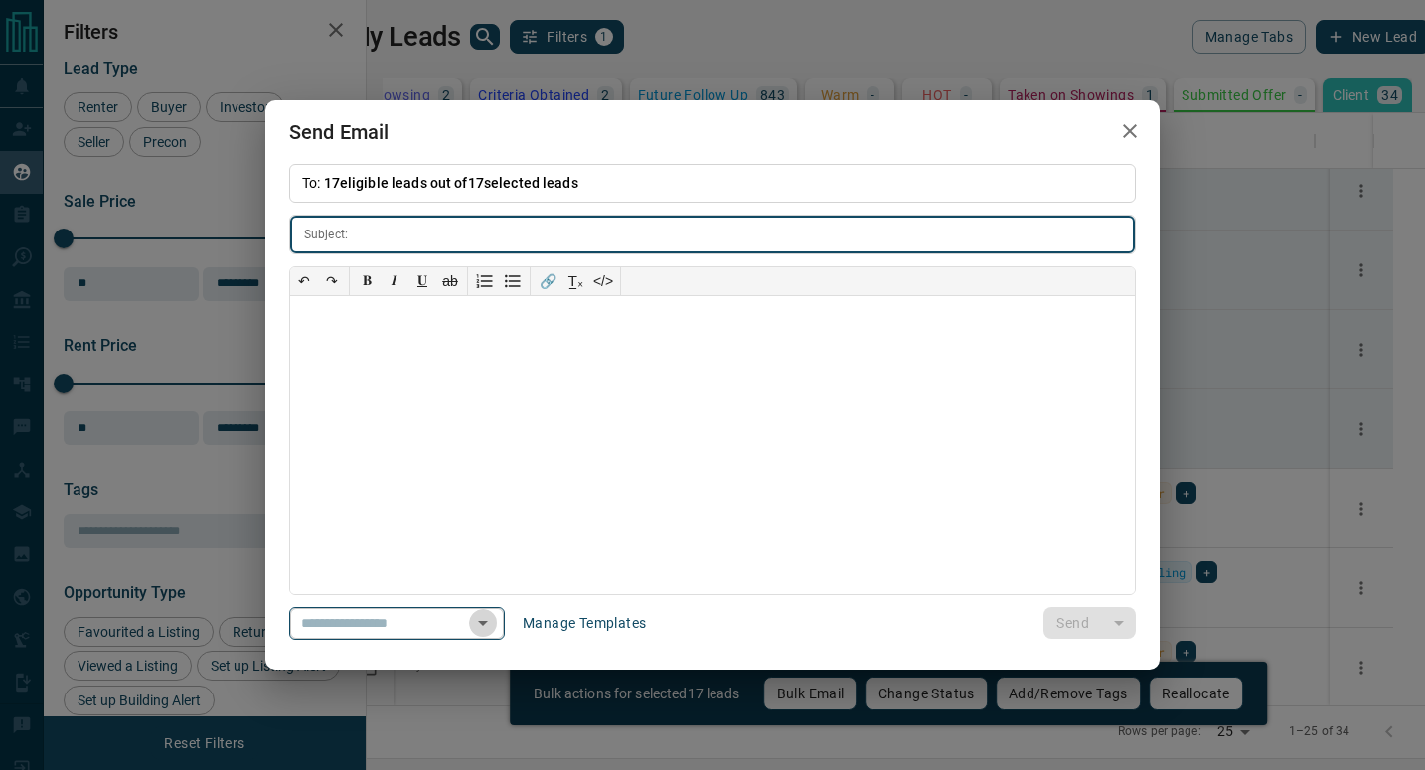
click at [495, 618] on icon "Open" at bounding box center [483, 623] width 24 height 24
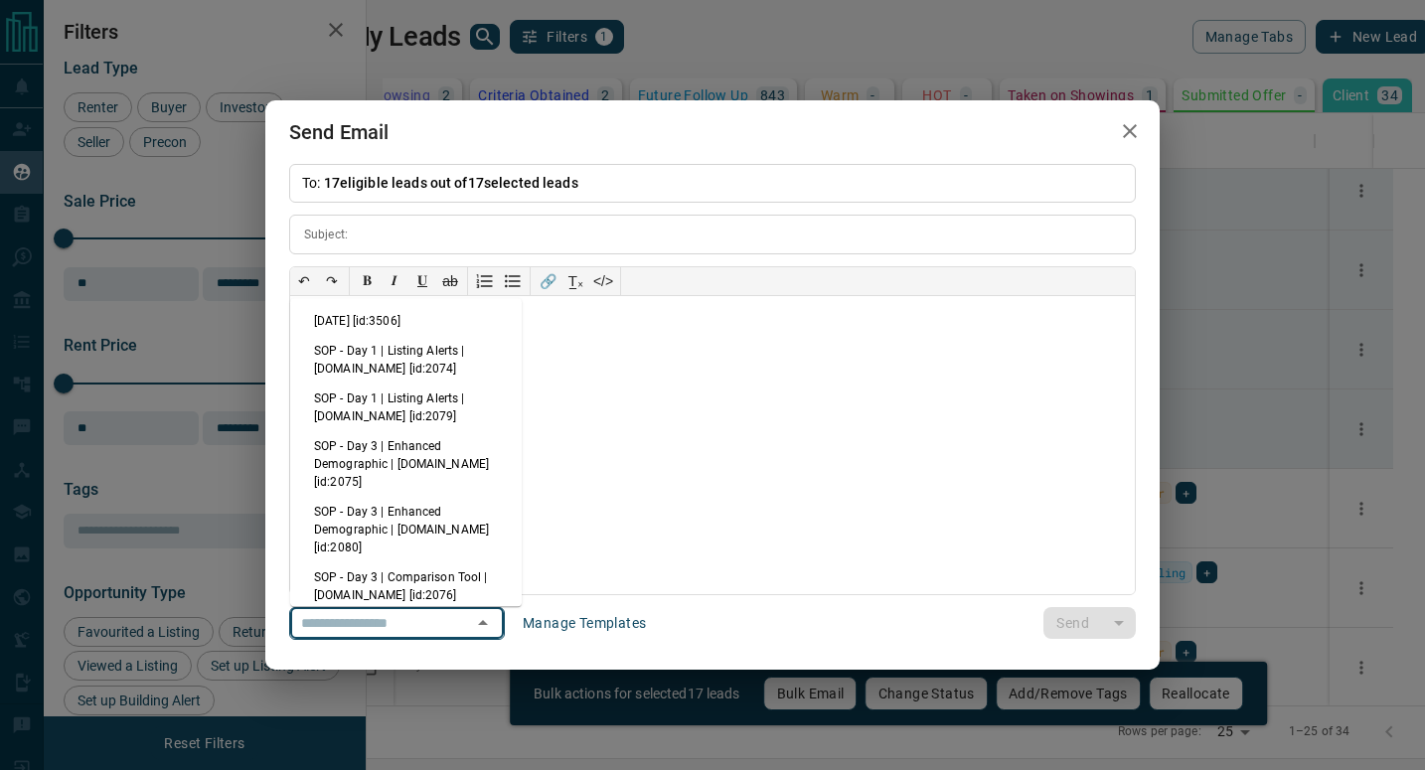
click at [434, 316] on li "[DATE] [id:3506]" at bounding box center [406, 321] width 232 height 30
type input "**********"
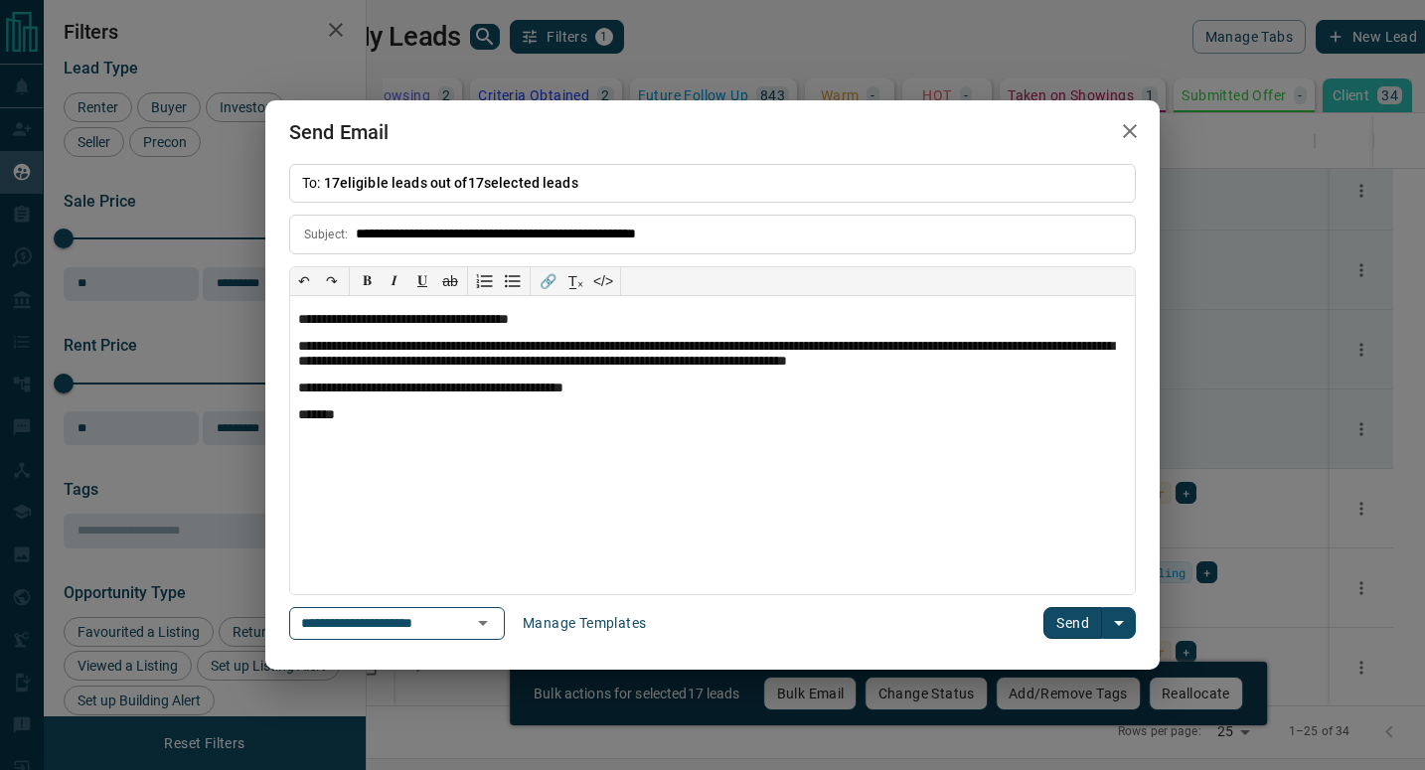
click at [1066, 628] on button "Send" at bounding box center [1073, 623] width 59 height 32
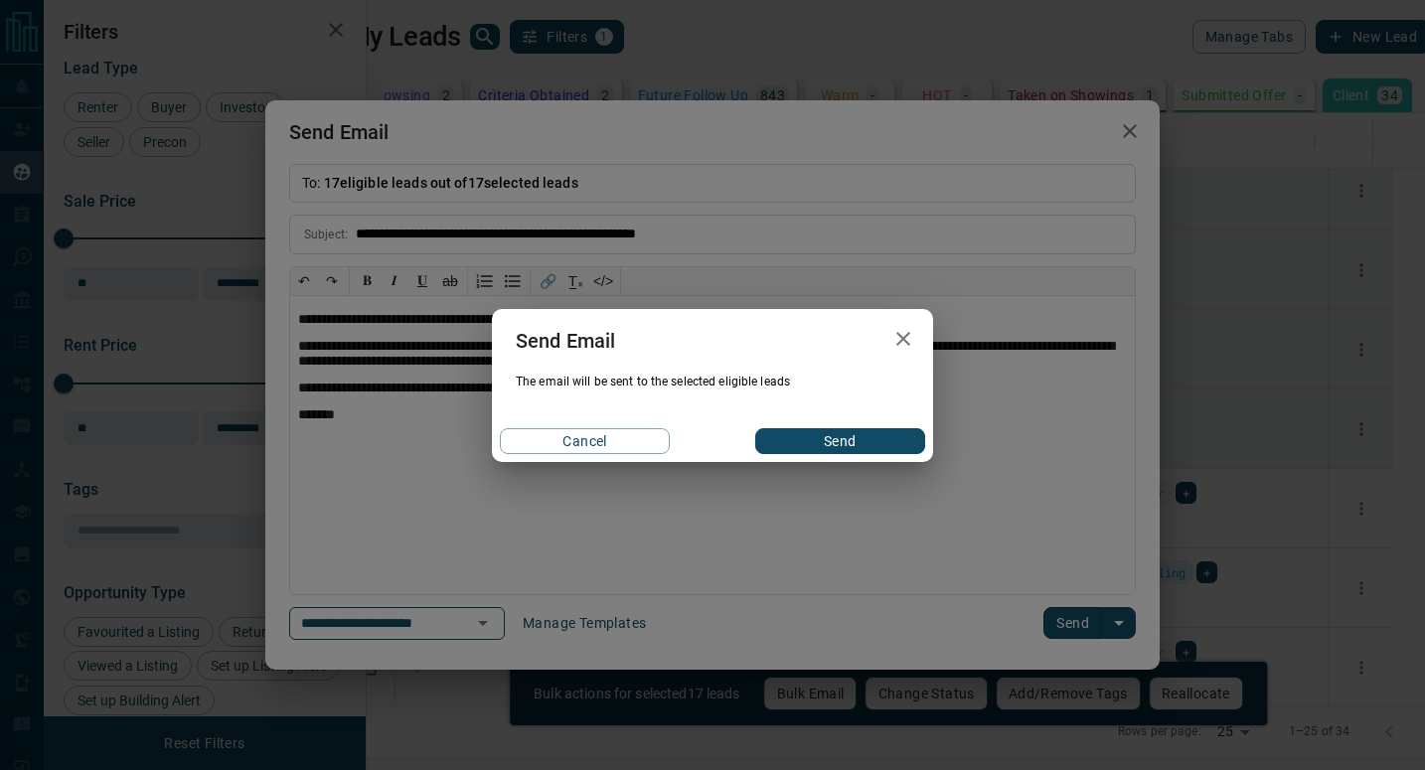
click at [893, 436] on button "Send" at bounding box center [840, 441] width 170 height 26
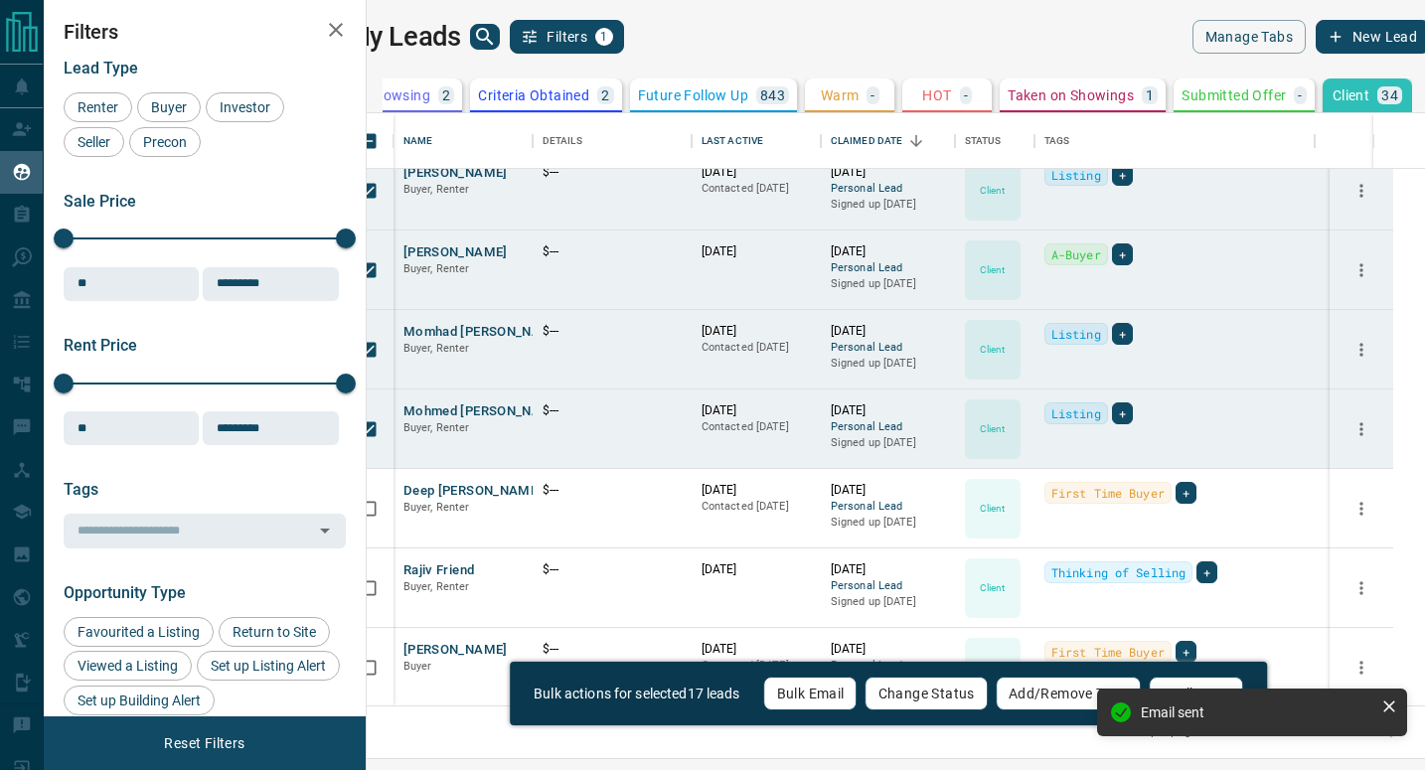
click at [373, 87] on icon at bounding box center [363, 95] width 20 height 20
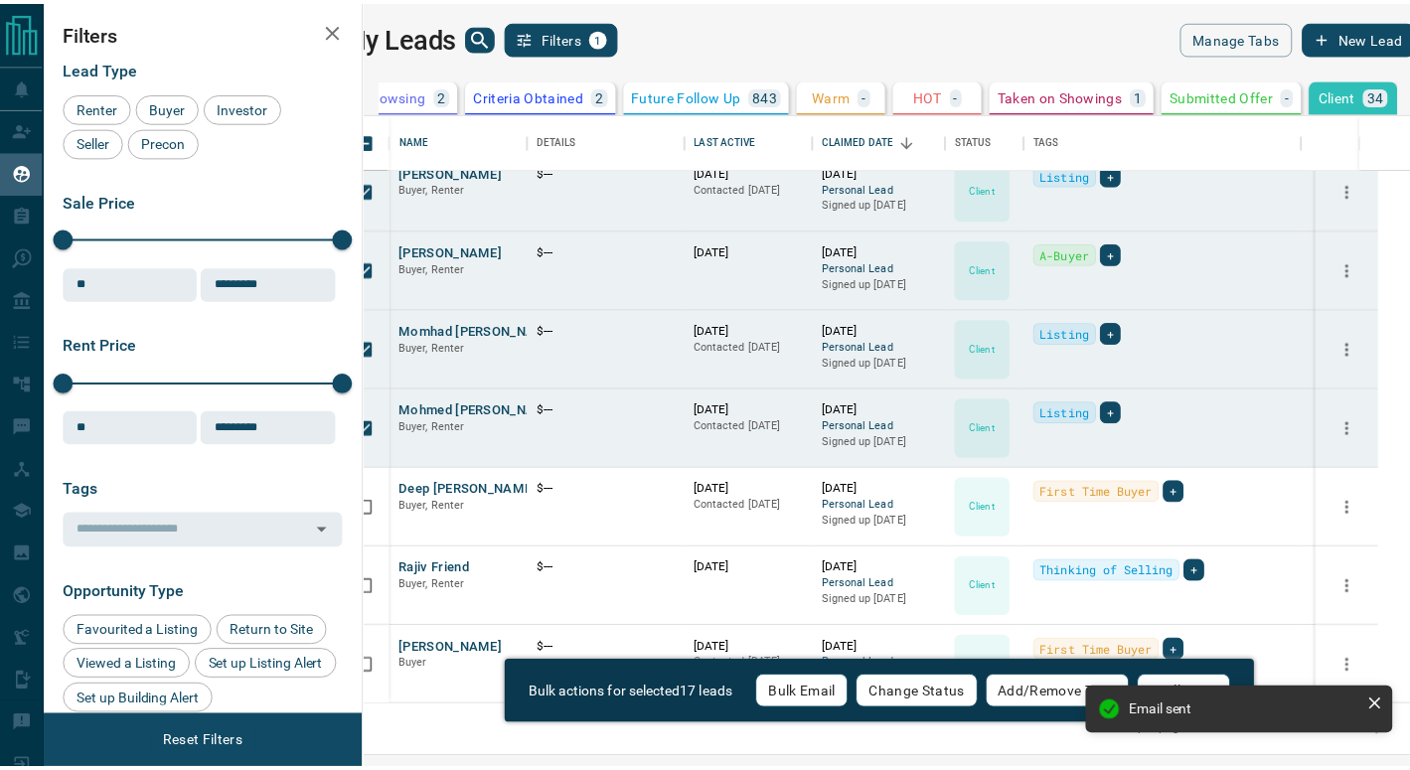
scroll to position [0, 0]
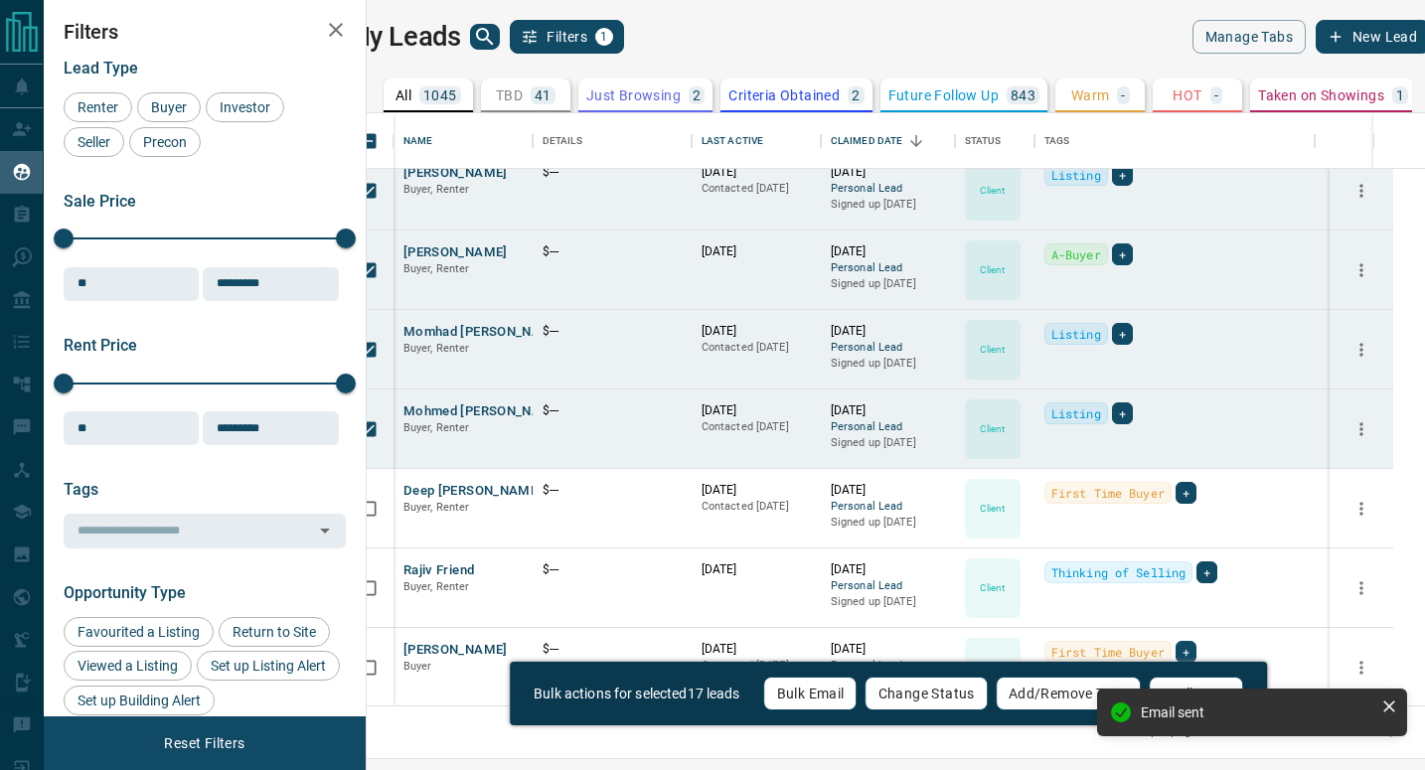
click at [411, 95] on p "All" at bounding box center [404, 95] width 16 height 14
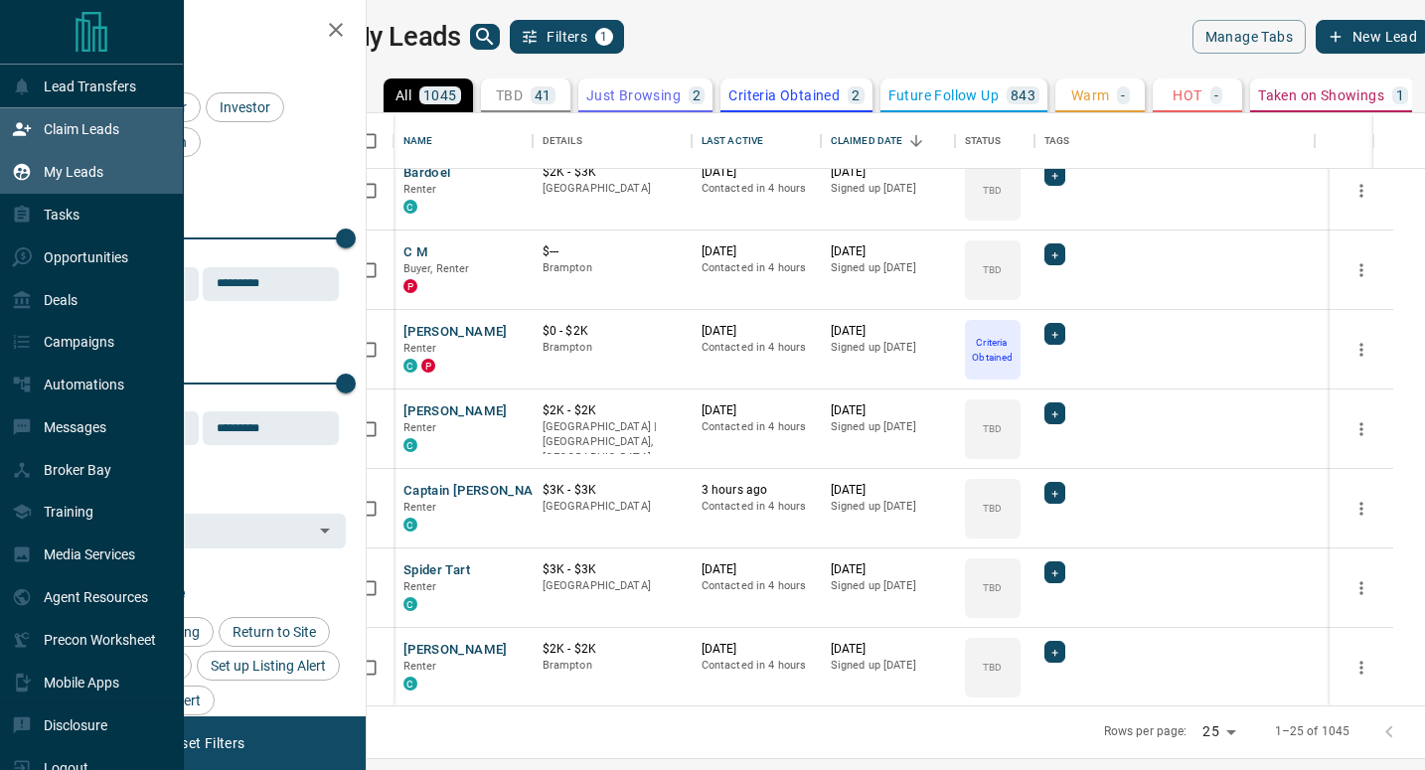
click at [0, 128] on div "Claim Leads" at bounding box center [92, 129] width 184 height 43
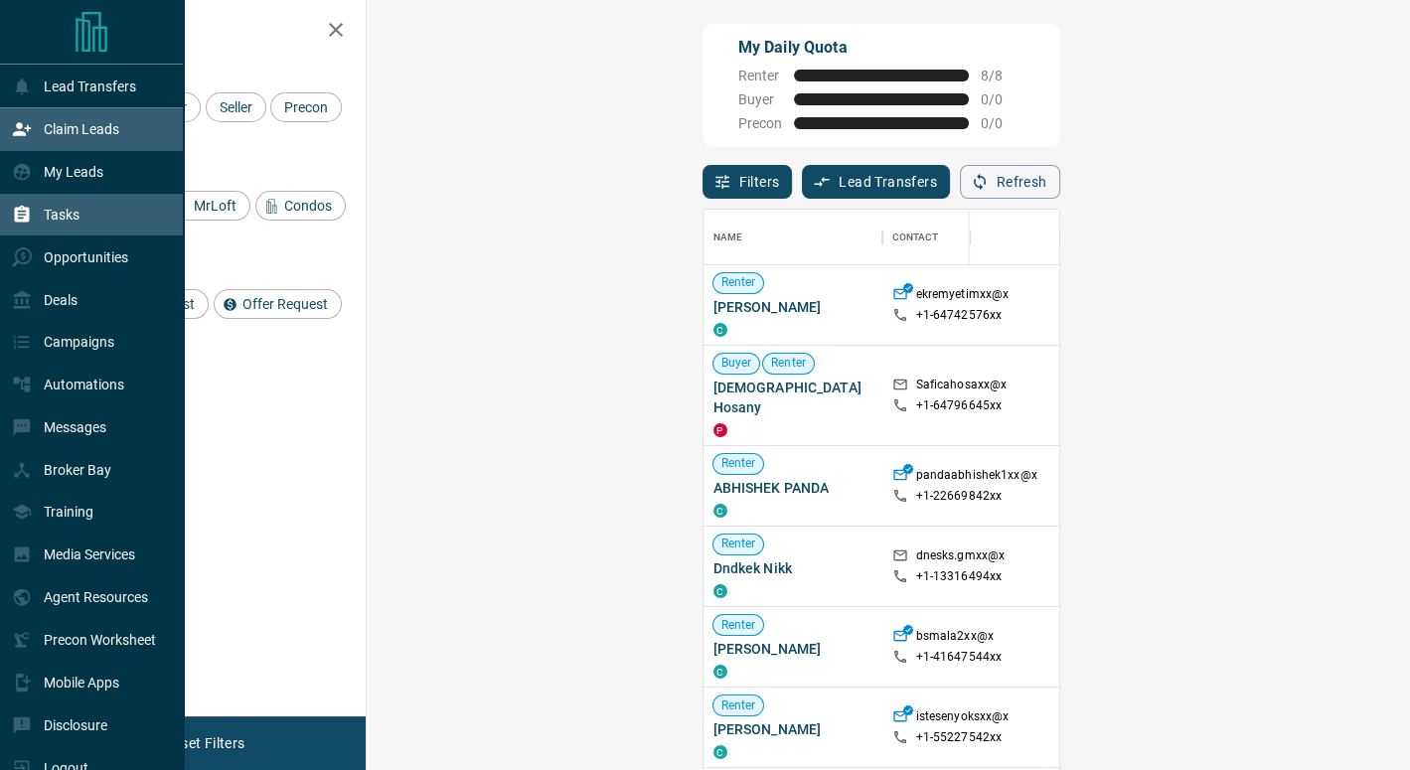
scroll to position [570, 986]
click at [41, 209] on div "Tasks" at bounding box center [46, 215] width 68 height 33
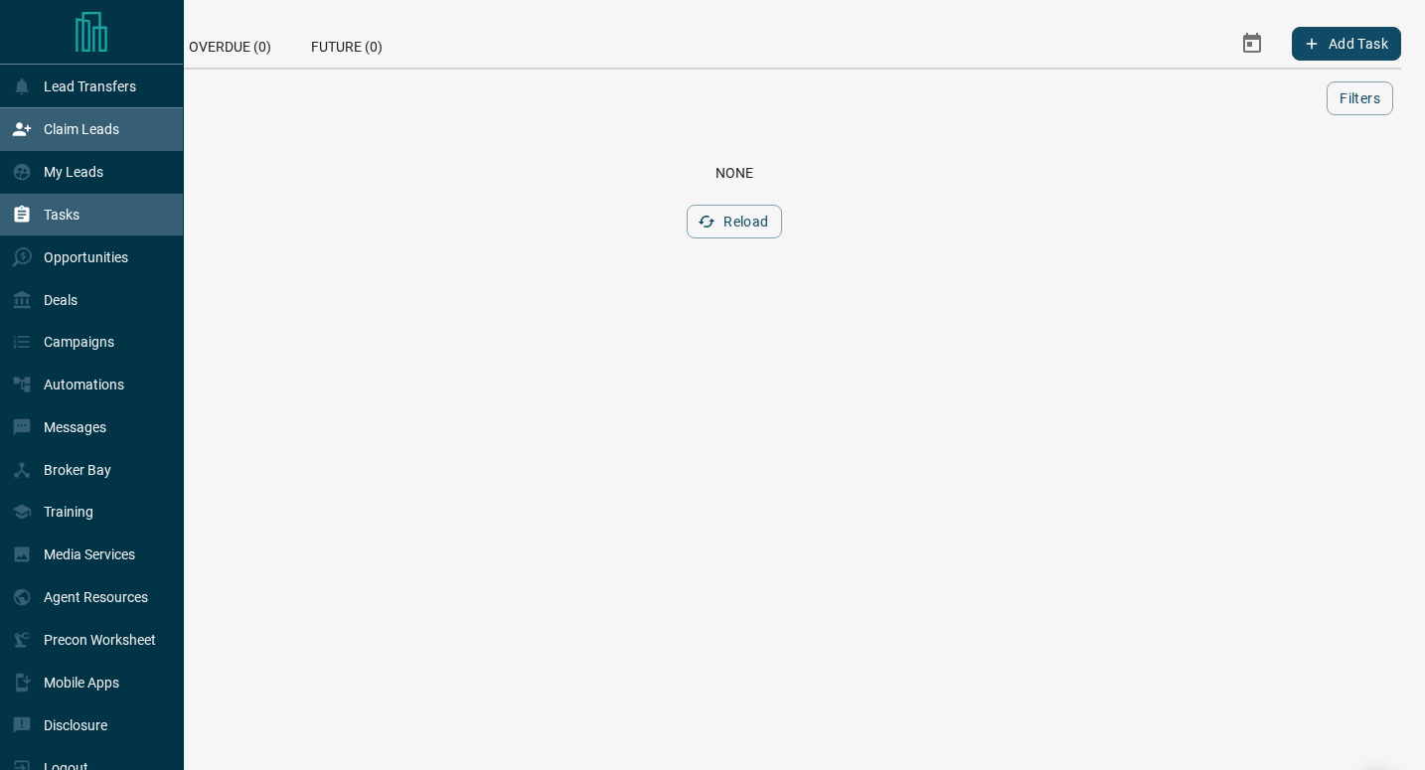
click at [72, 129] on p "Claim Leads" at bounding box center [82, 129] width 76 height 16
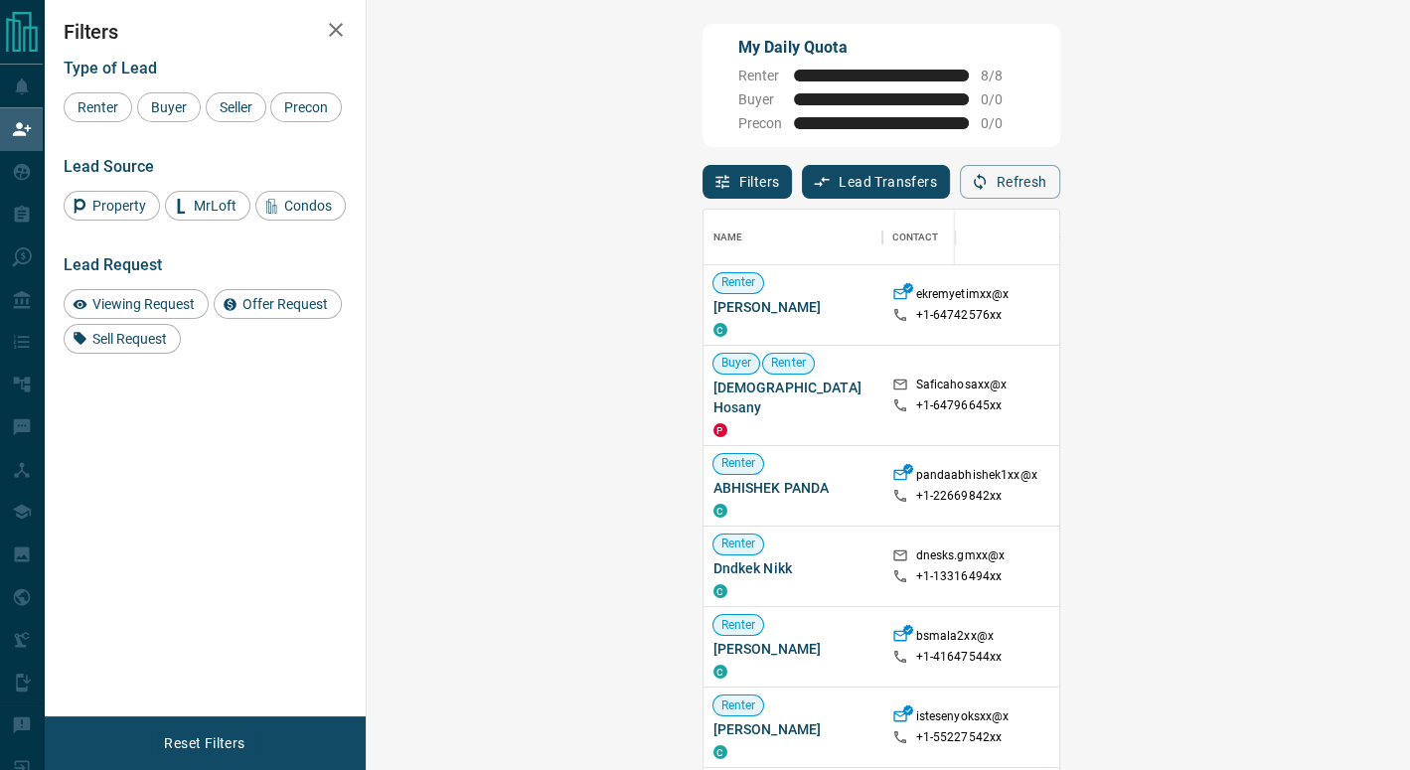
scroll to position [570, 986]
click at [714, 304] on span "[PERSON_NAME]" at bounding box center [793, 307] width 159 height 20
click at [714, 311] on span "[PERSON_NAME]" at bounding box center [793, 307] width 159 height 20
click at [803, 96] on div "My Daily Quota Renter 8 / 8 Buyer 0 / 0 Precon 0 / 0" at bounding box center [882, 85] width 358 height 123
click at [714, 394] on span "[DEMOGRAPHIC_DATA] Hosany" at bounding box center [793, 398] width 159 height 40
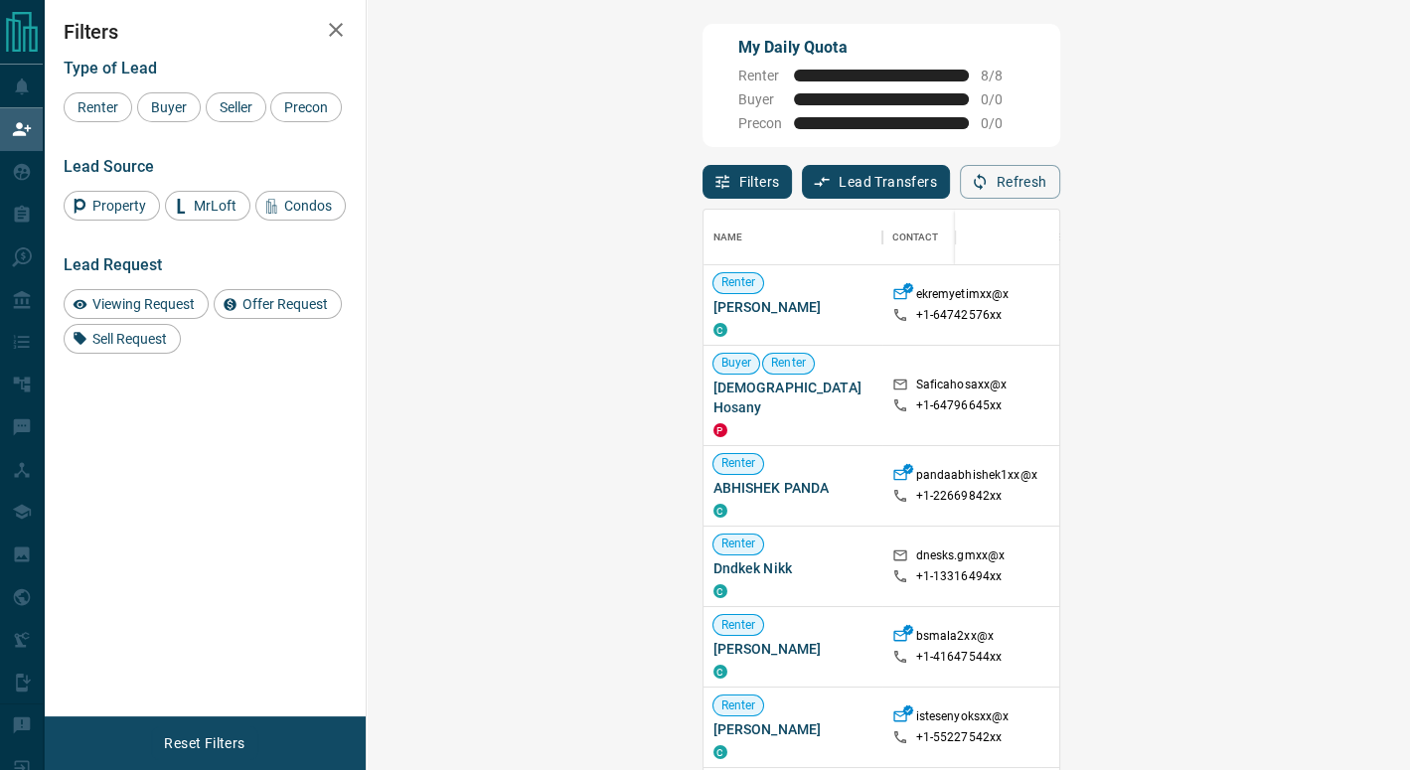
click at [795, 142] on div "My Daily Quota Renter 8 / 8 Buyer 0 / 0 Precon 0 / 0" at bounding box center [882, 85] width 358 height 123
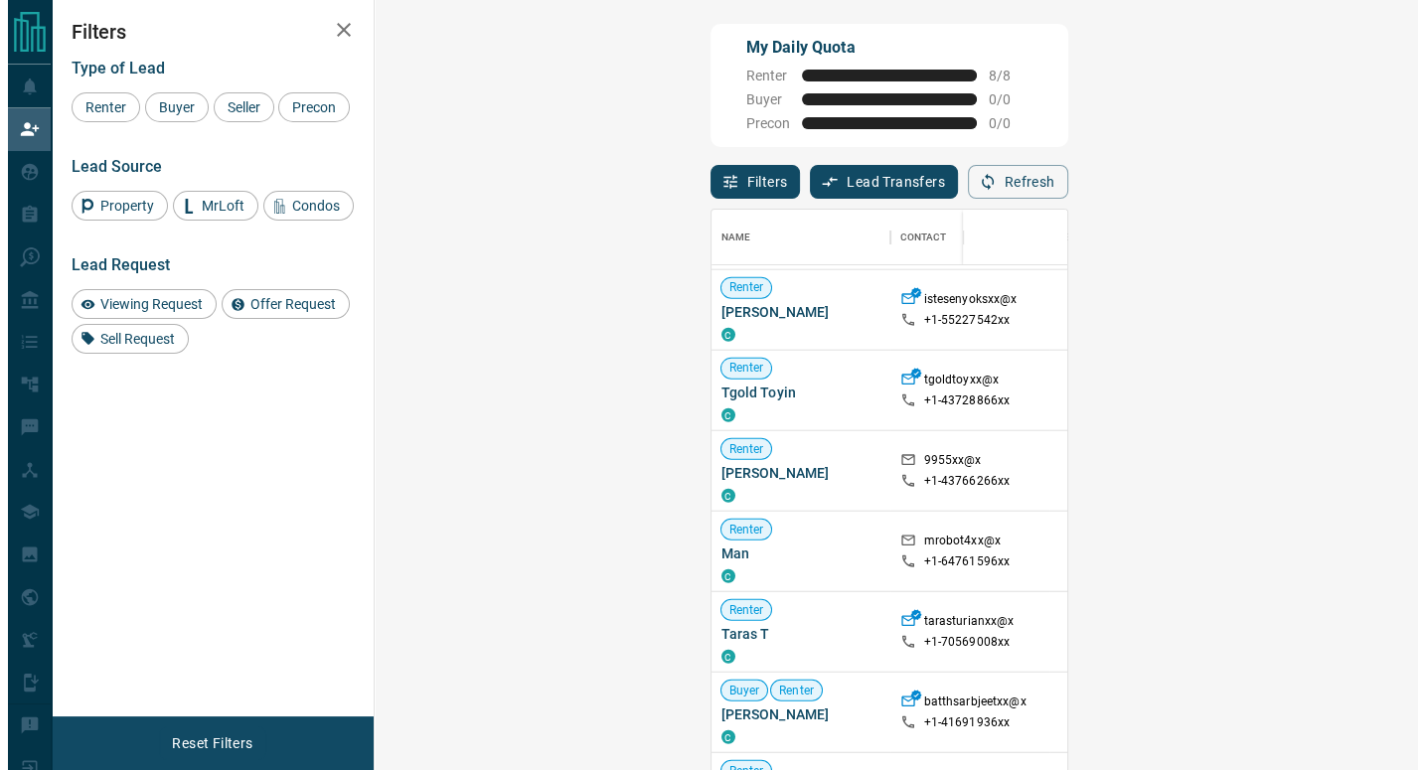
scroll to position [99, 0]
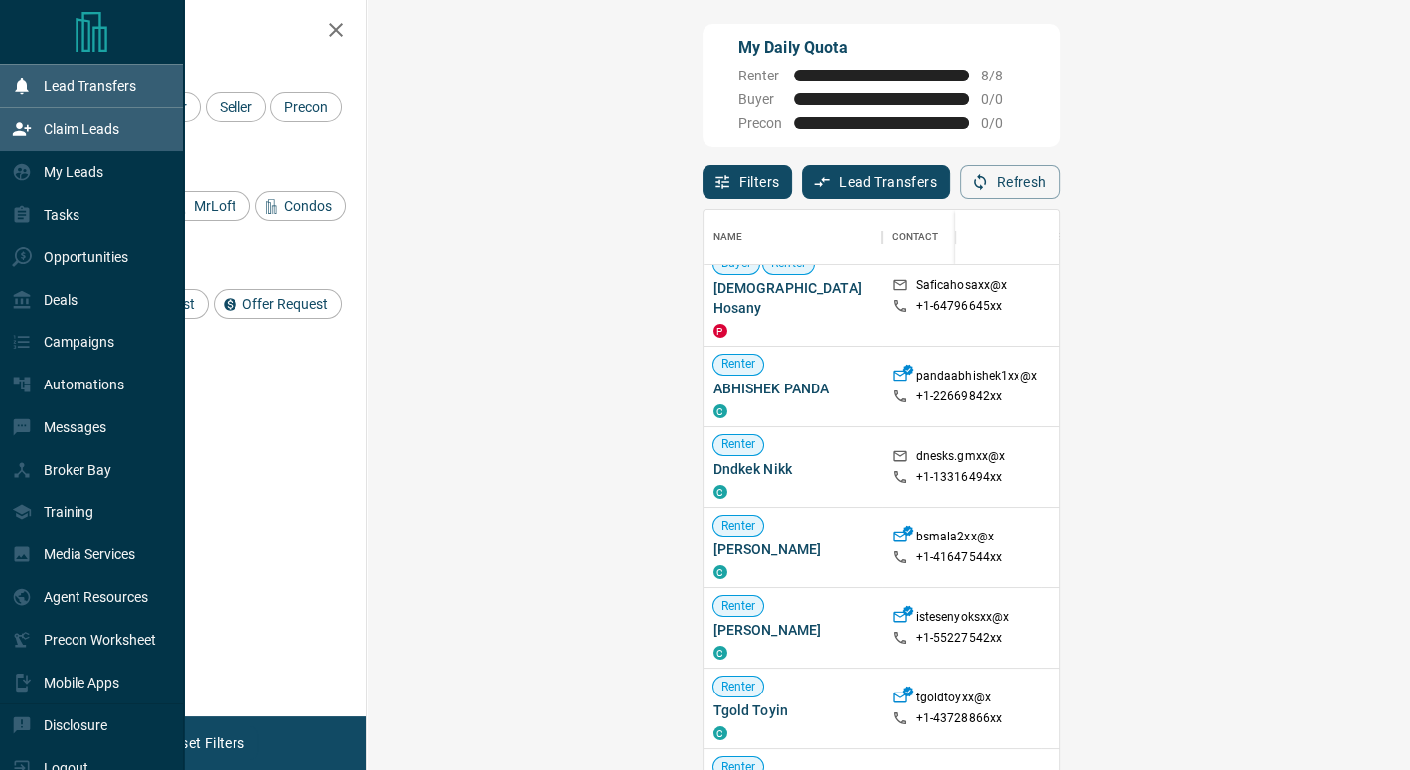
click at [35, 98] on div "Lead Transfers" at bounding box center [74, 86] width 124 height 33
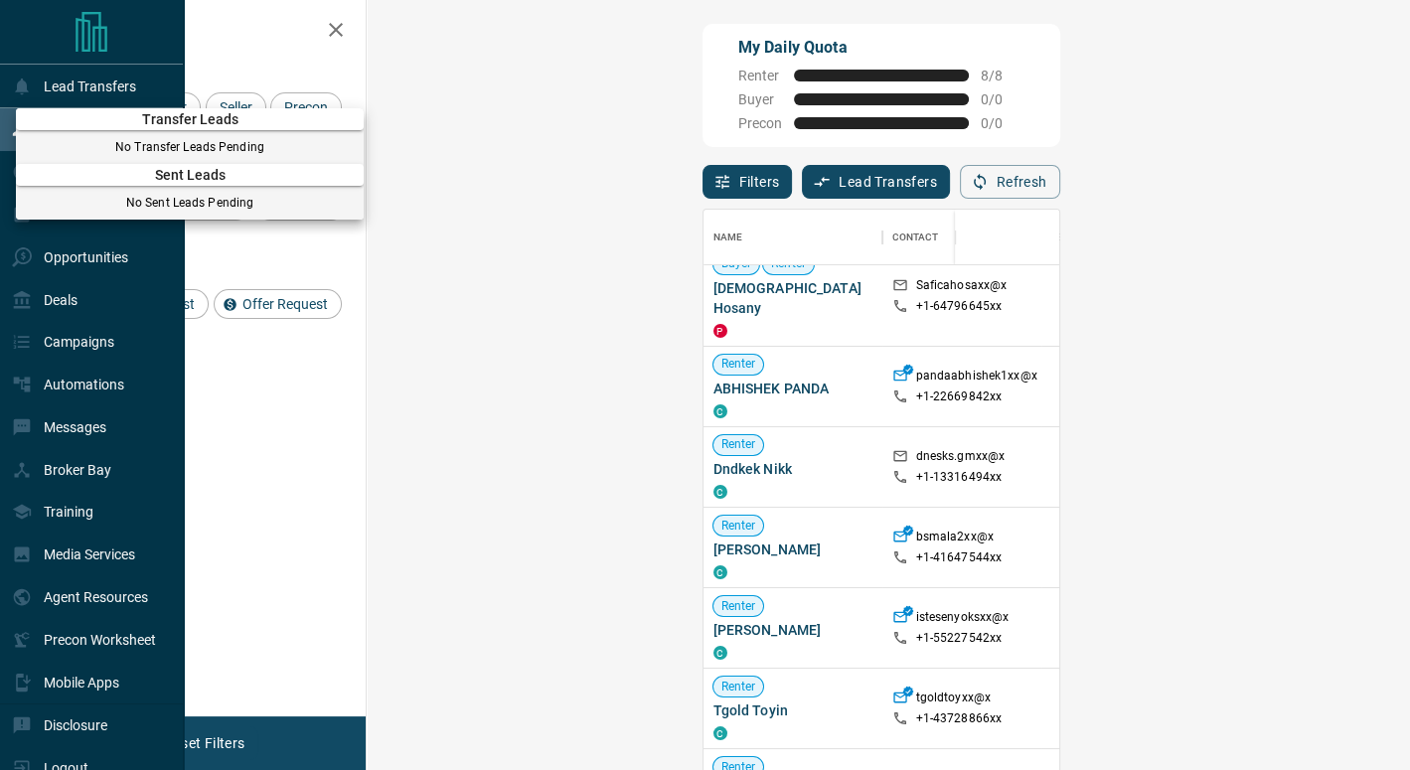
click at [96, 83] on div at bounding box center [705, 385] width 1410 height 770
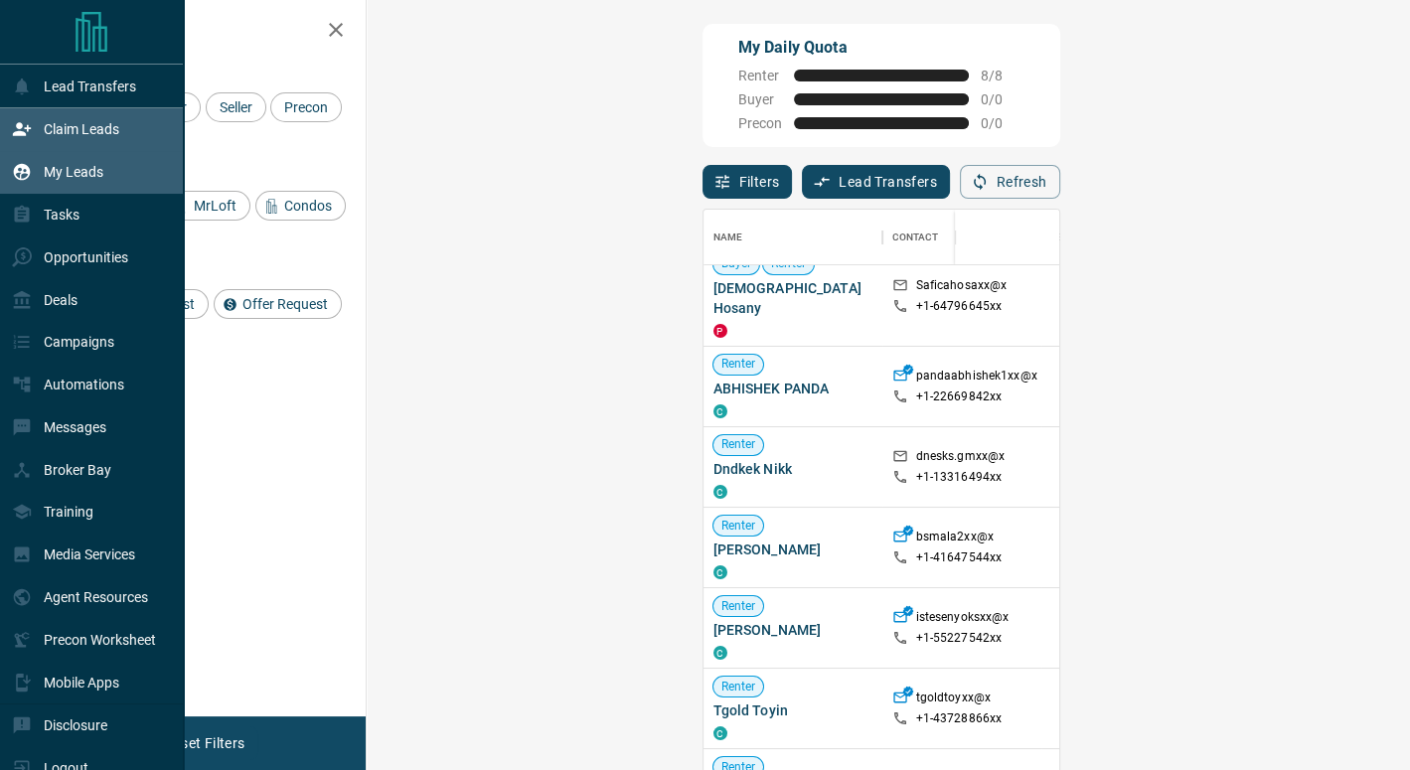
click at [75, 173] on p "My Leads" at bounding box center [74, 172] width 60 height 16
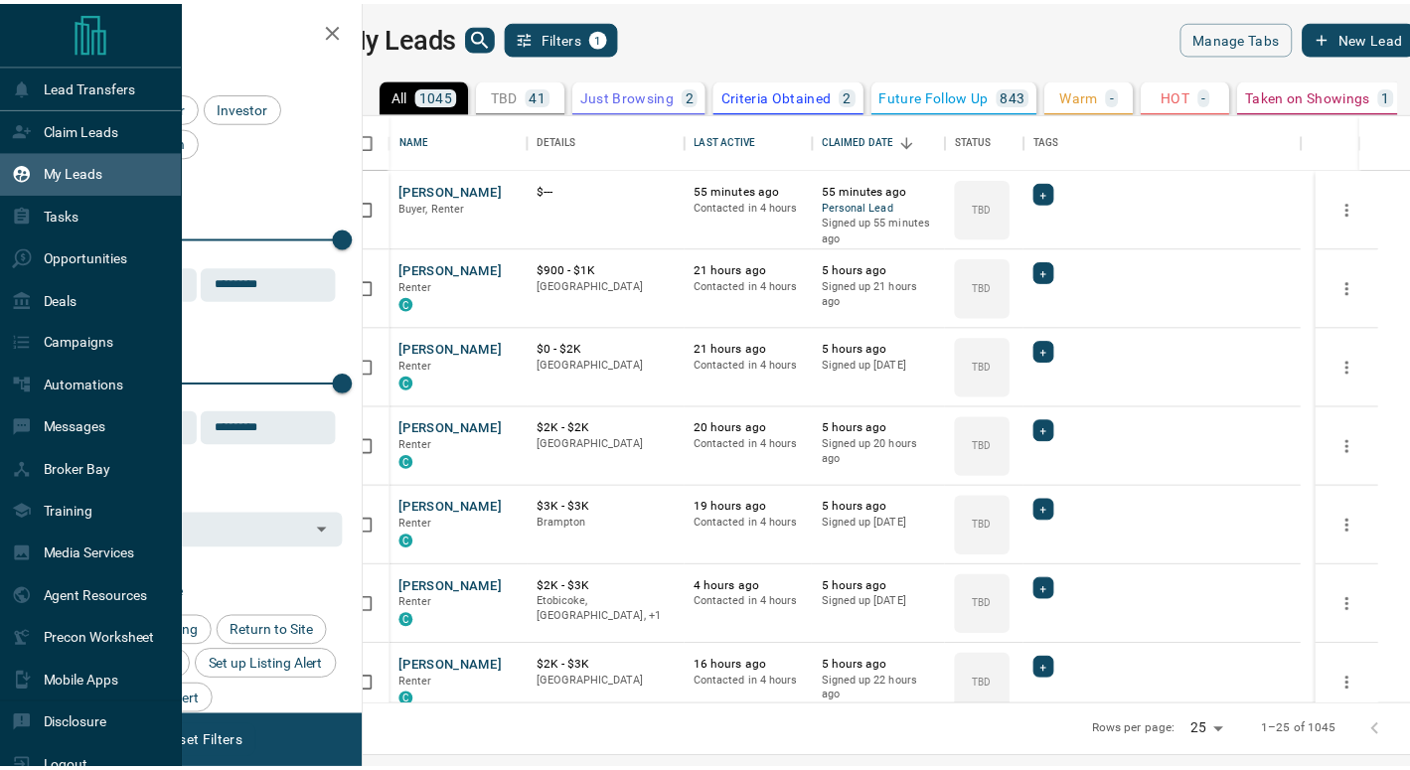
scroll to position [577, 1035]
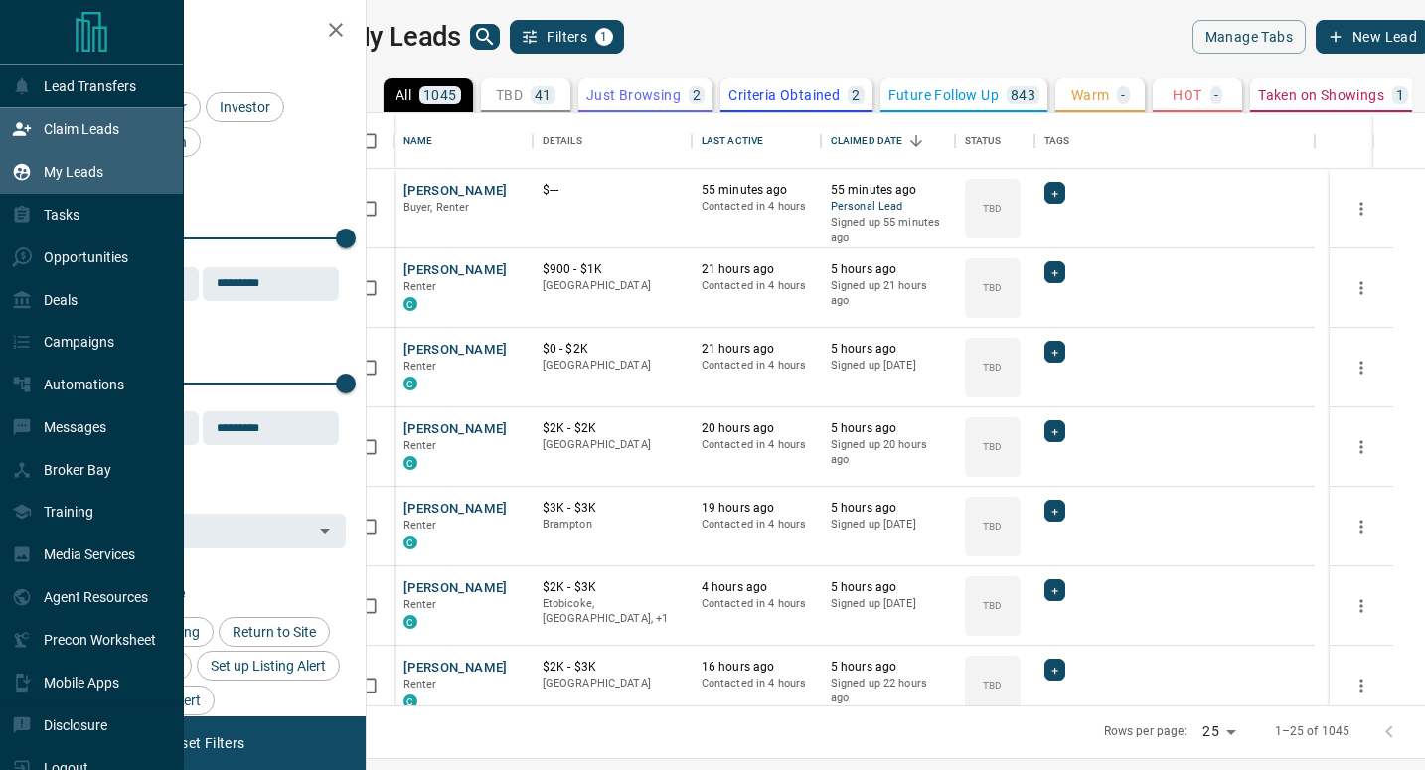
click at [88, 132] on p "Claim Leads" at bounding box center [82, 129] width 76 height 16
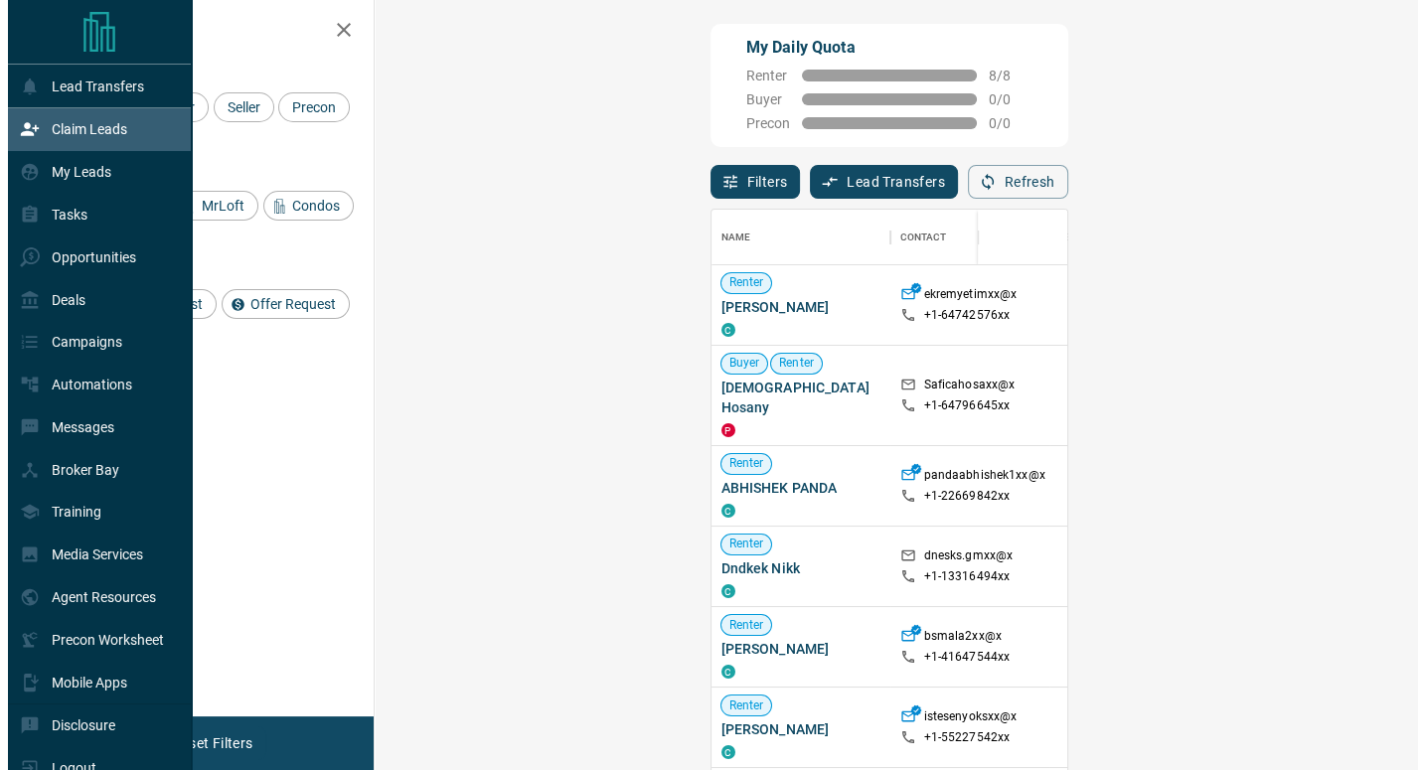
scroll to position [570, 986]
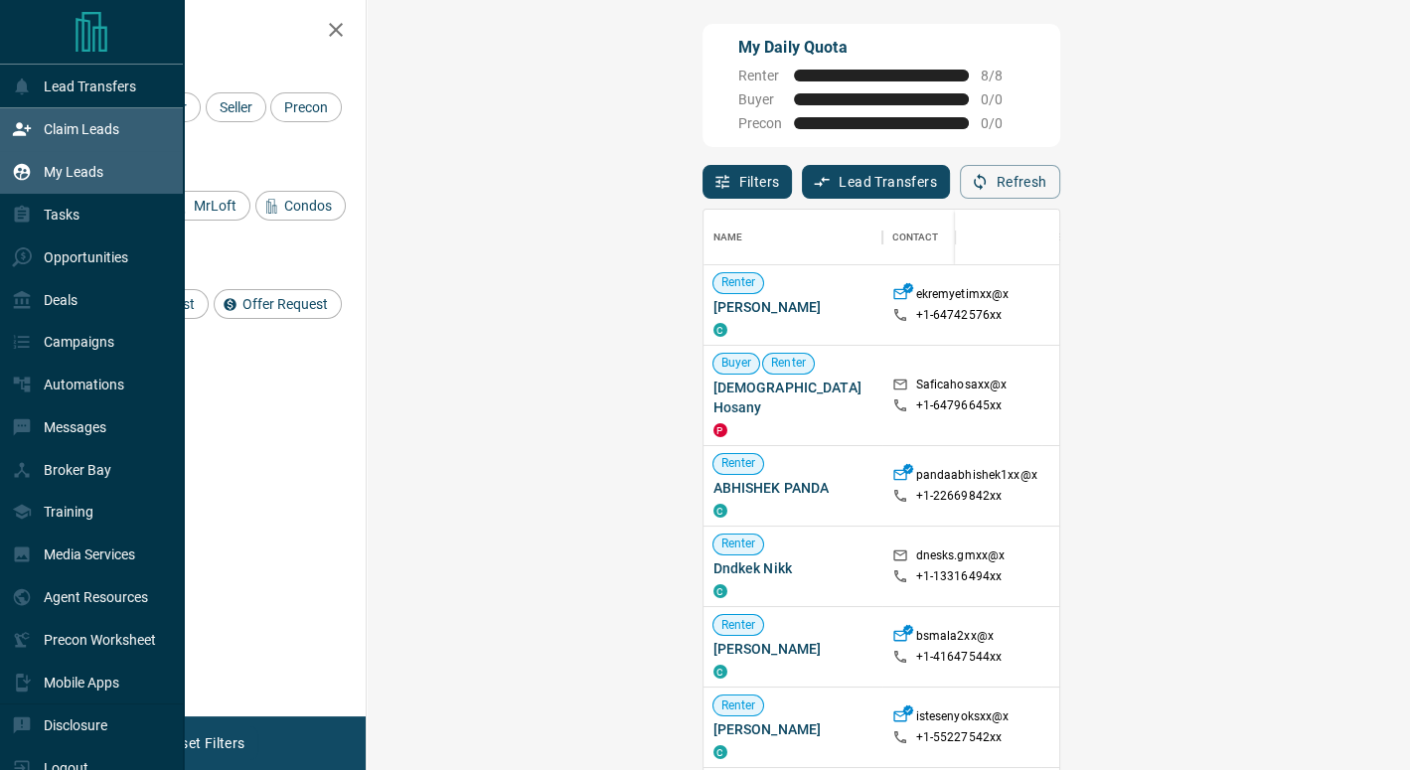
click at [82, 168] on p "My Leads" at bounding box center [74, 172] width 60 height 16
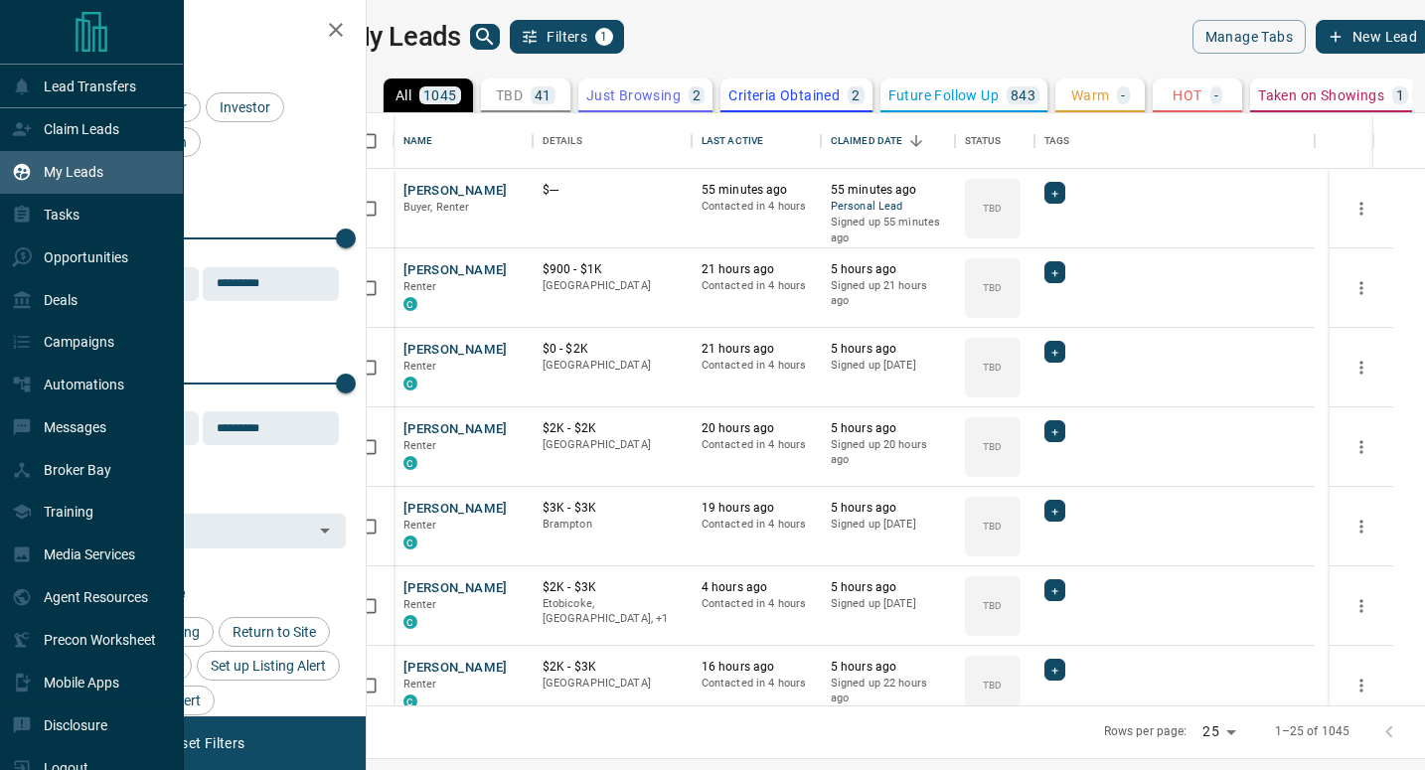
scroll to position [577, 1035]
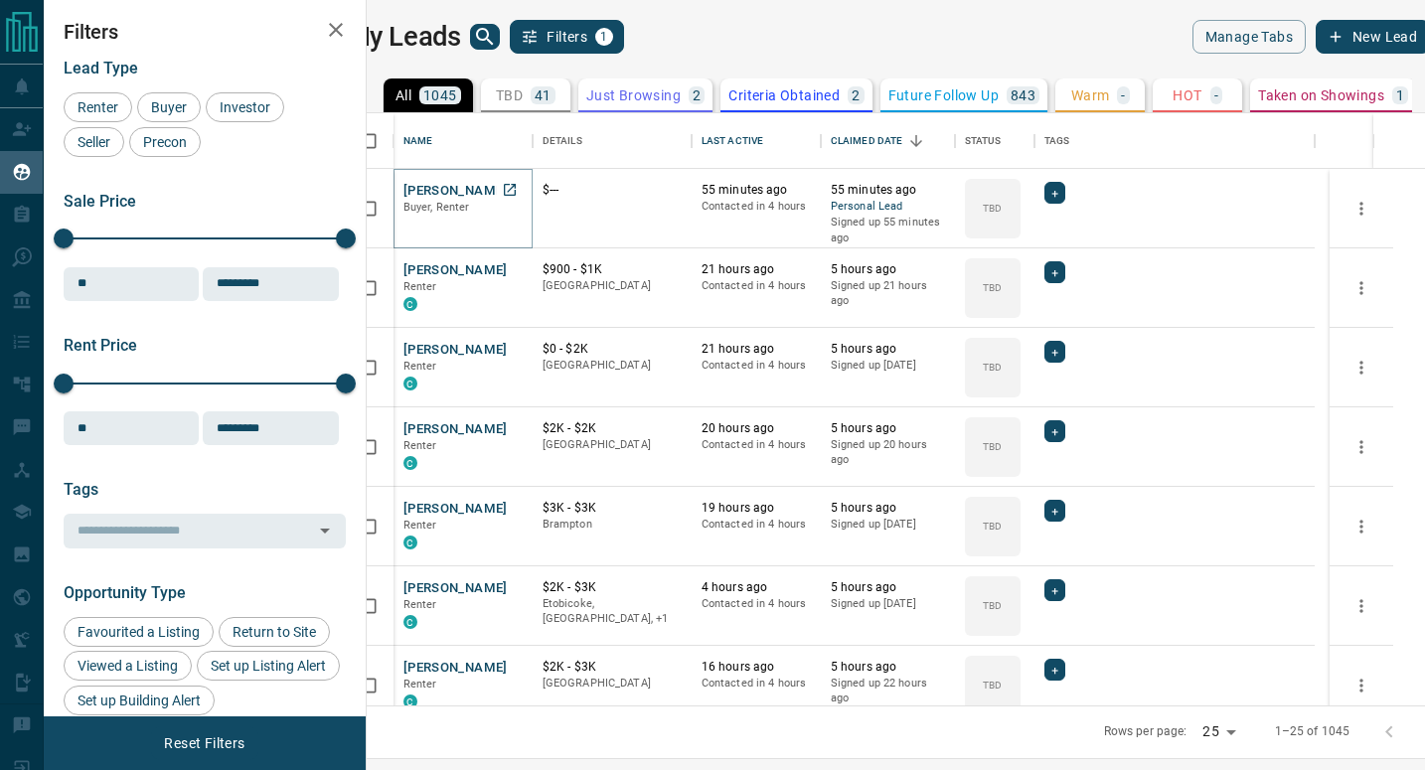
click at [453, 189] on button "[PERSON_NAME]" at bounding box center [456, 191] width 104 height 19
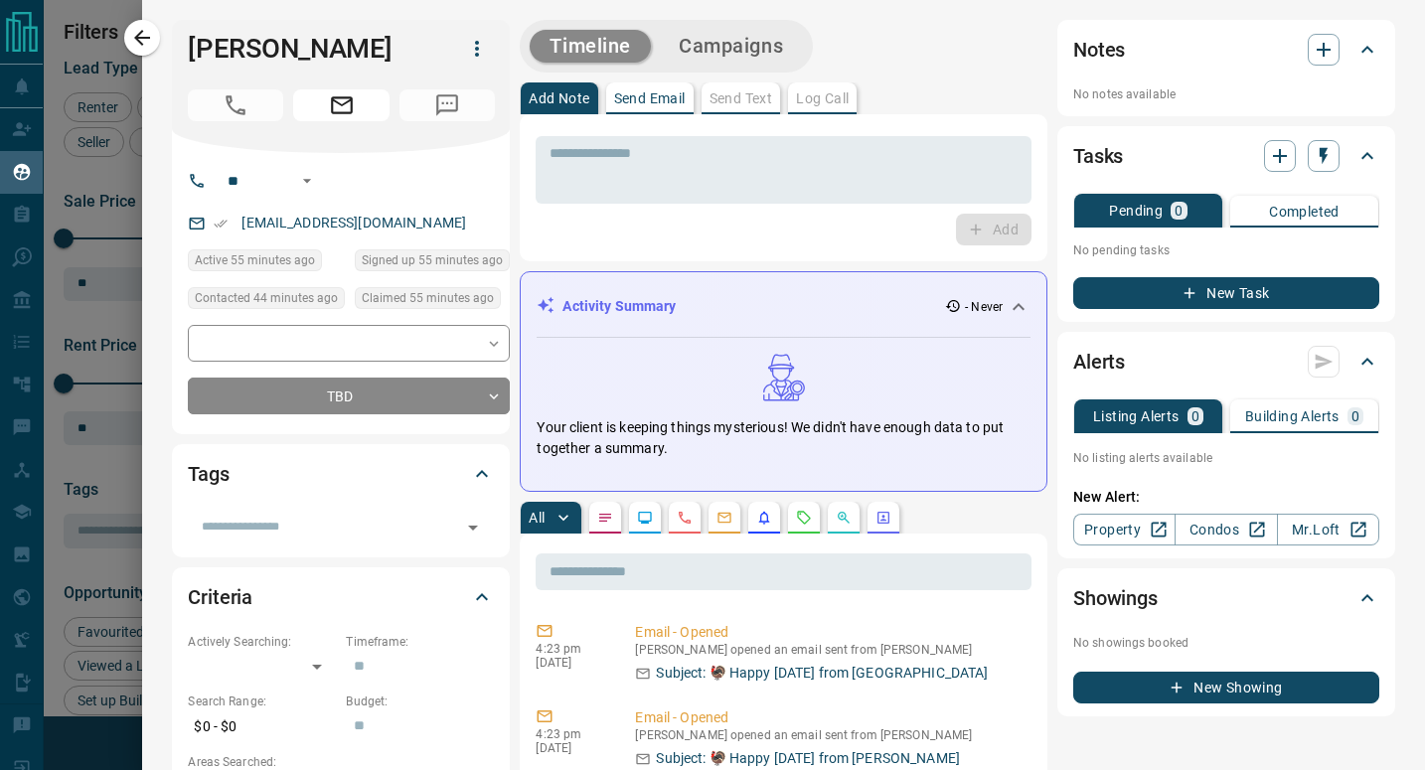
click at [660, 88] on button "Send Email" at bounding box center [649, 98] width 87 height 32
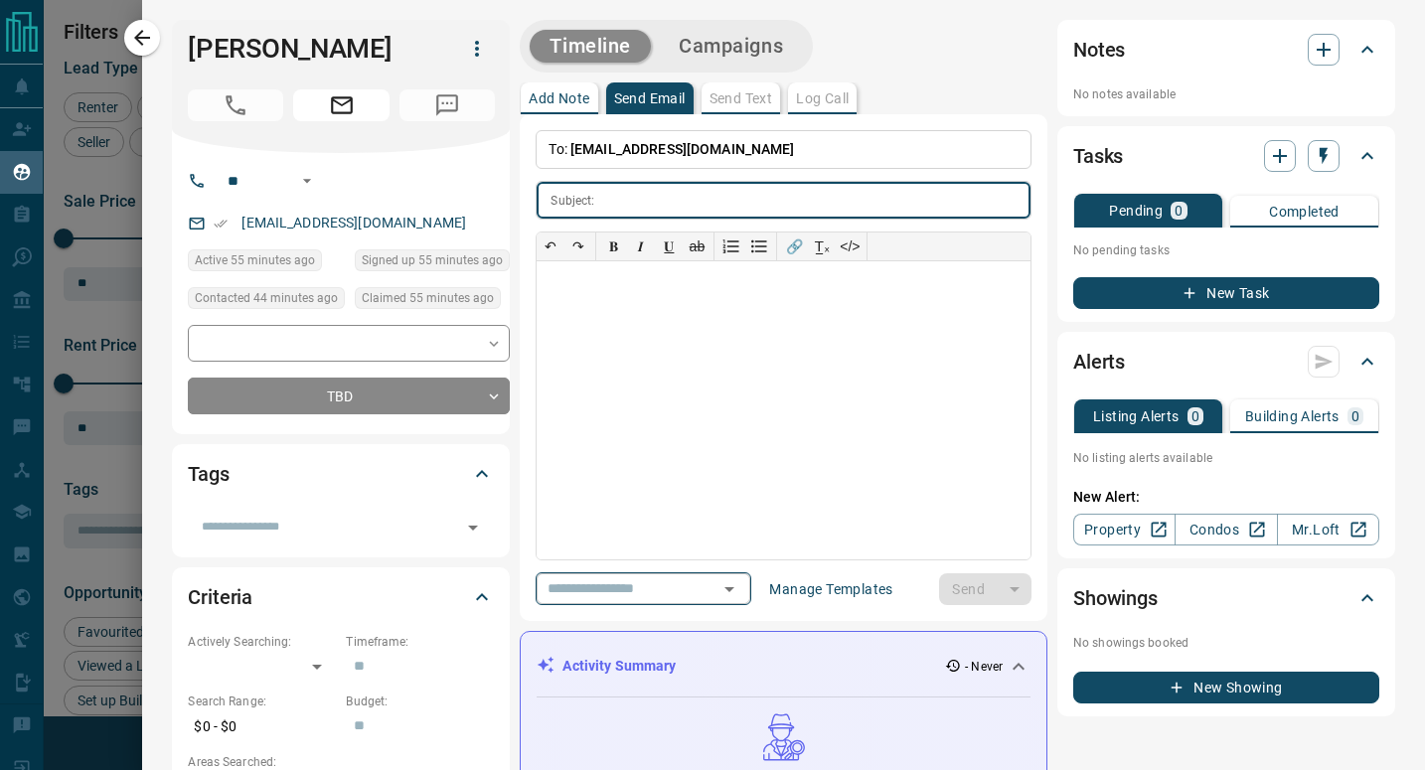
click at [741, 582] on icon "Open" at bounding box center [730, 589] width 24 height 24
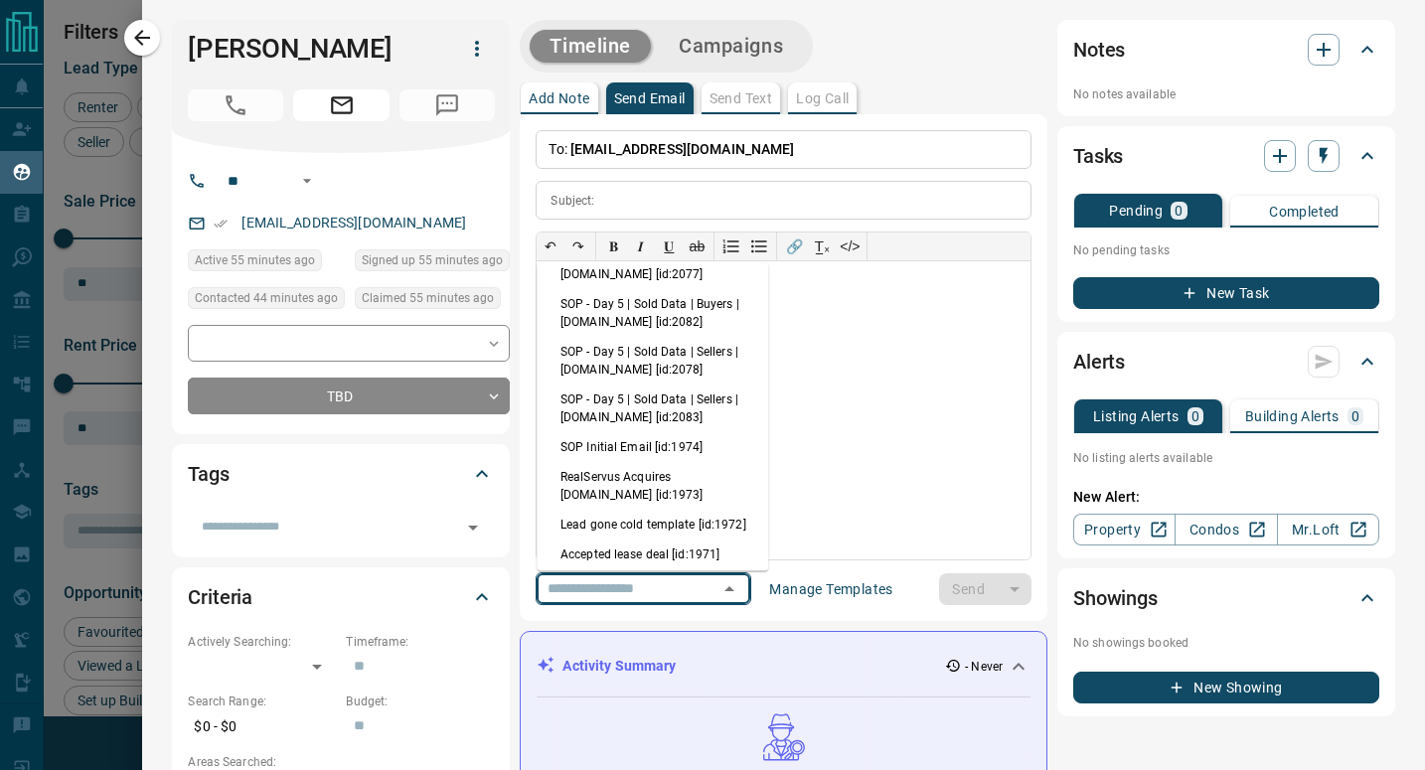
scroll to position [398, 0]
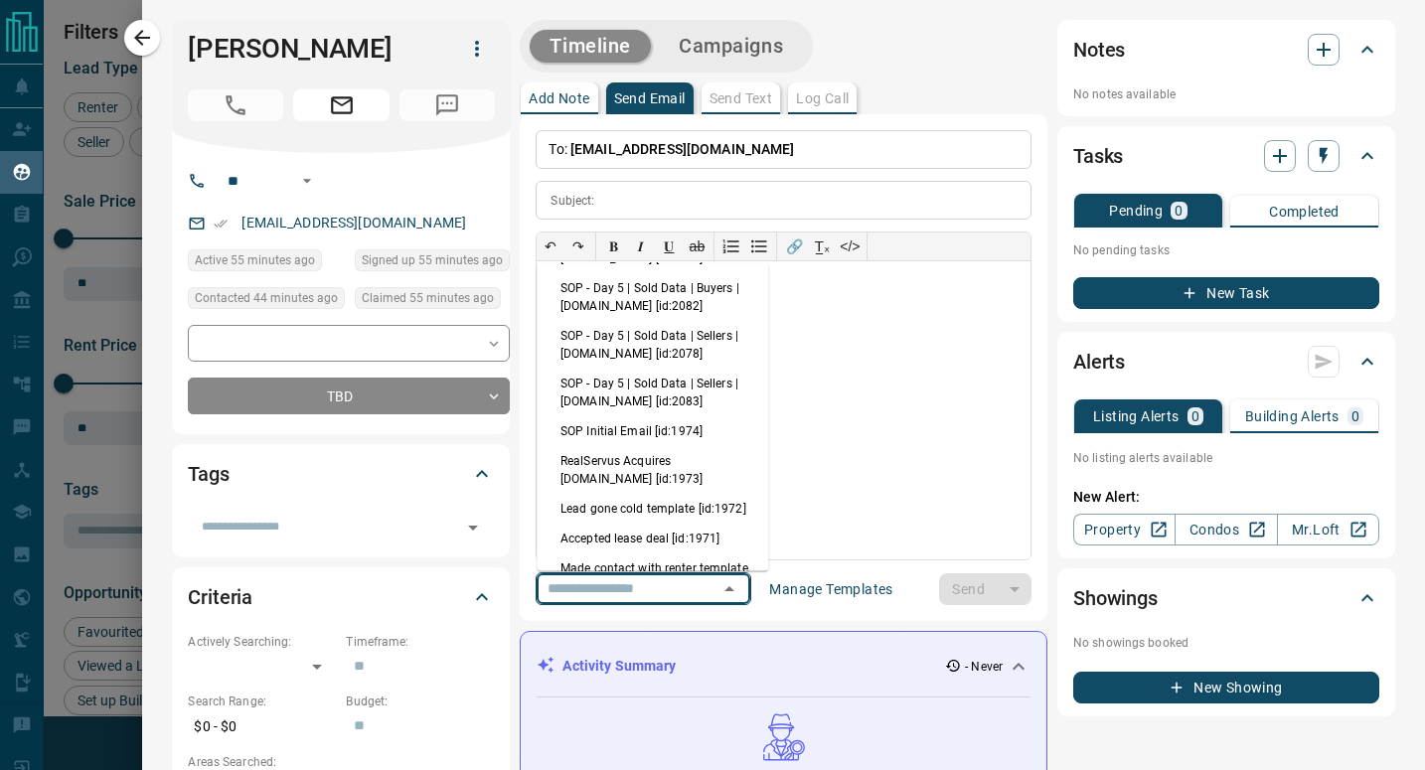
click at [695, 434] on li "SOP Initial Email [id:1974]" at bounding box center [653, 431] width 232 height 30
type input "**********"
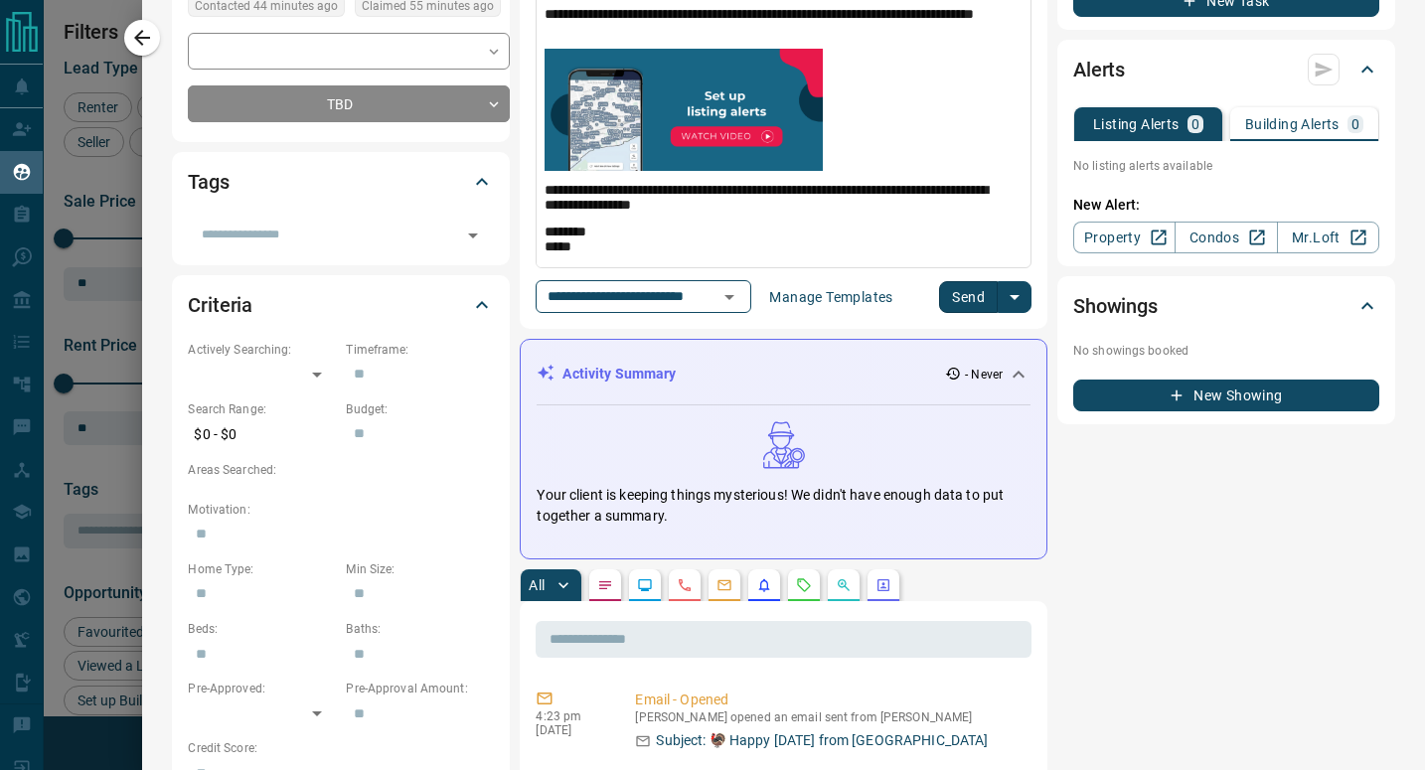
scroll to position [298, 0]
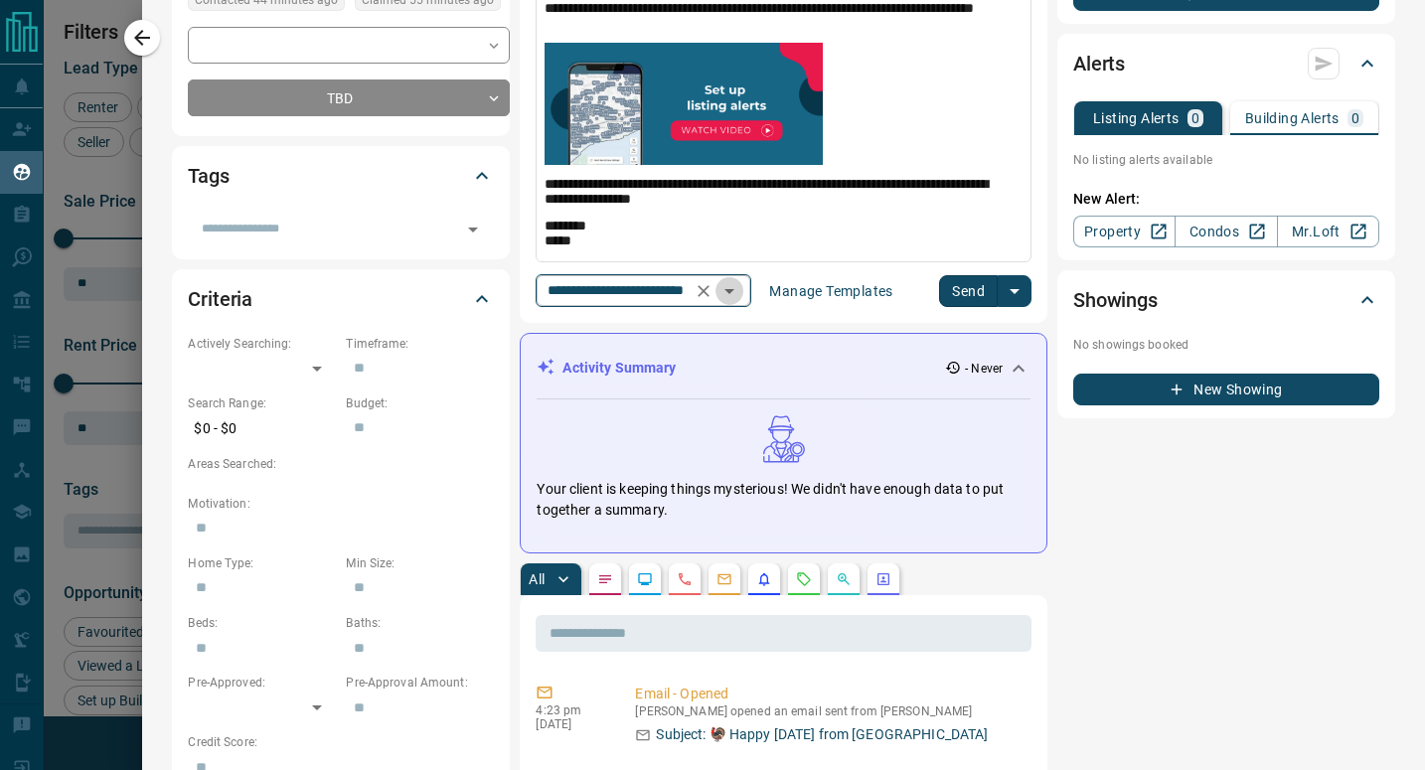
click at [735, 289] on icon "Open" at bounding box center [730, 291] width 10 height 5
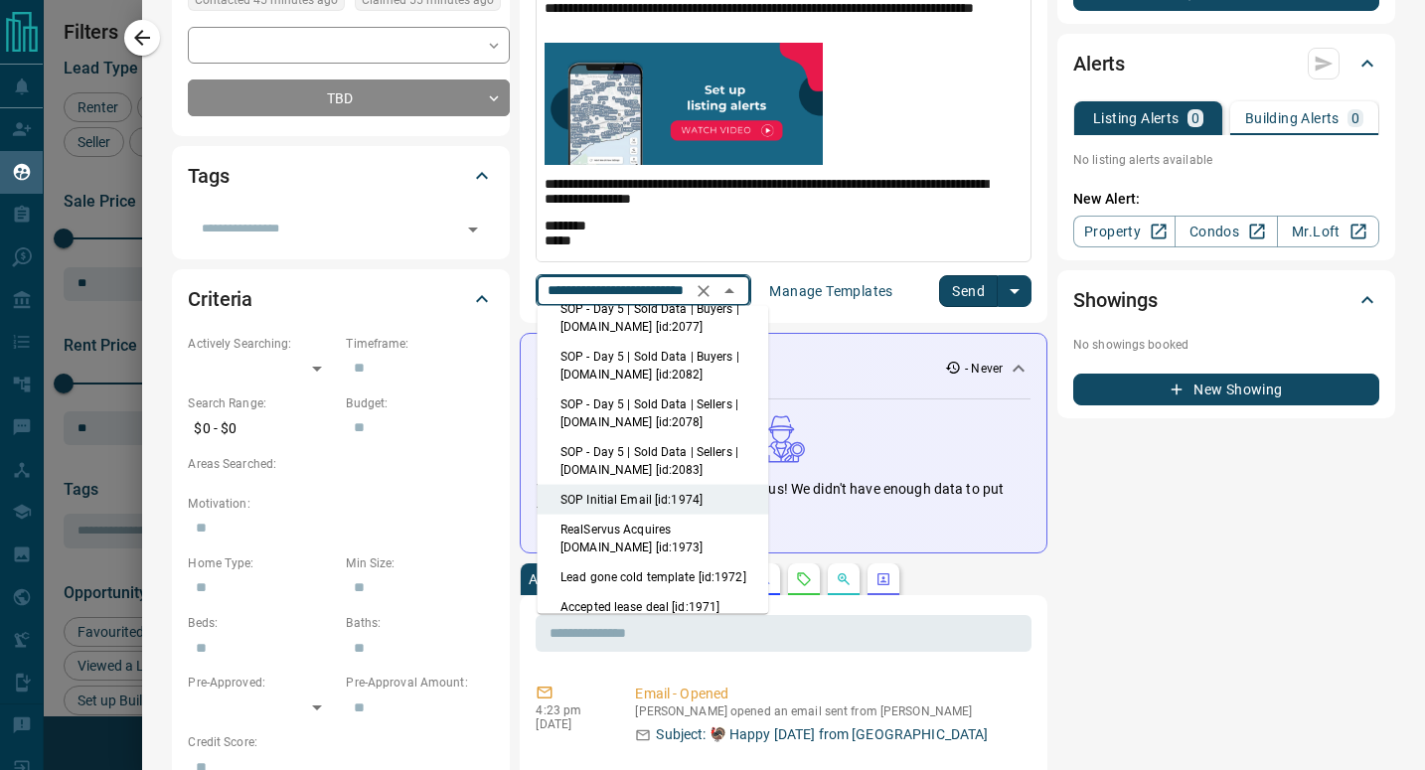
scroll to position [471, 0]
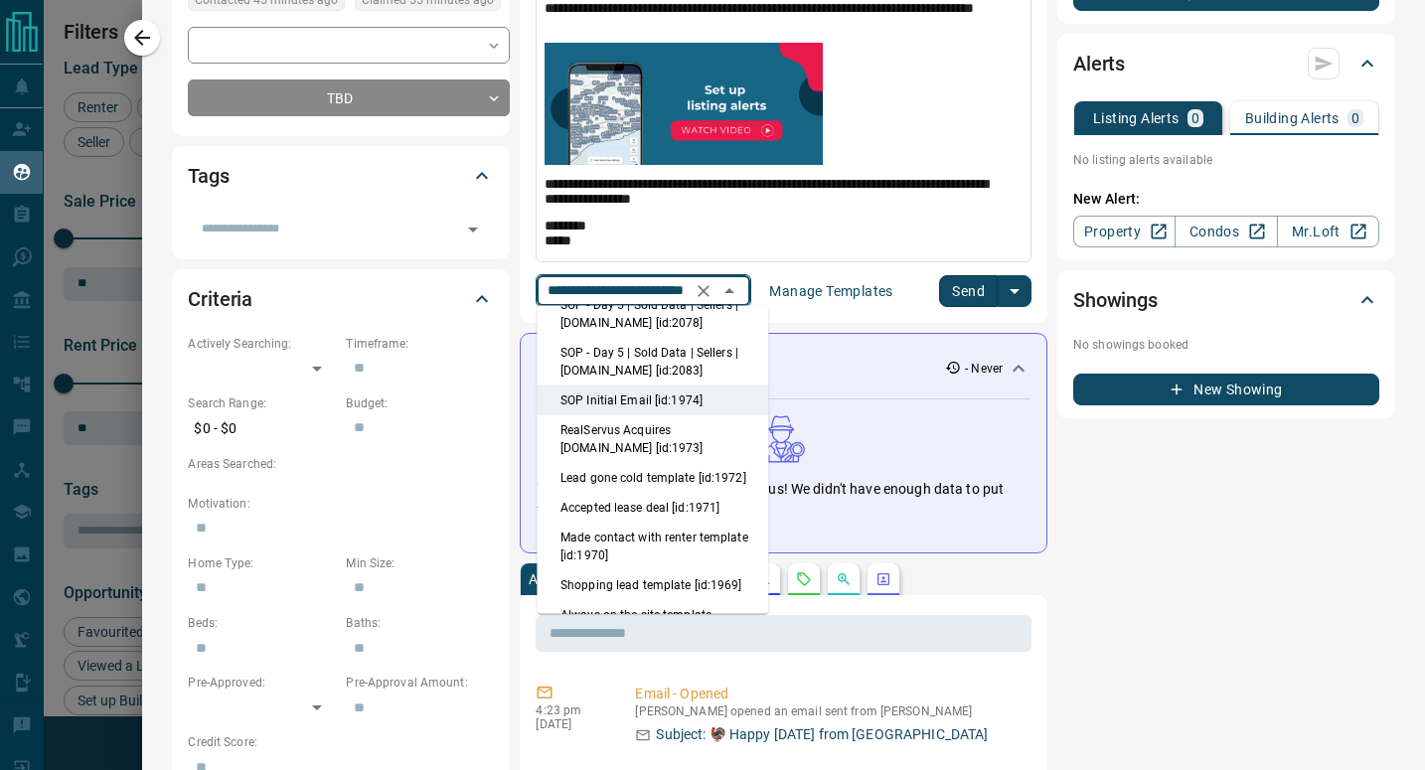
click at [707, 482] on li "Lead gone cold template [id:1972]" at bounding box center [653, 478] width 232 height 30
type input "**********"
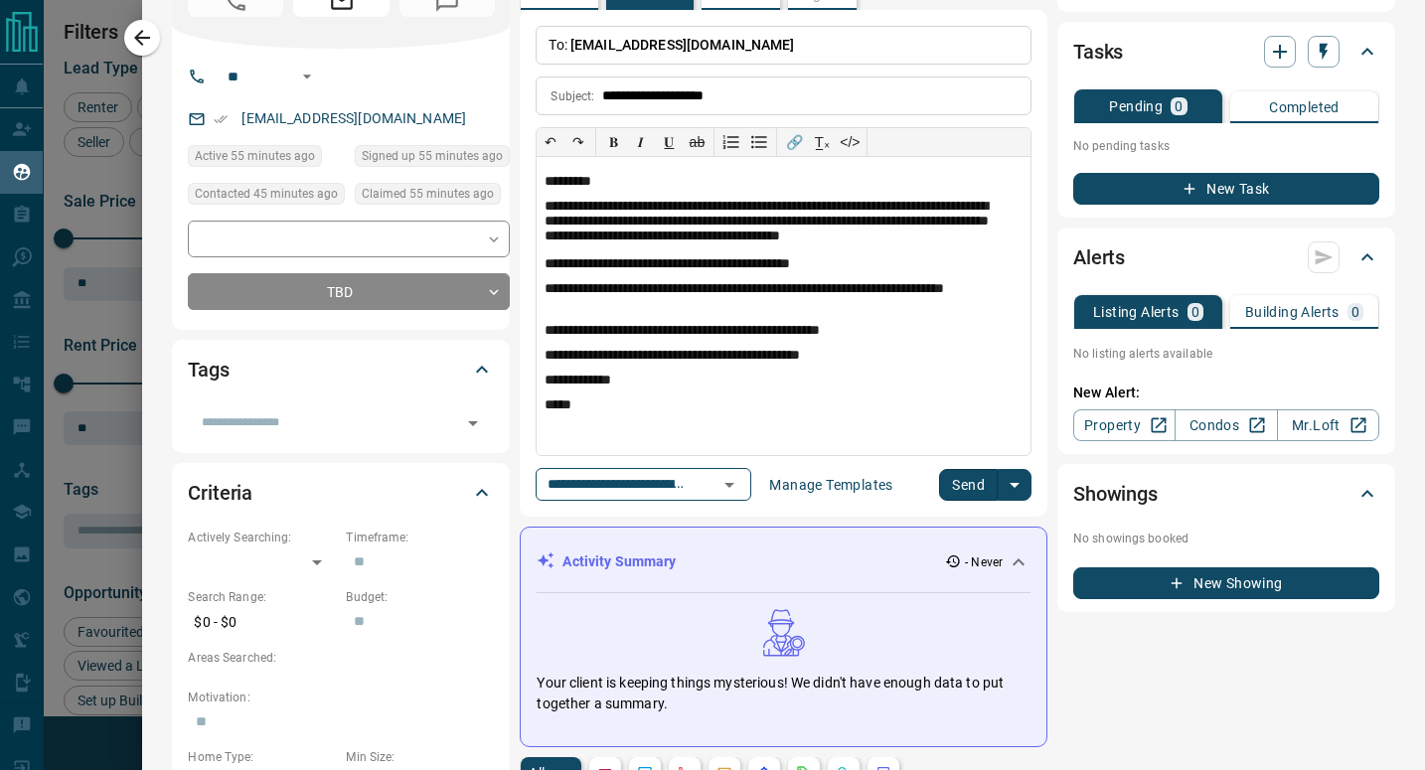
scroll to position [99, 0]
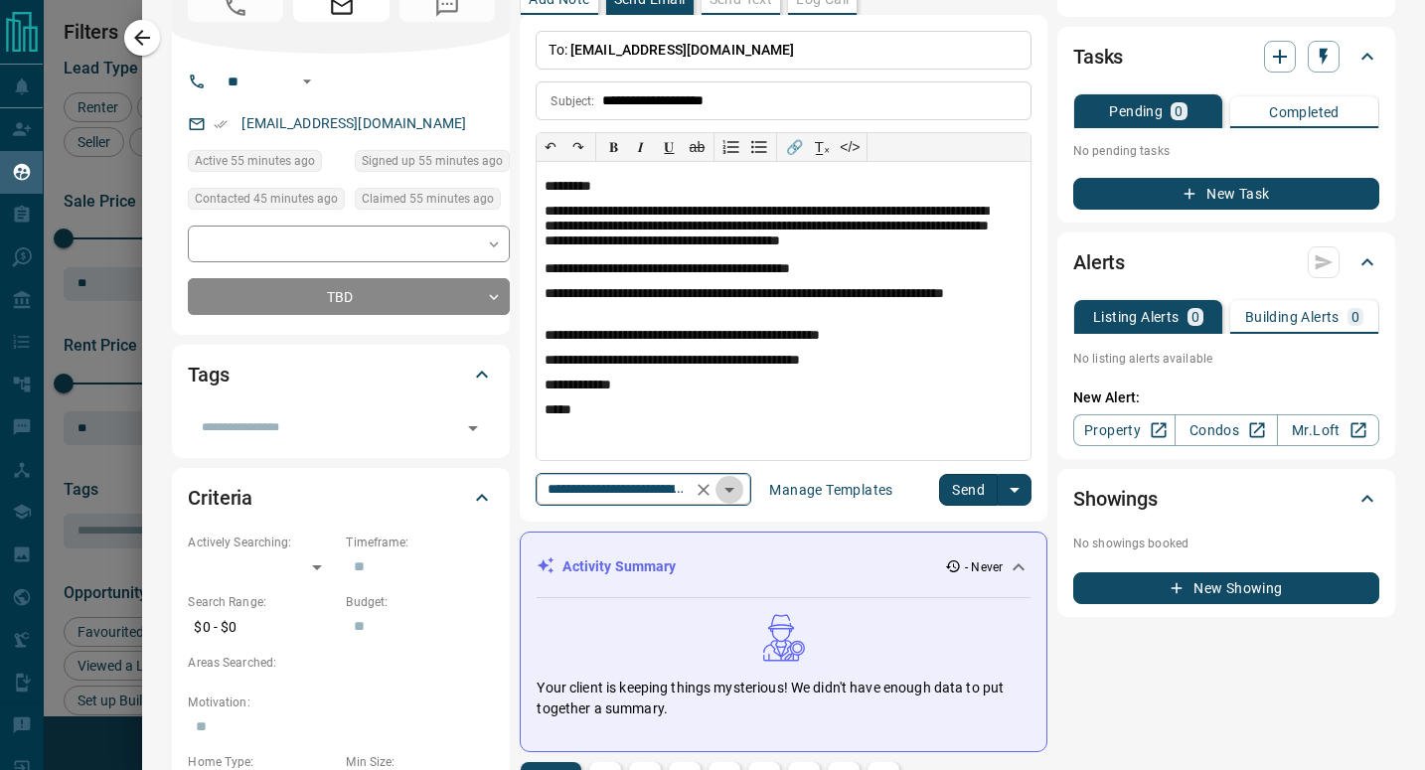
click at [741, 486] on icon "Open" at bounding box center [730, 490] width 24 height 24
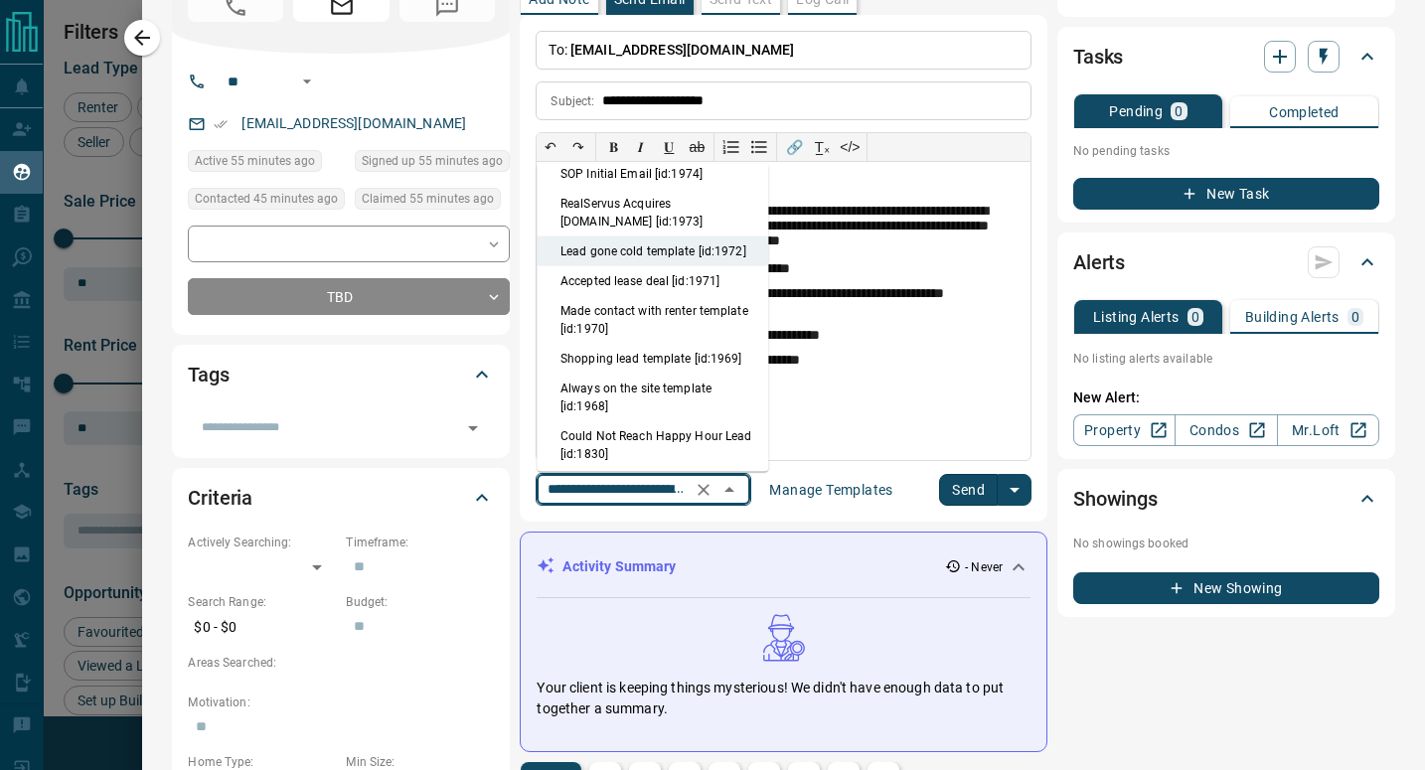
scroll to position [567, 0]
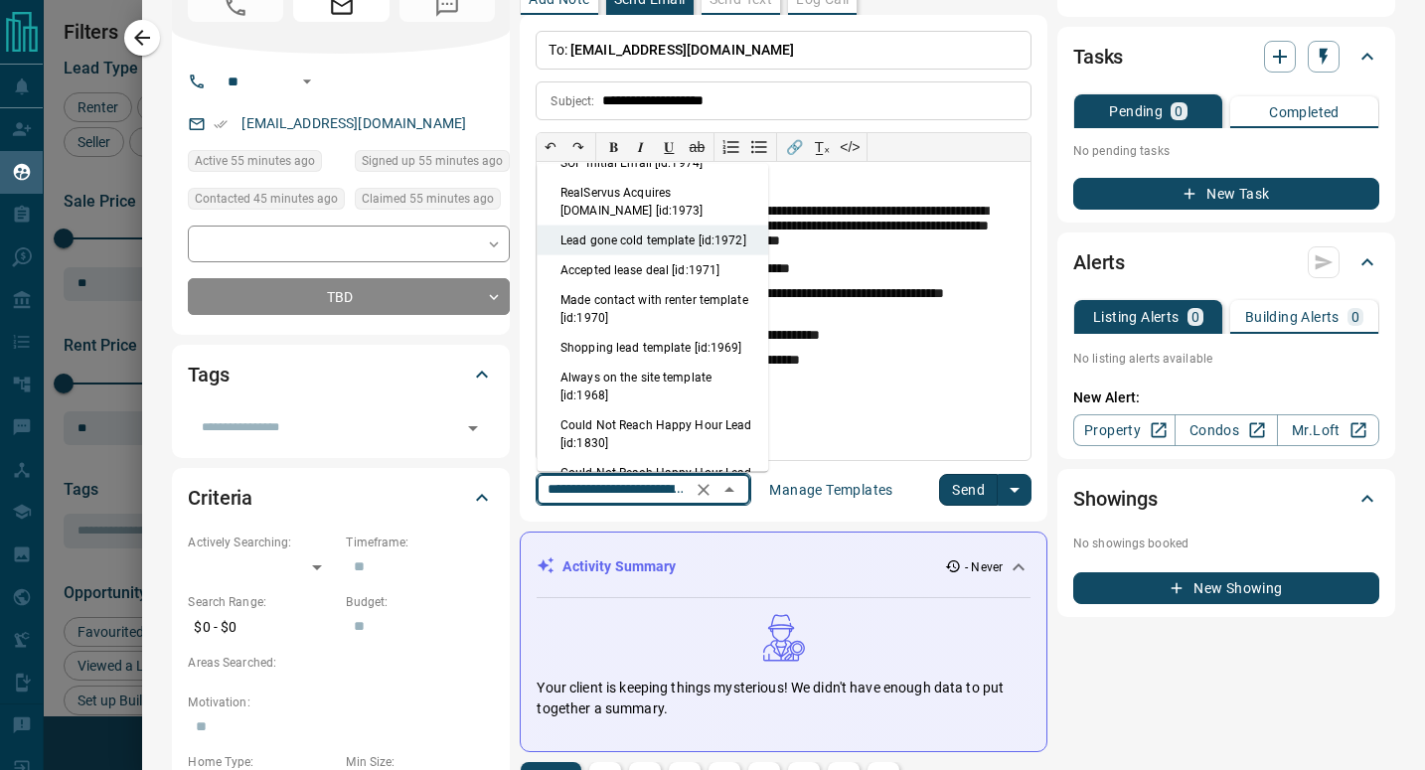
click at [706, 322] on li "Made contact with renter template [id:1970]" at bounding box center [653, 309] width 232 height 48
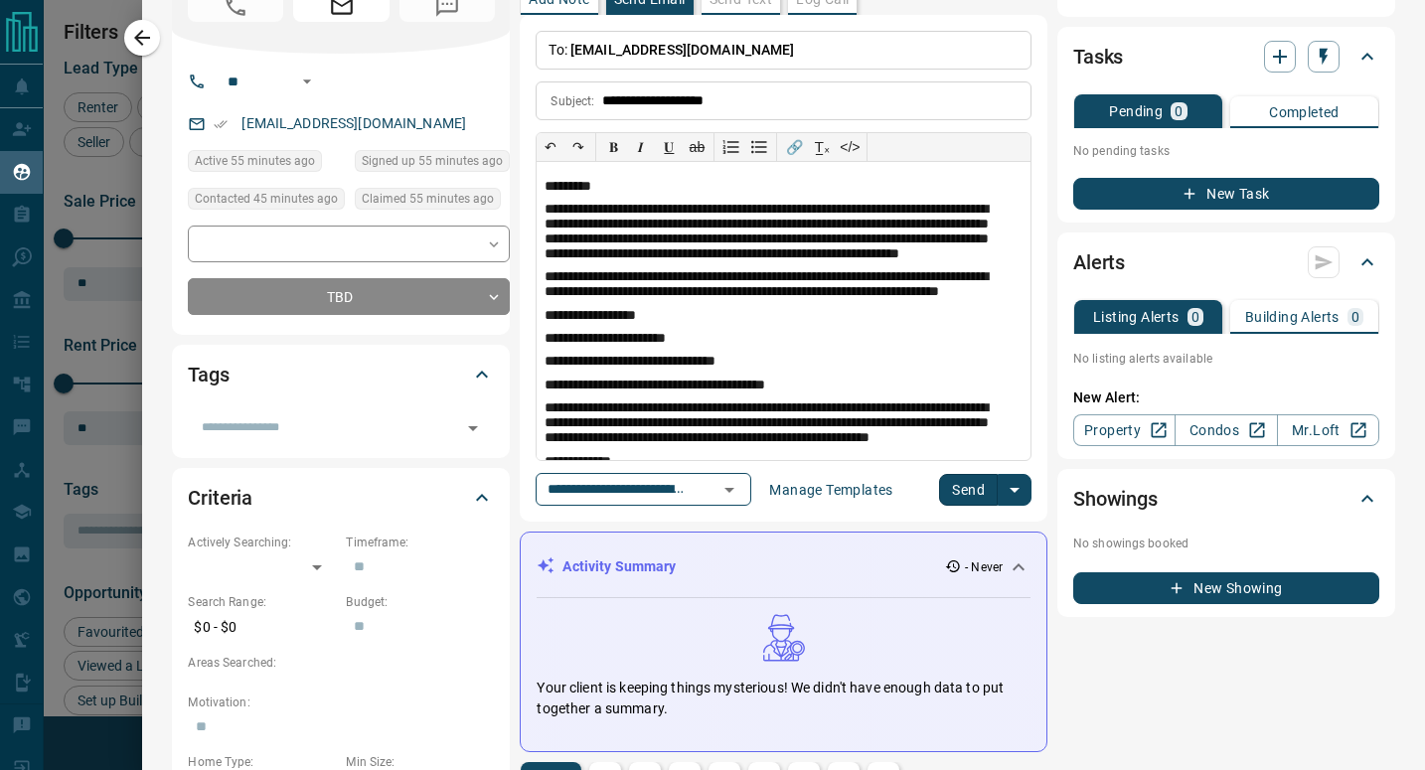
type input "**********"
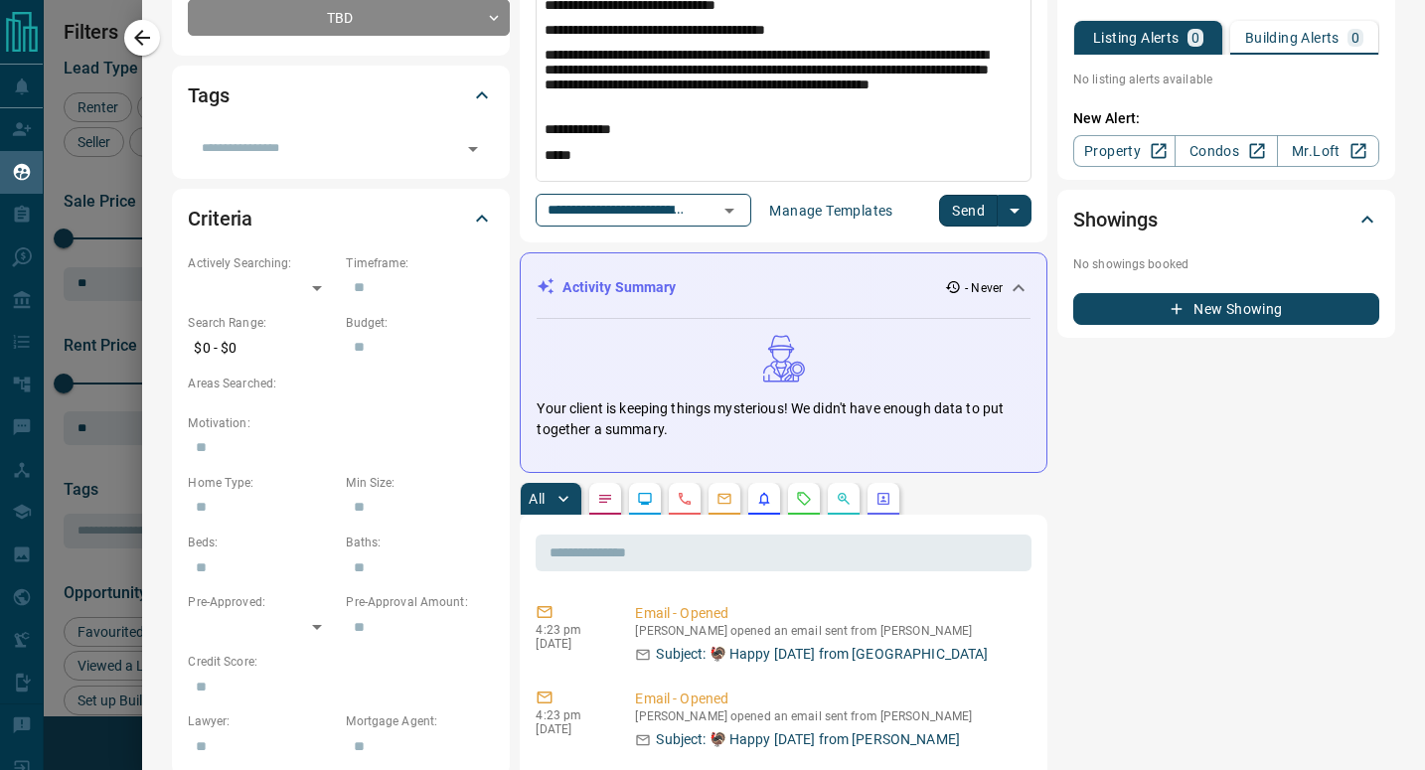
scroll to position [398, 0]
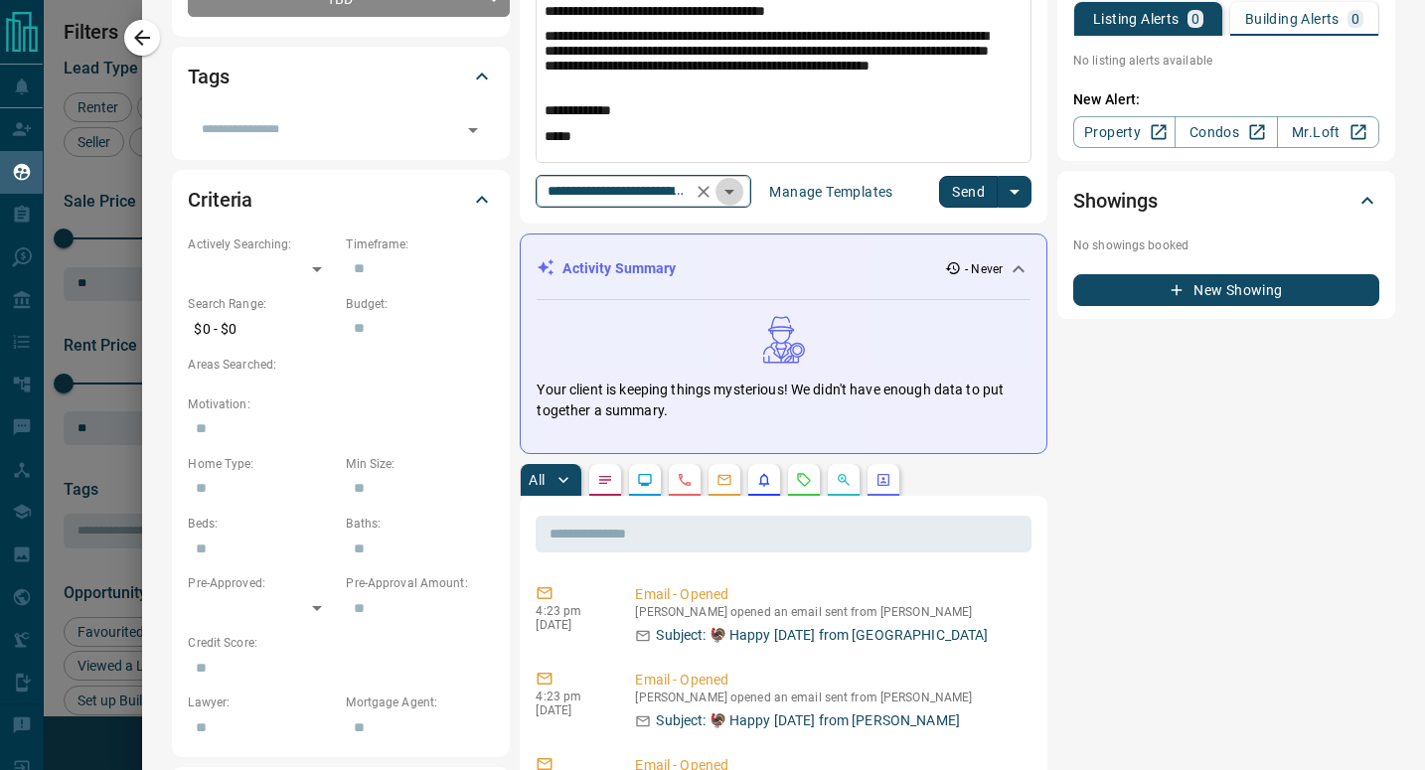
click at [741, 192] on icon "Open" at bounding box center [730, 192] width 24 height 24
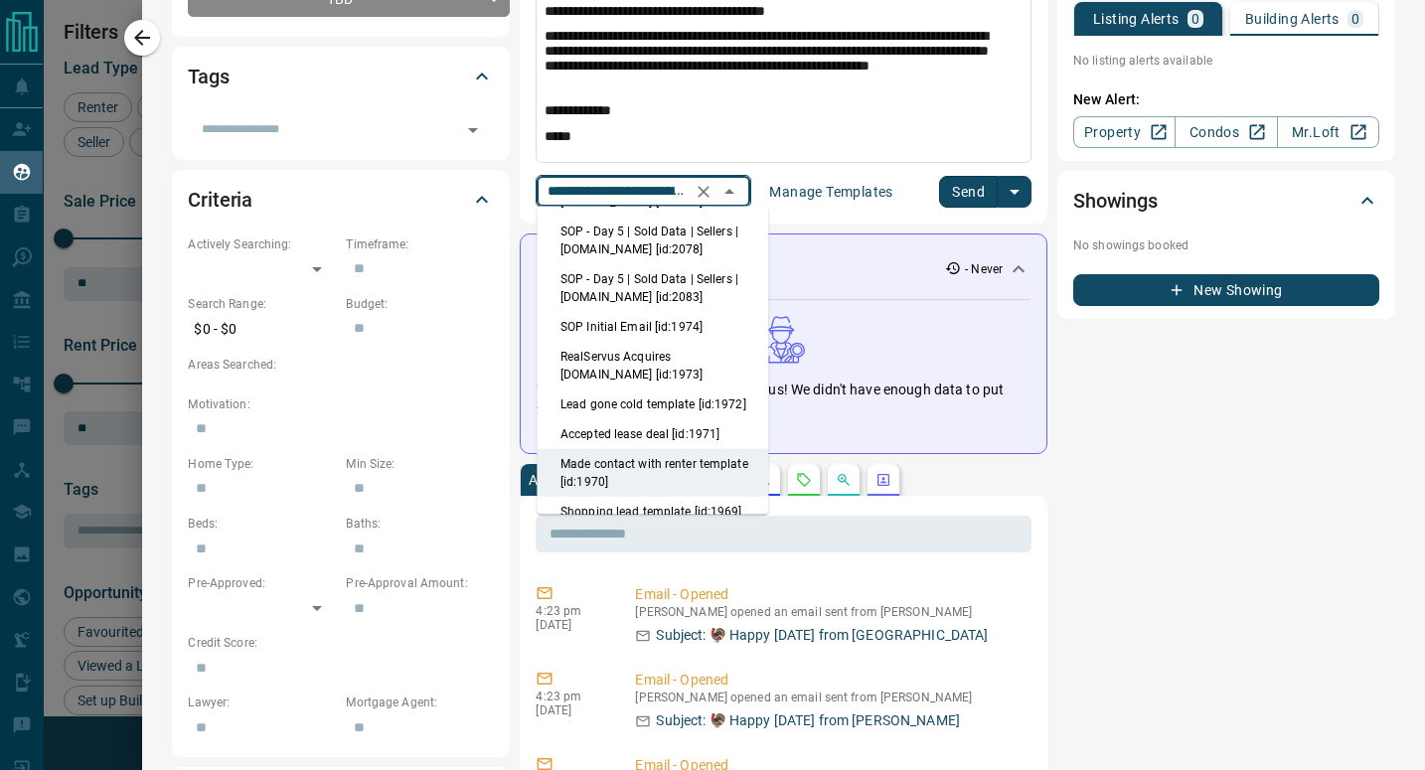
scroll to position [545, 0]
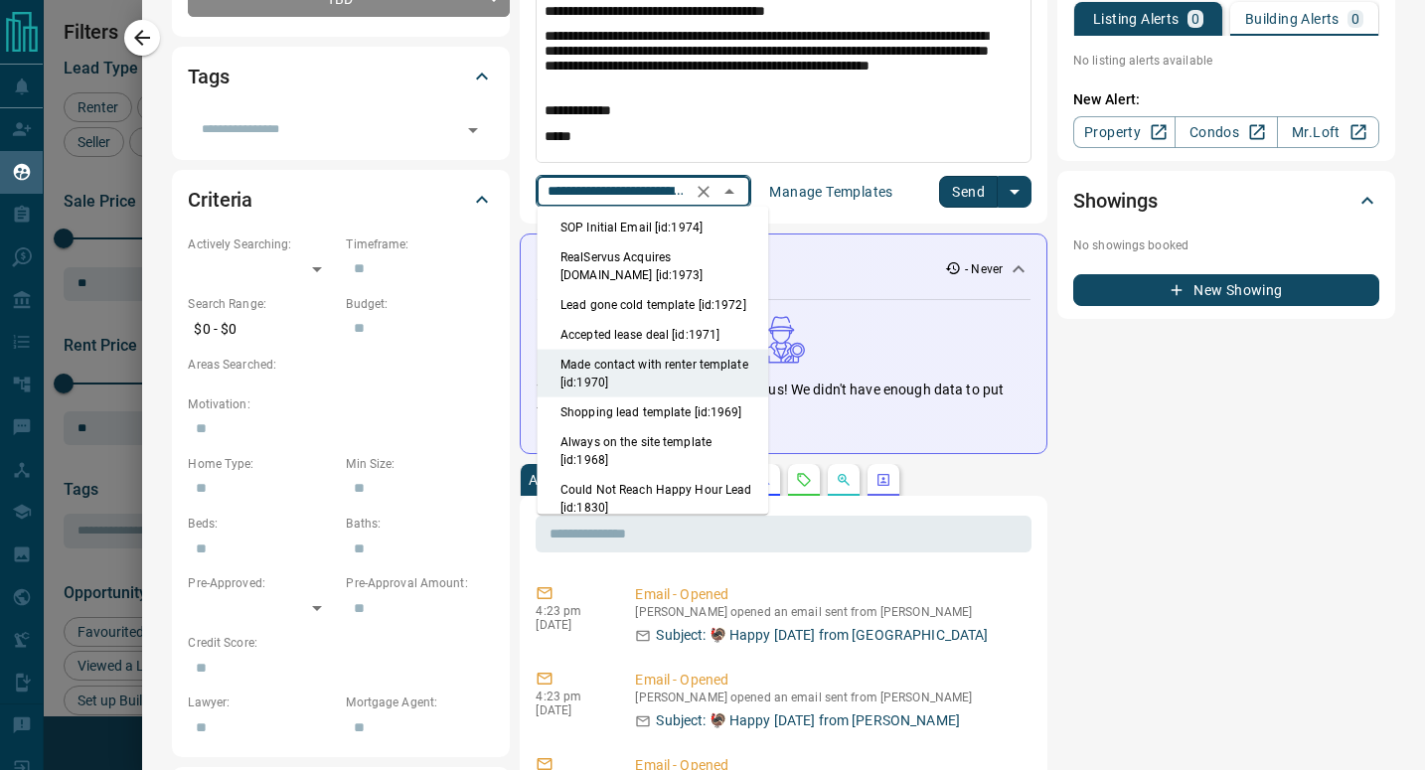
click at [706, 427] on li "Shopping lead template [id:1969]" at bounding box center [653, 413] width 232 height 30
type input "**********"
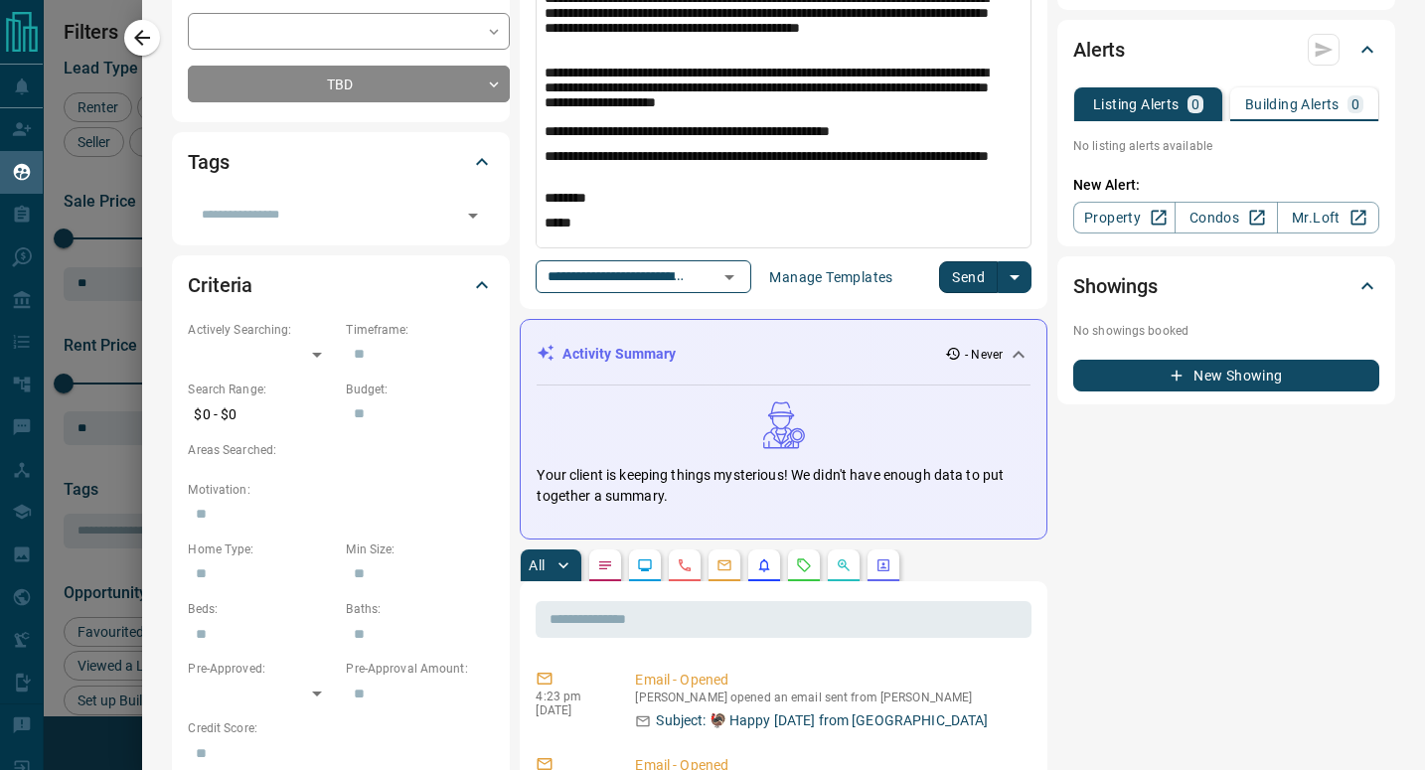
scroll to position [199, 0]
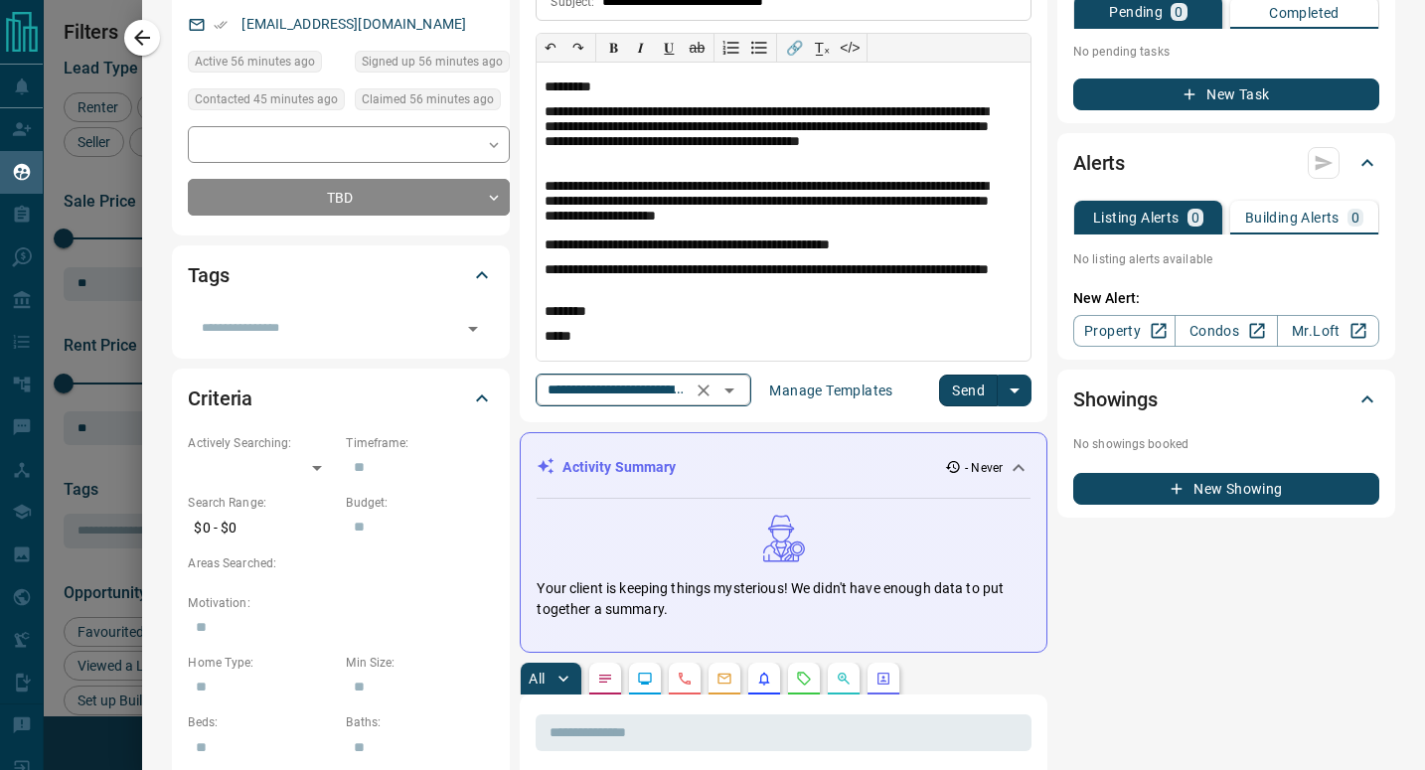
click at [741, 386] on icon "Open" at bounding box center [730, 391] width 24 height 24
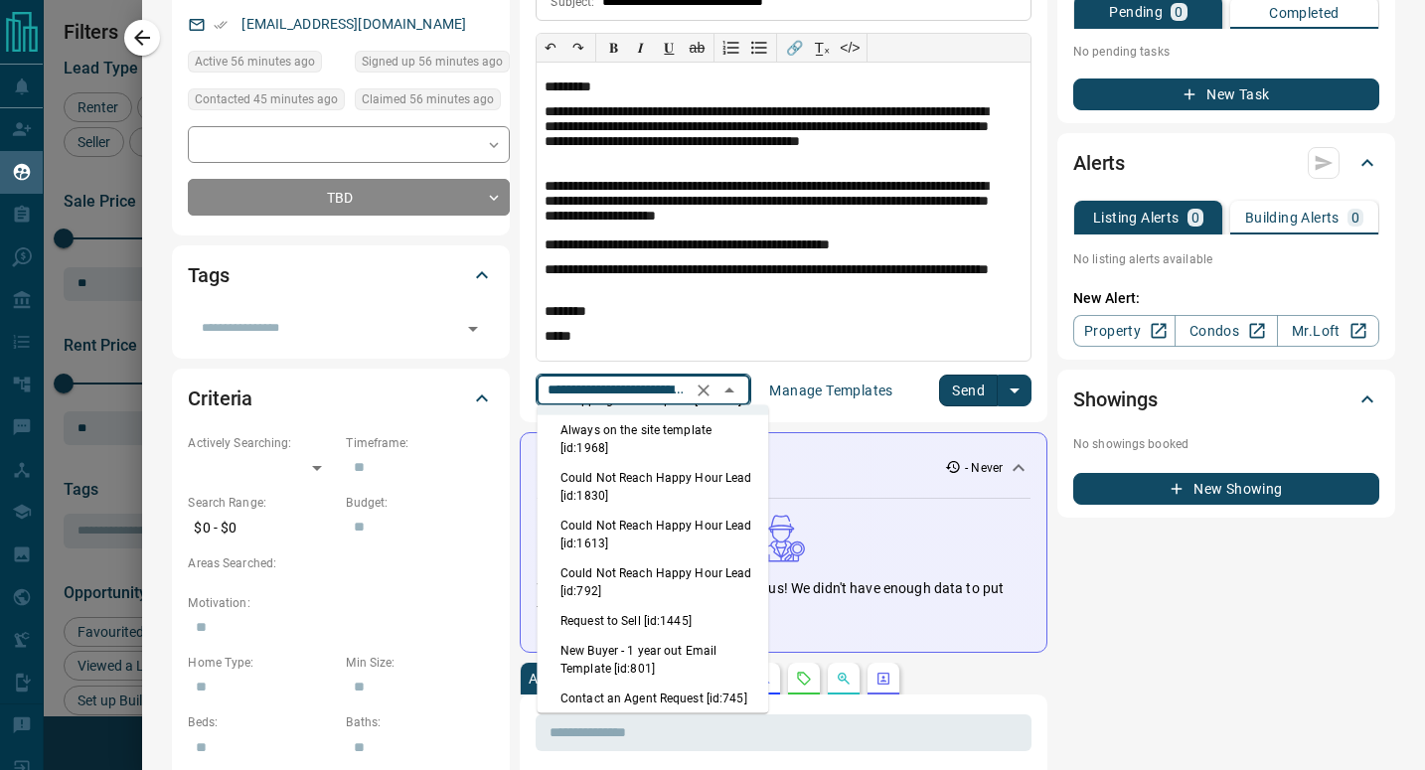
scroll to position [791, 0]
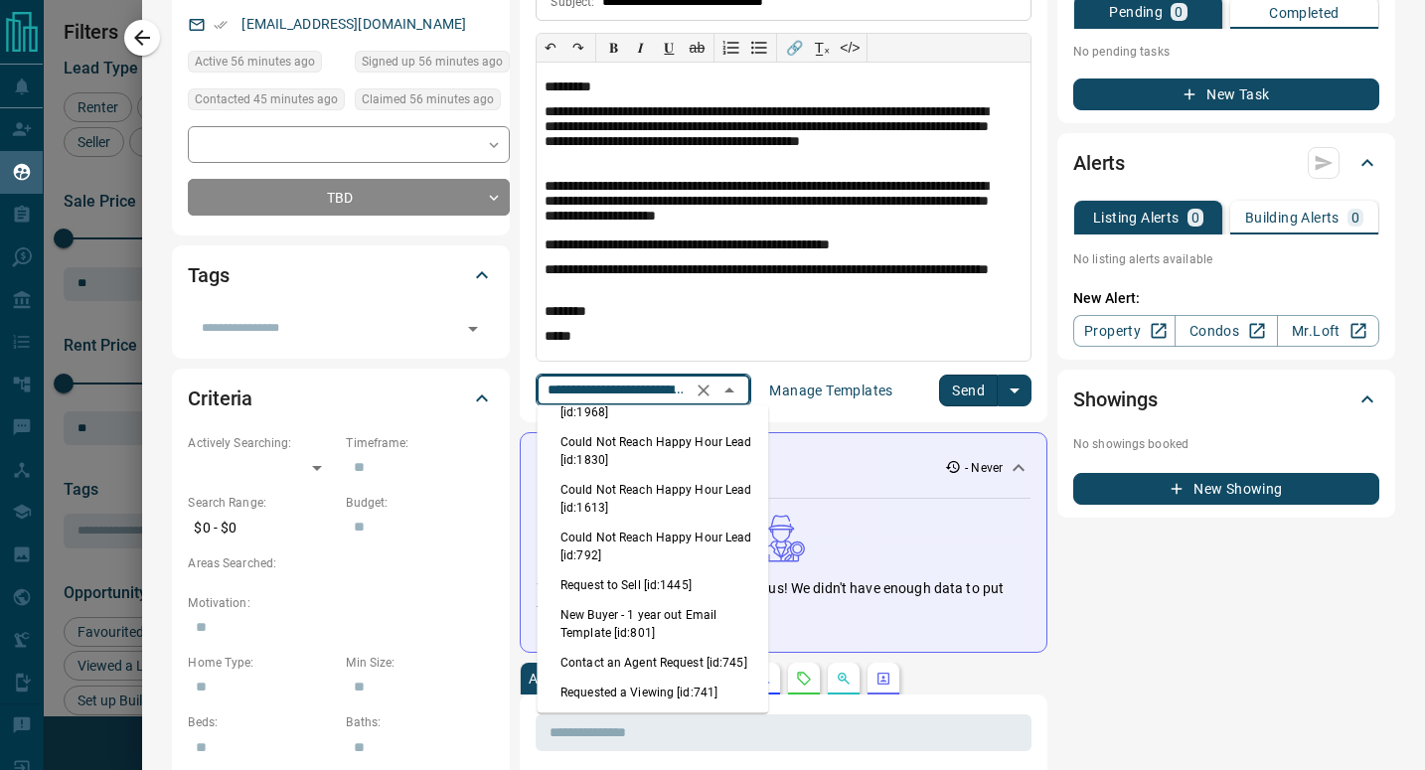
click at [675, 475] on li "Could Not Reach Happy Hour Lead [id:1830]" at bounding box center [653, 451] width 232 height 48
type input "**********"
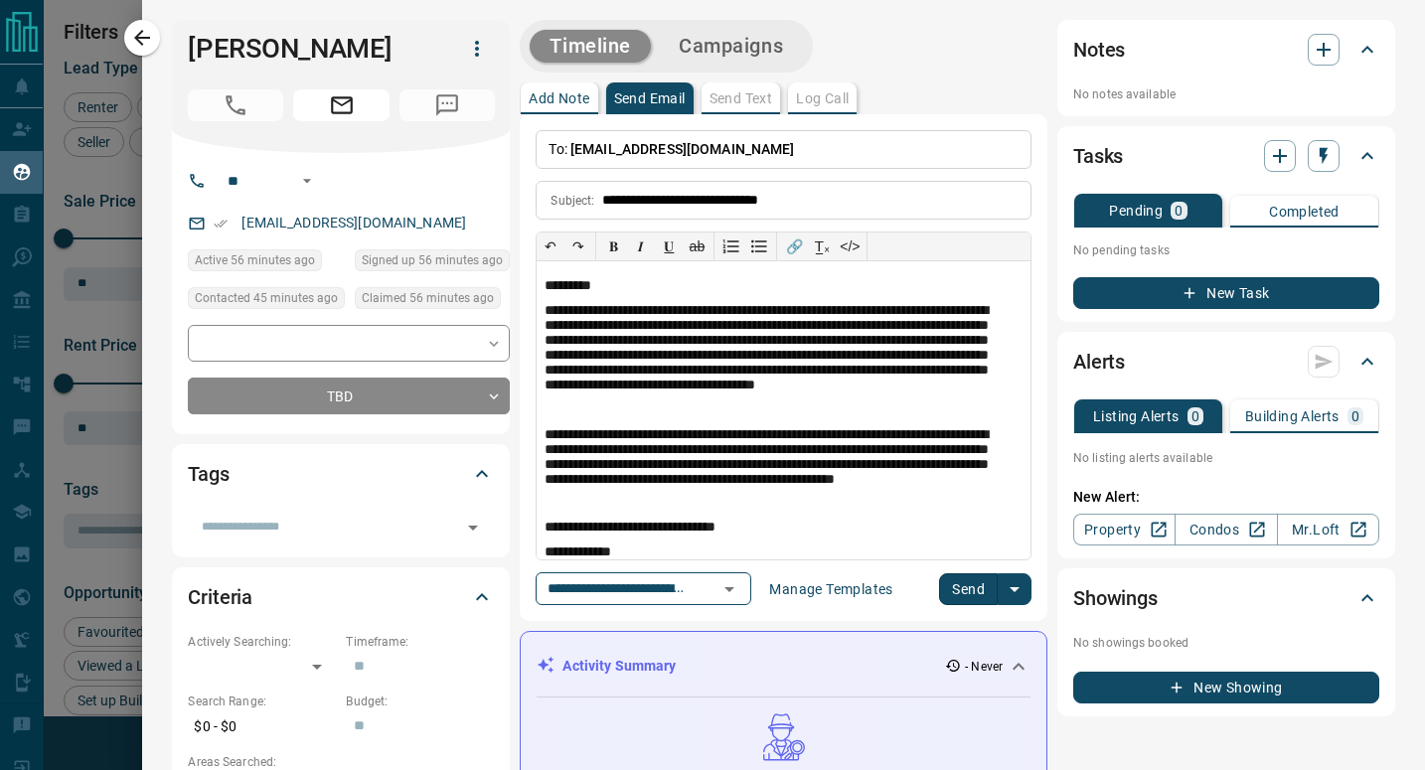
scroll to position [43, 0]
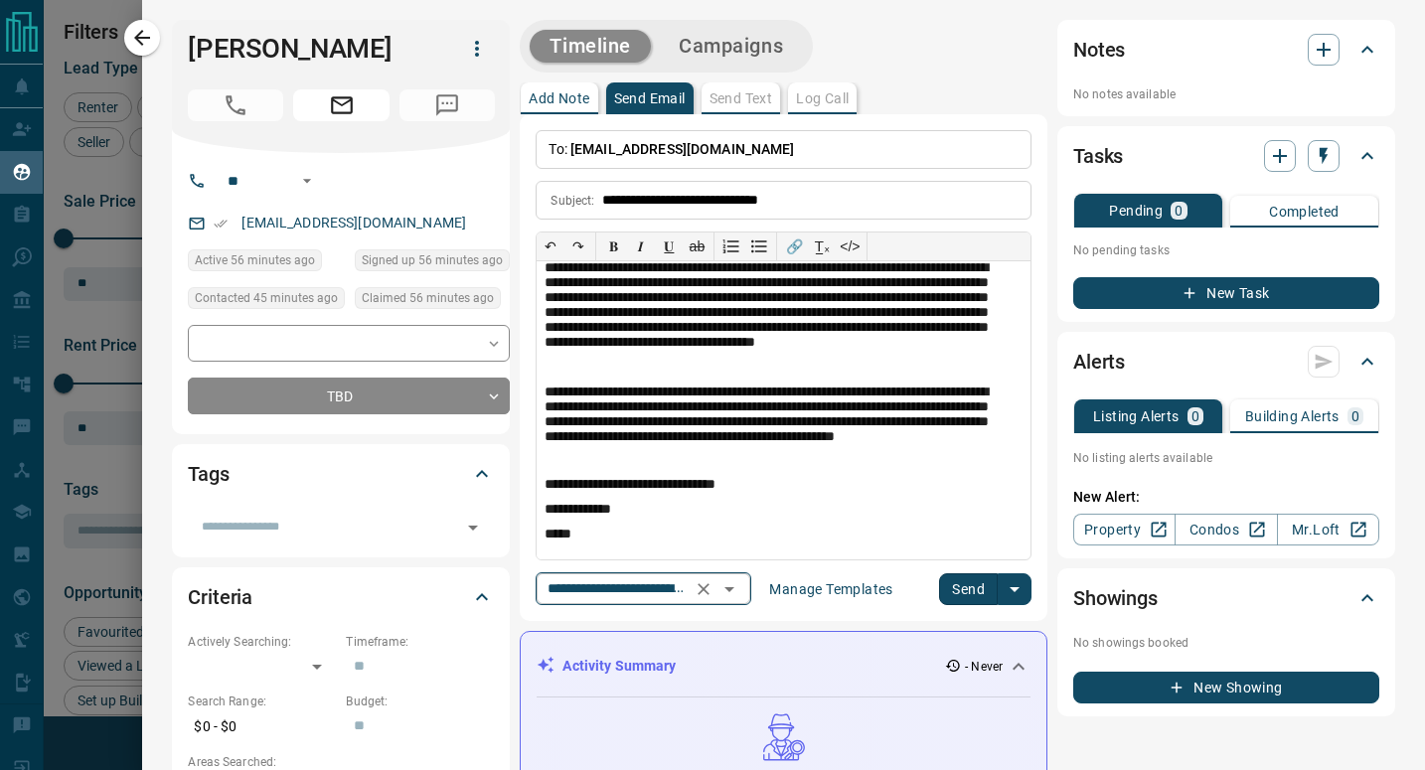
click at [741, 595] on icon "Open" at bounding box center [730, 589] width 24 height 24
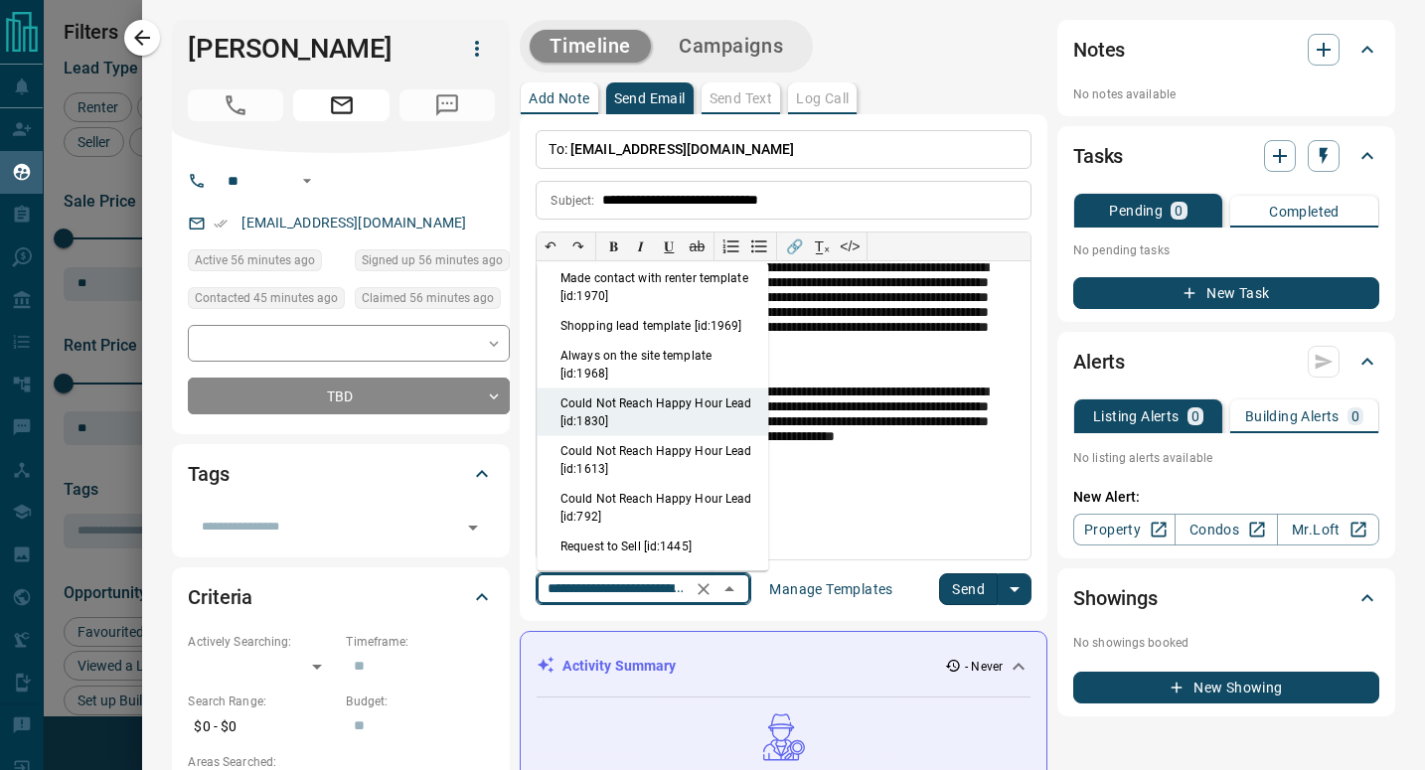
scroll to position [787, 0]
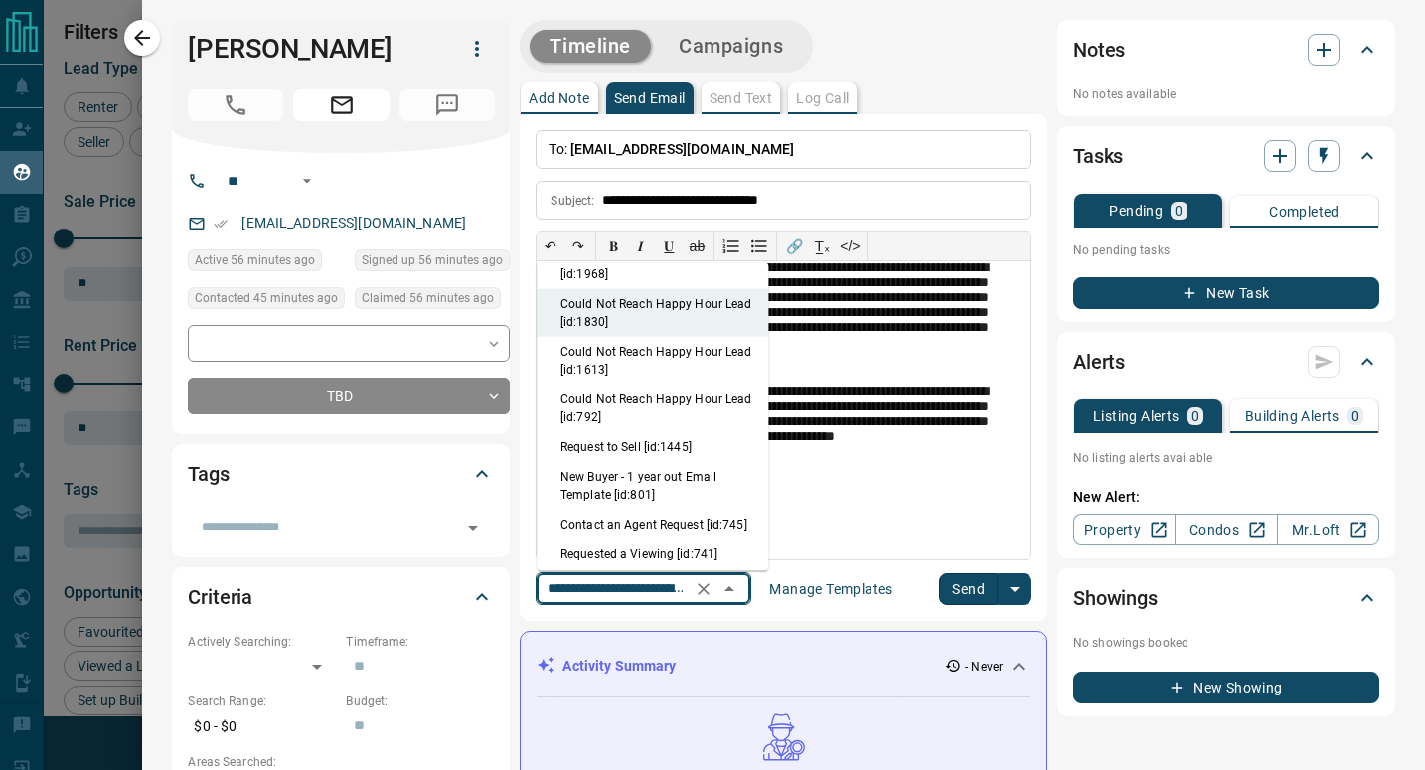
click at [717, 385] on li "Could Not Reach Happy Hour Lead [id:1613]" at bounding box center [653, 361] width 232 height 48
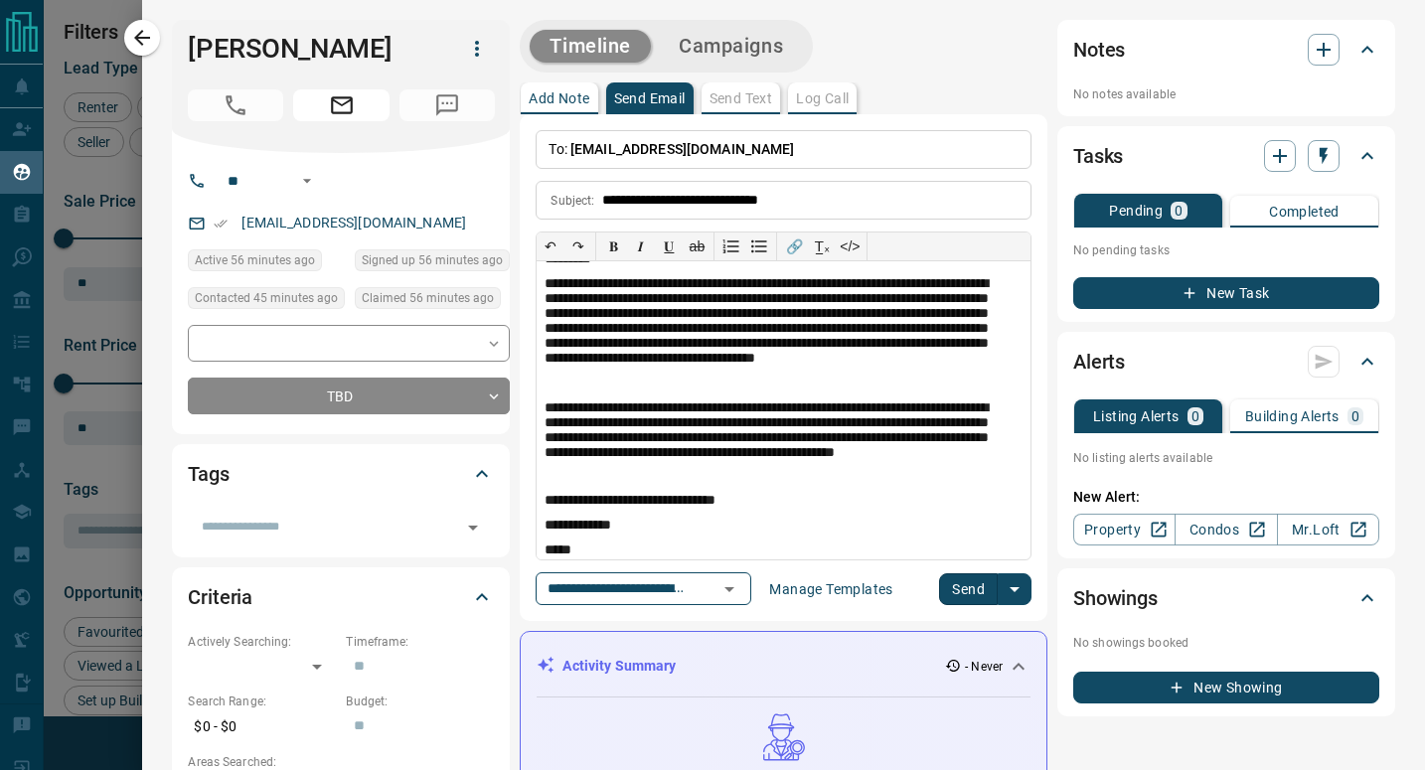
scroll to position [43, 0]
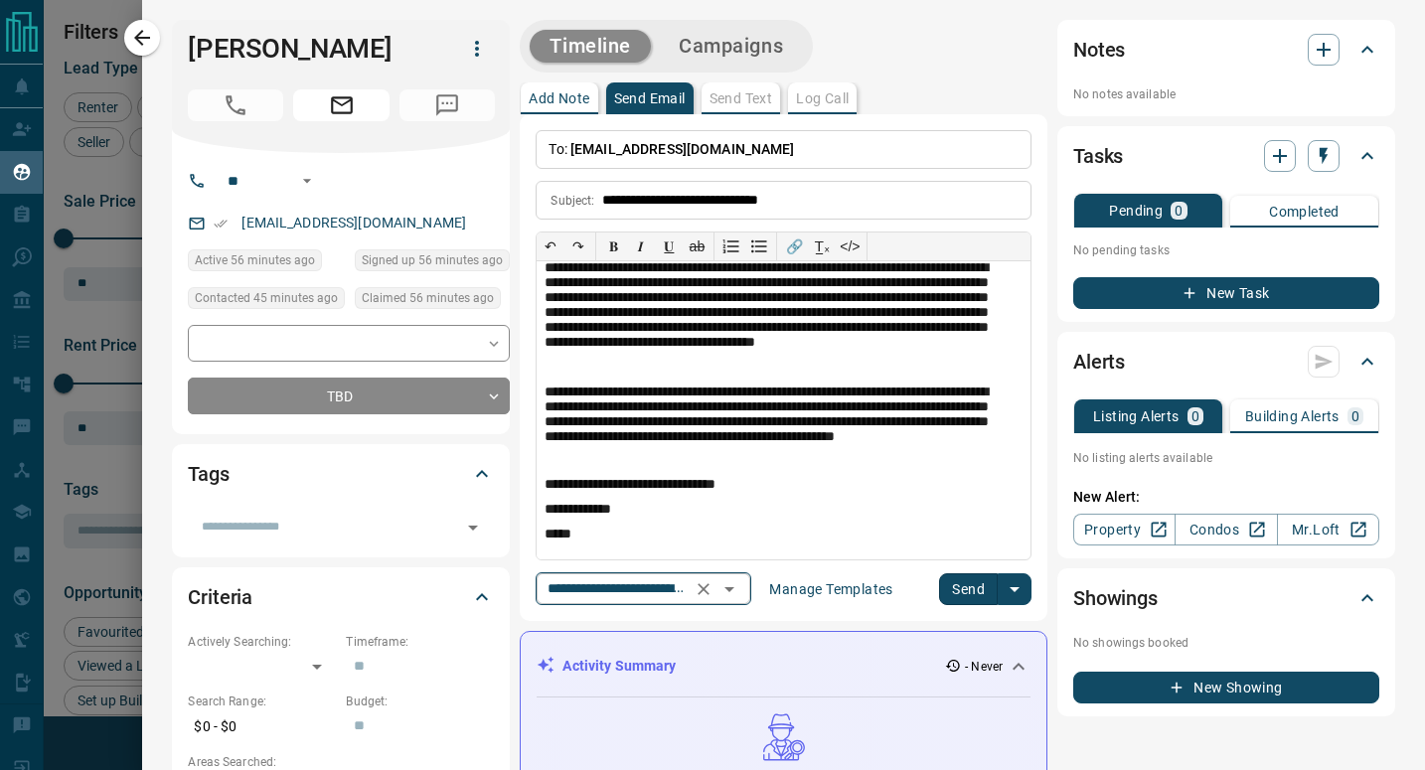
click at [735, 587] on icon "Open" at bounding box center [730, 589] width 10 height 5
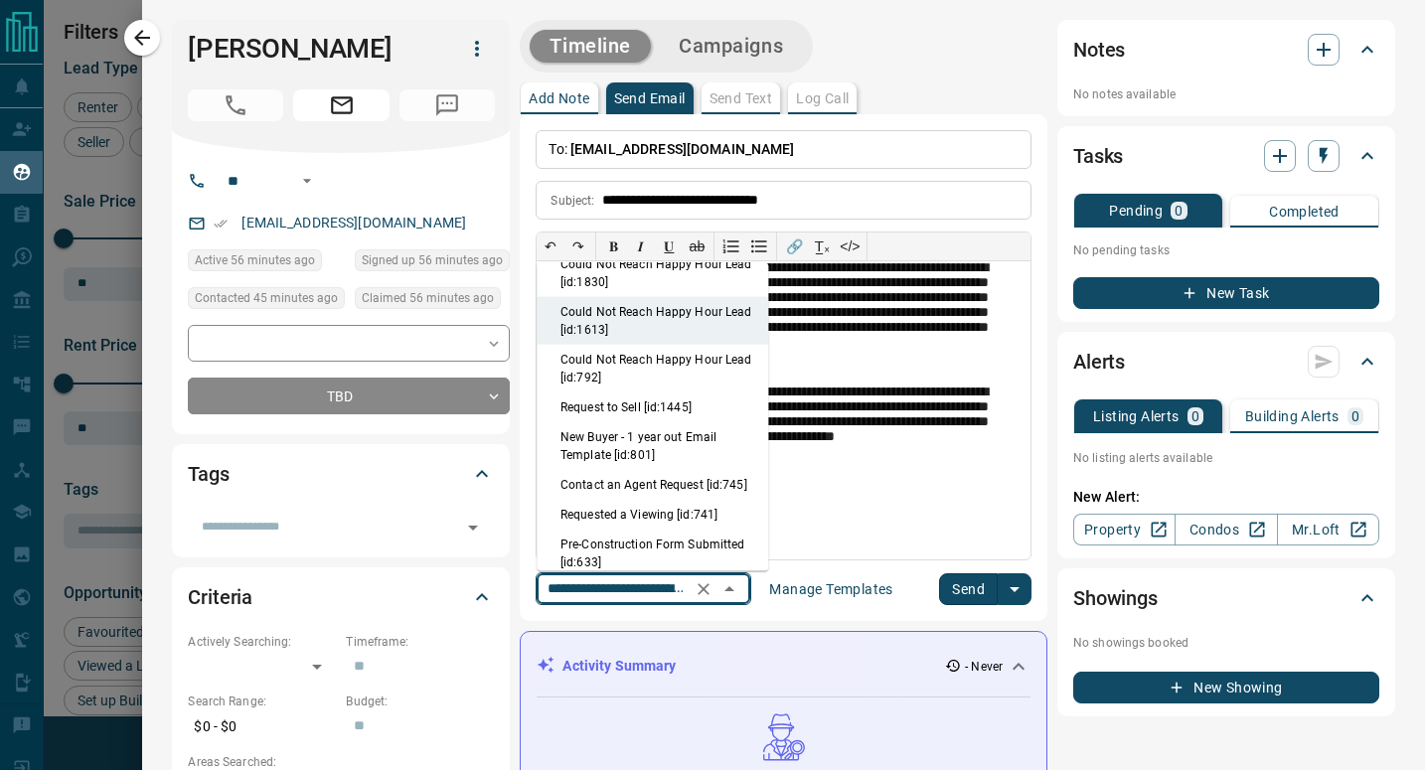
scroll to position [835, 0]
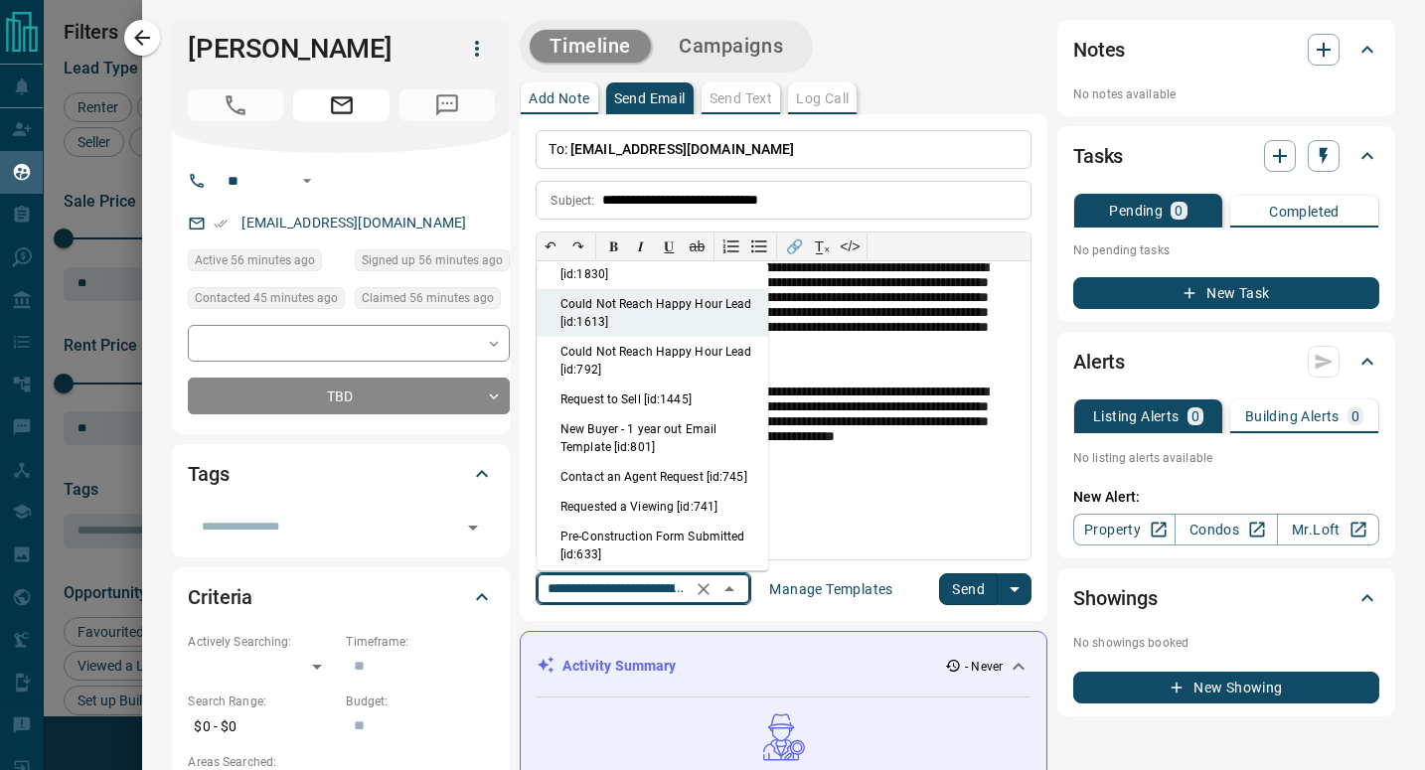
click at [662, 385] on li "Could Not Reach Happy Hour Lead [id:792]" at bounding box center [653, 361] width 232 height 48
type input "**********"
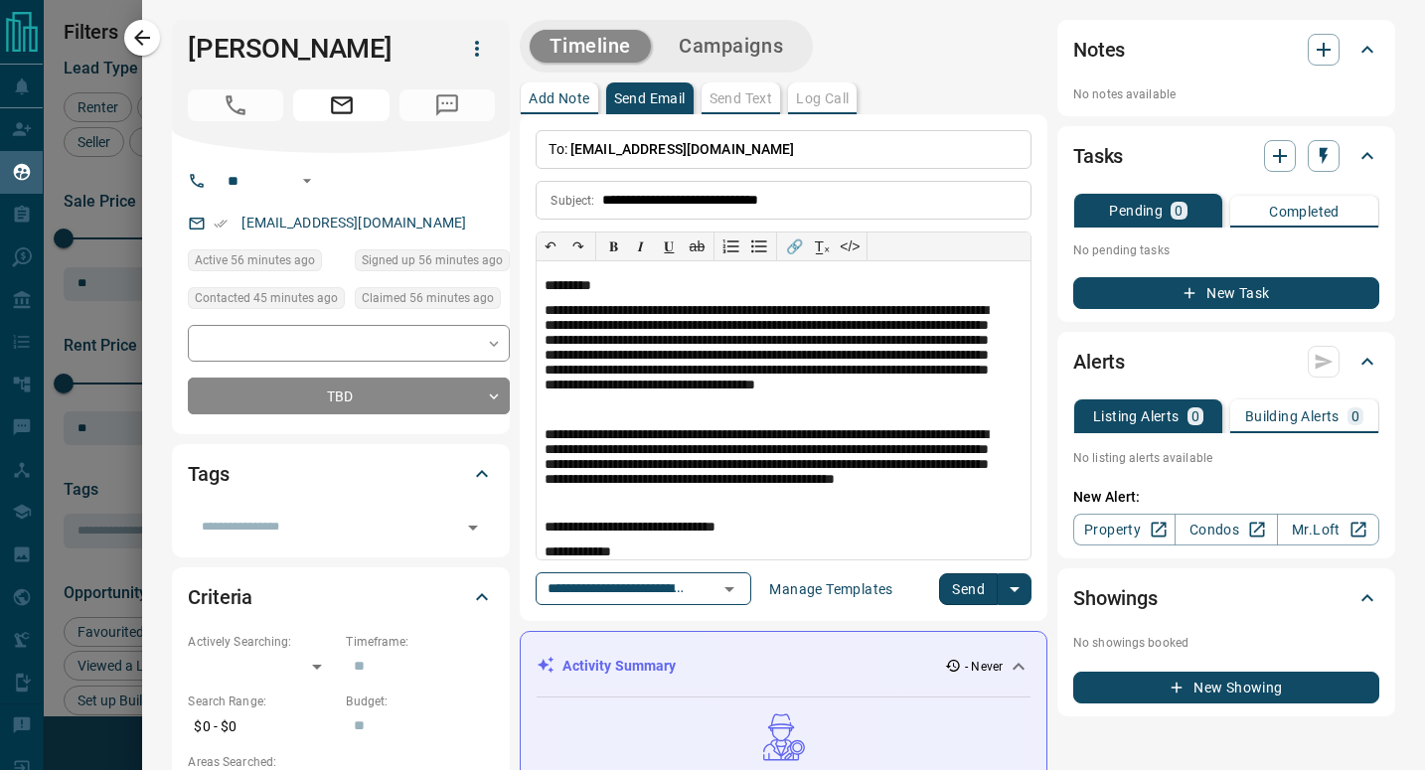
scroll to position [43, 0]
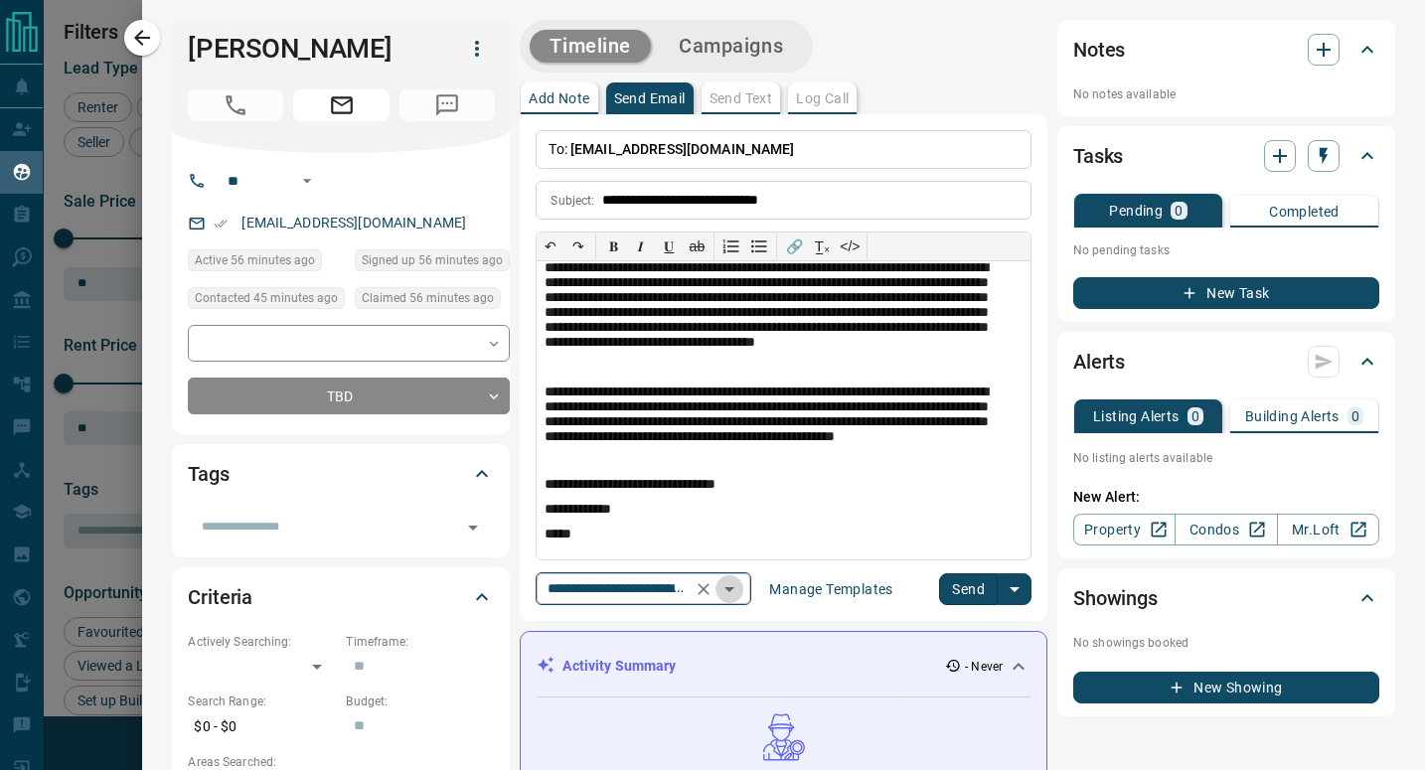
click at [741, 583] on icon "Open" at bounding box center [730, 589] width 24 height 24
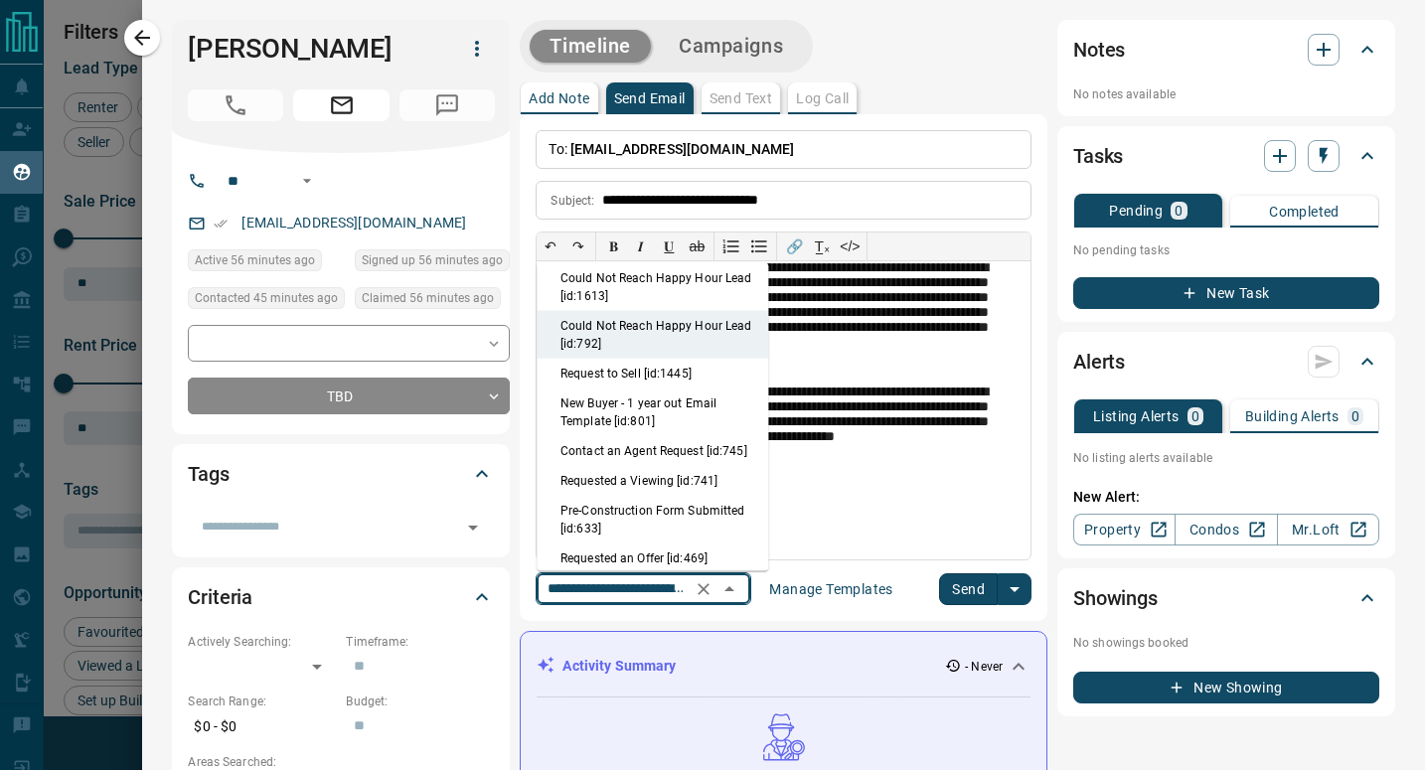
scroll to position [883, 0]
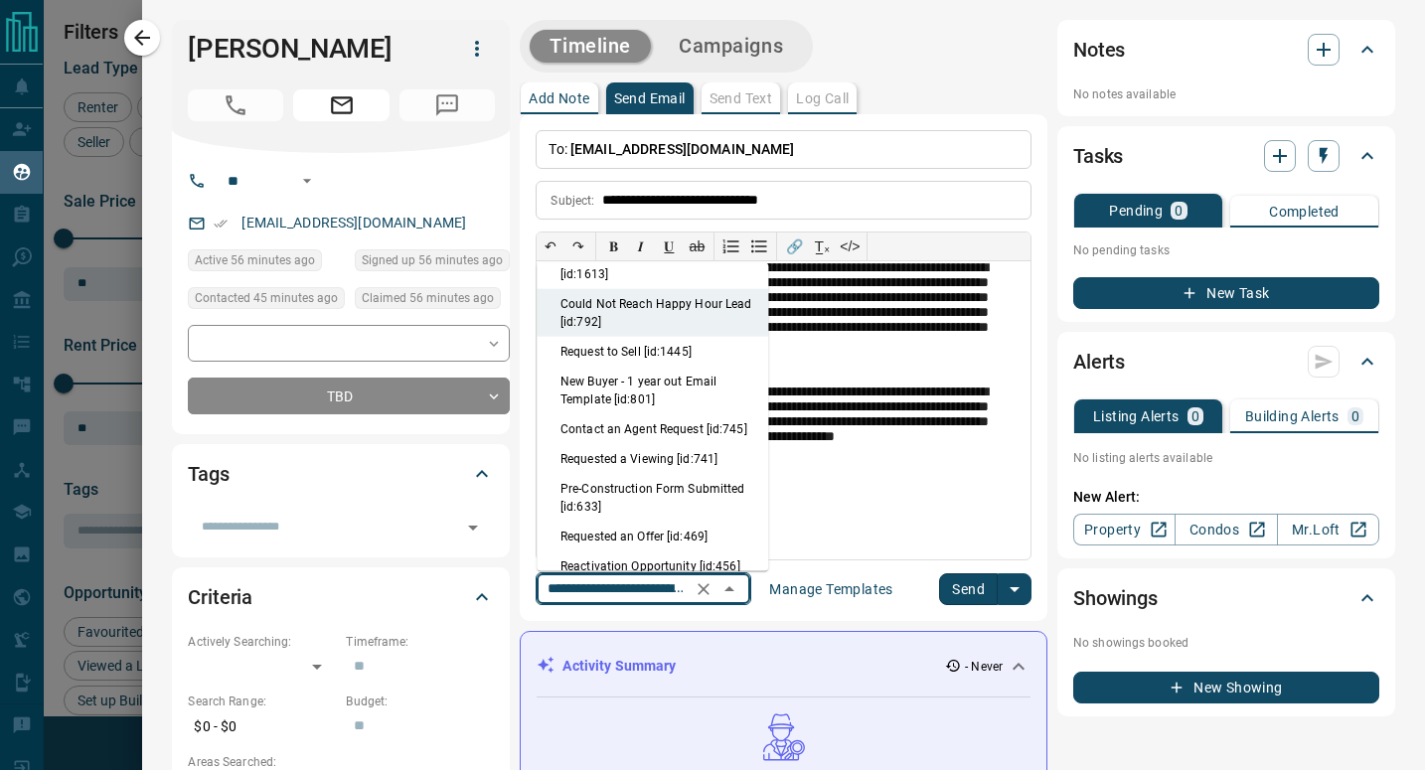
click at [719, 444] on li "Contact an Agent Request [id:745]" at bounding box center [653, 429] width 232 height 30
type input "**********"
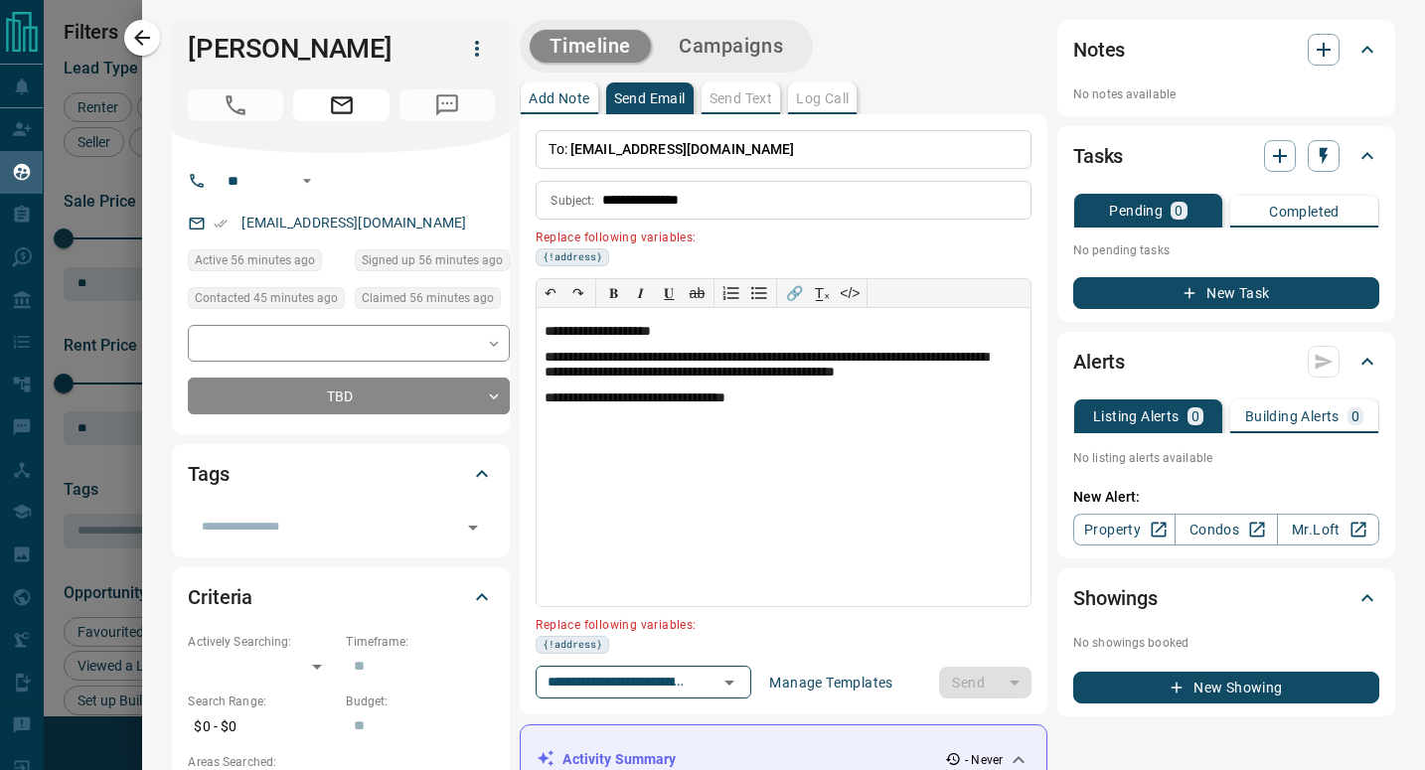
scroll to position [99, 0]
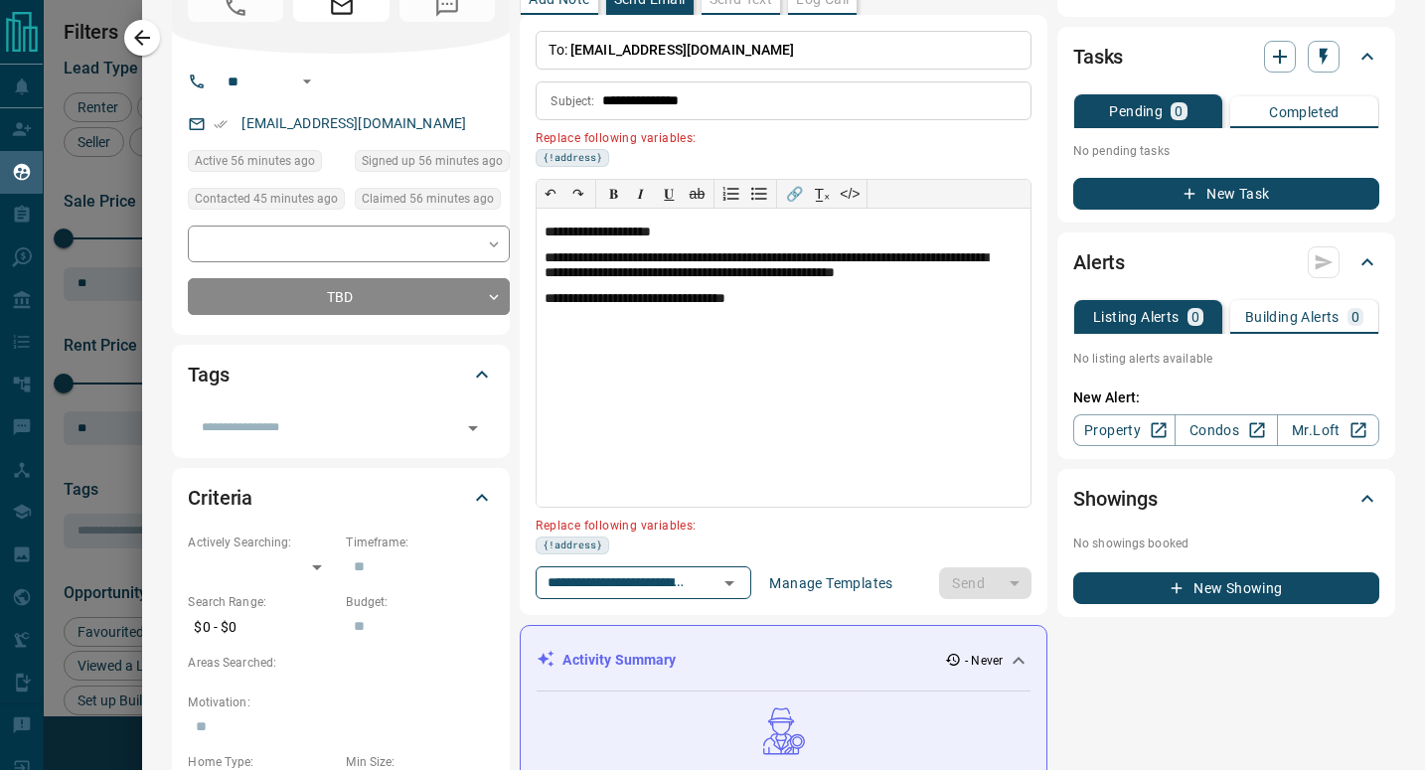
click at [736, 561] on div "**********" at bounding box center [784, 315] width 496 height 569
click at [741, 577] on icon "Open" at bounding box center [730, 584] width 24 height 24
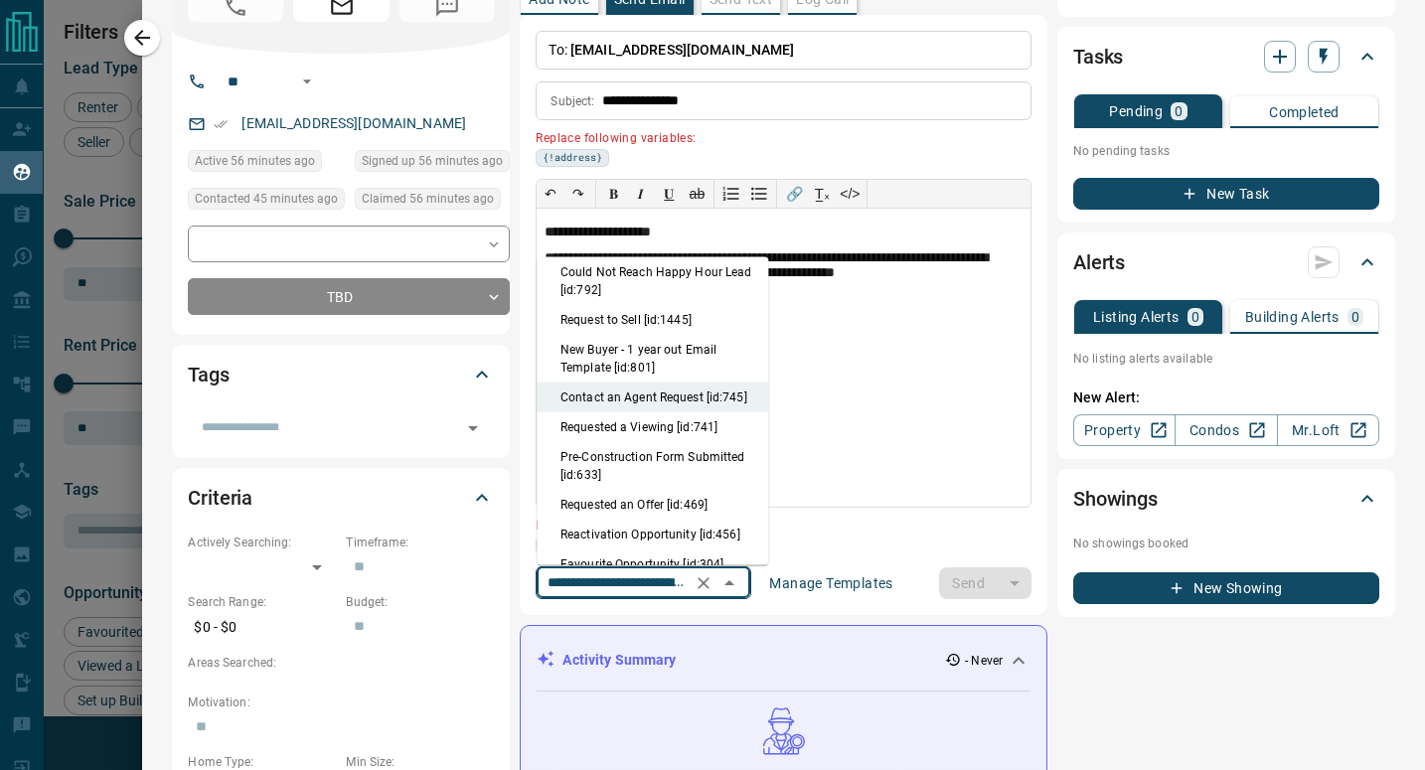
scroll to position [1008, 0]
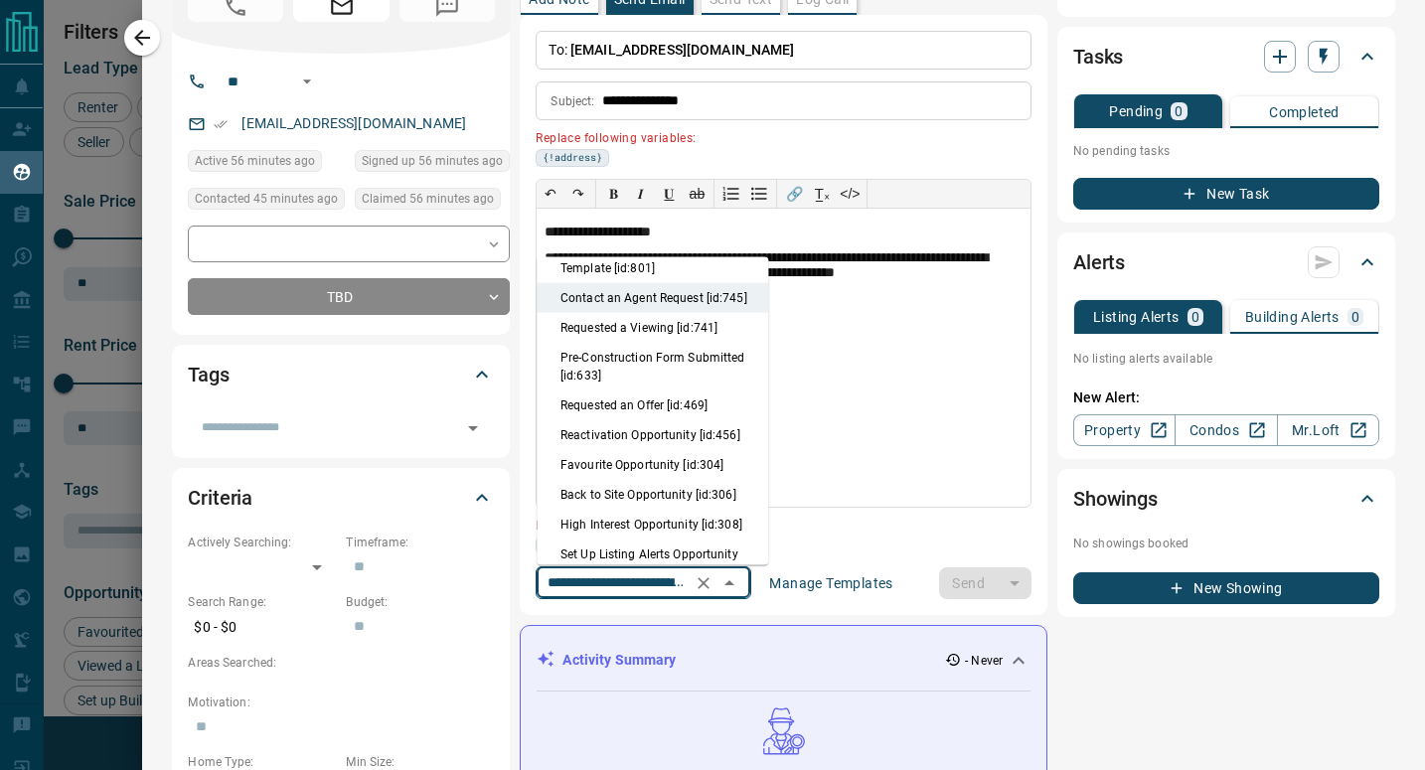
click at [675, 343] on li "Requested a Viewing [id:741]" at bounding box center [653, 328] width 232 height 30
type input "**********"
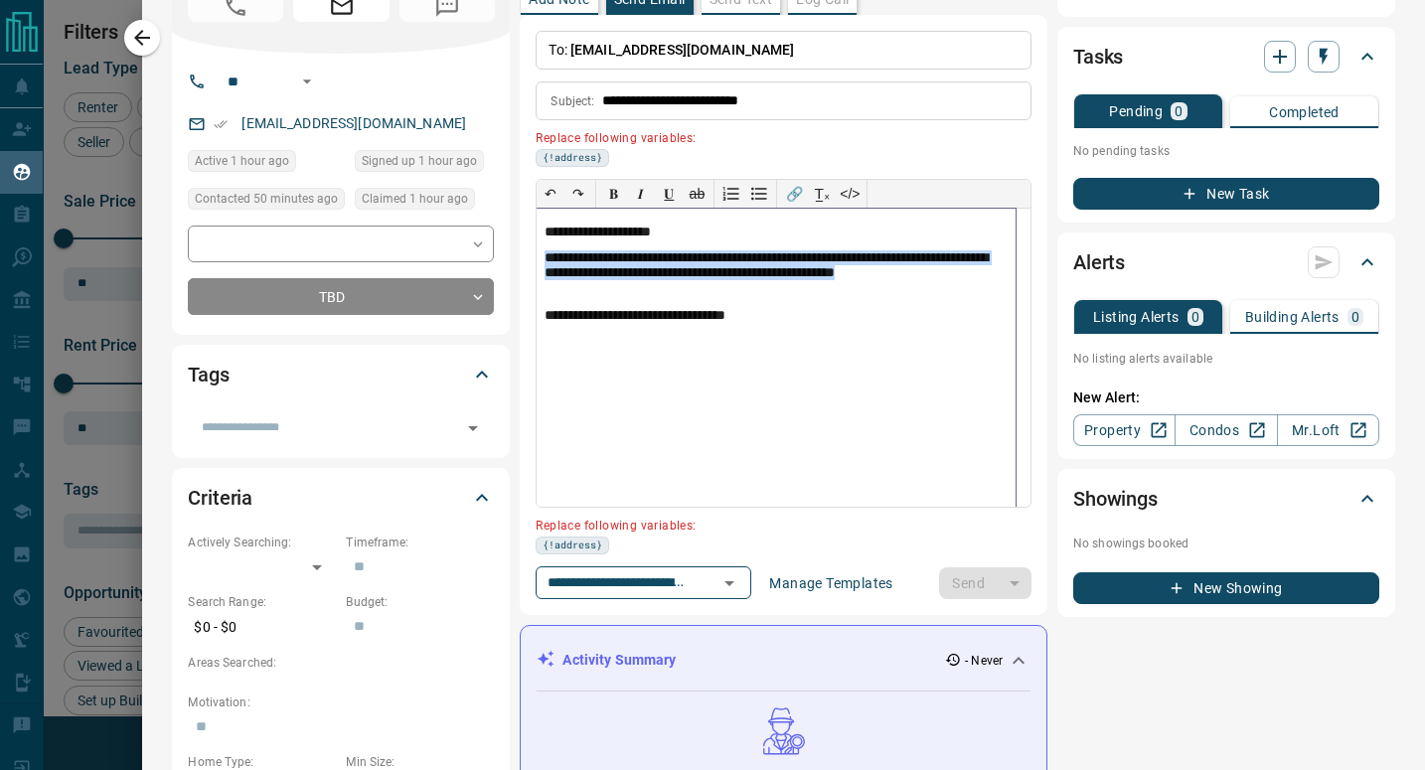
drag, startPoint x: 543, startPoint y: 256, endPoint x: 605, endPoint y: 283, distance: 68.1
click at [605, 283] on div "**********" at bounding box center [776, 358] width 479 height 298
copy p "**********"
click at [141, 25] on button "button" at bounding box center [142, 38] width 36 height 36
